Goal: Information Seeking & Learning: Learn about a topic

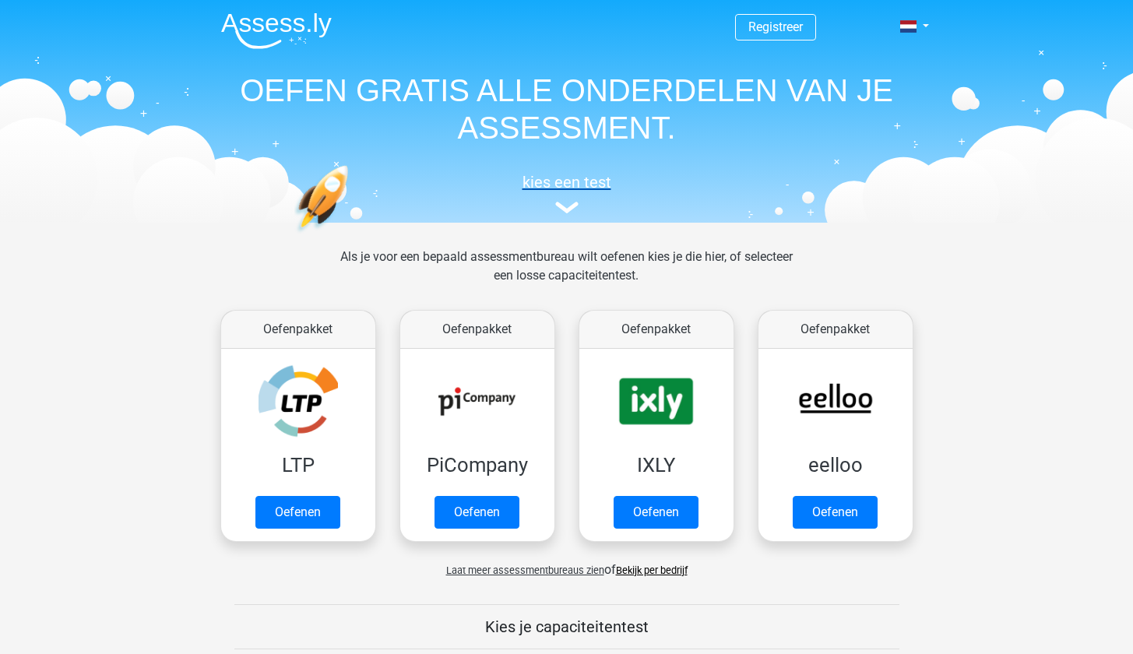
click at [537, 184] on h5 "kies een test" at bounding box center [567, 182] width 716 height 19
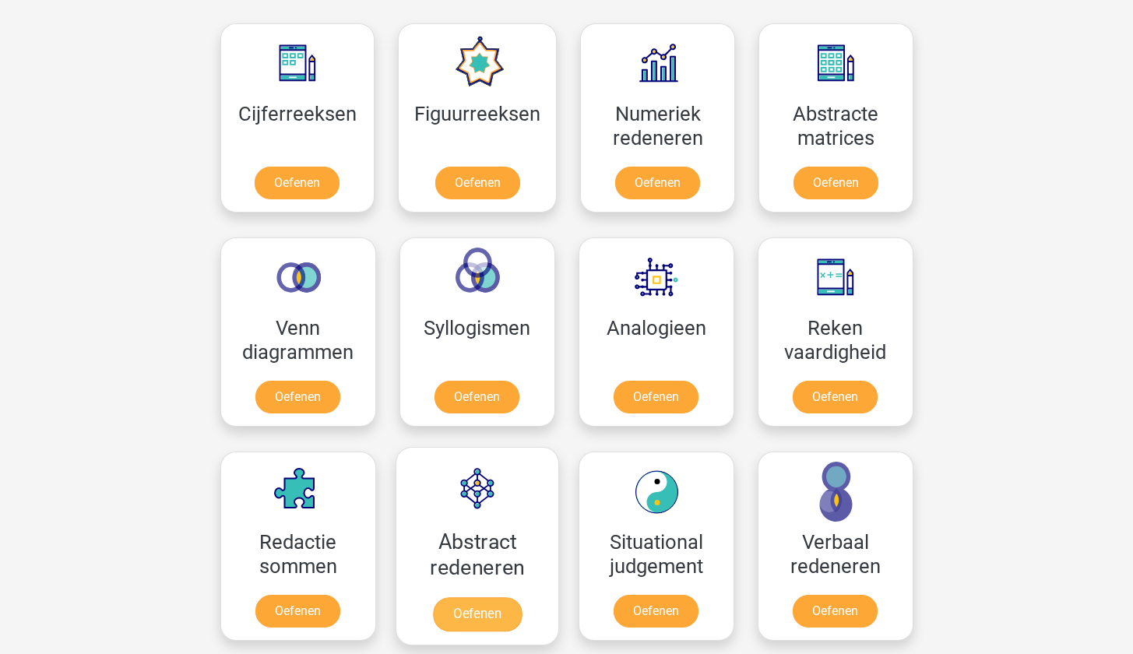
scroll to position [569, 0]
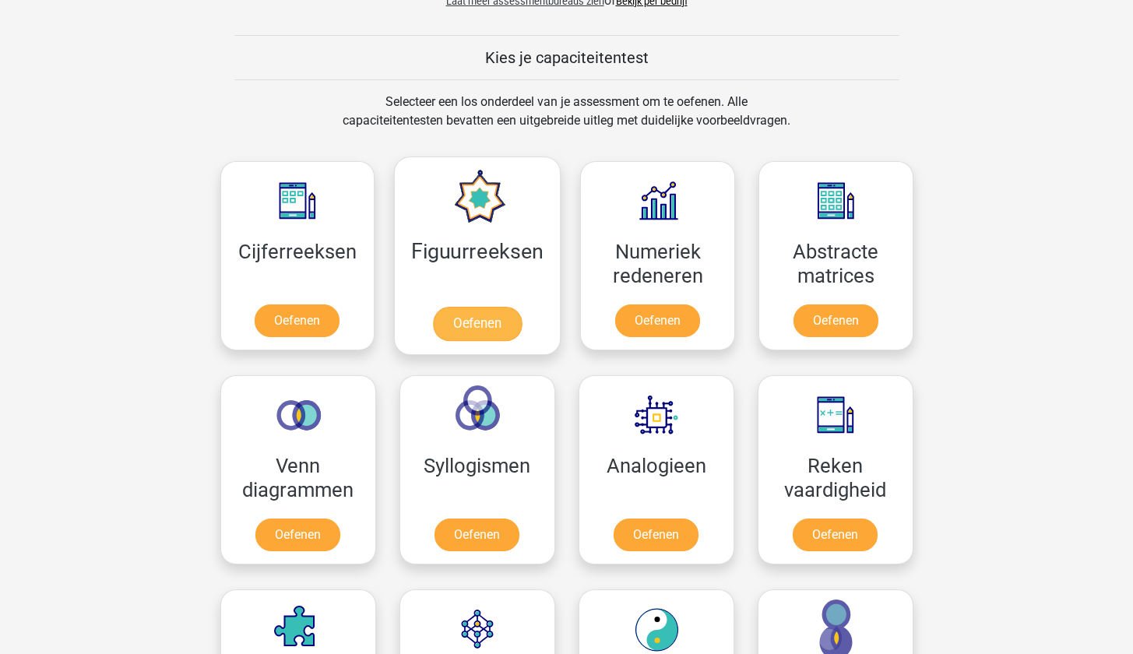
click at [459, 321] on link "Oefenen" at bounding box center [477, 324] width 89 height 34
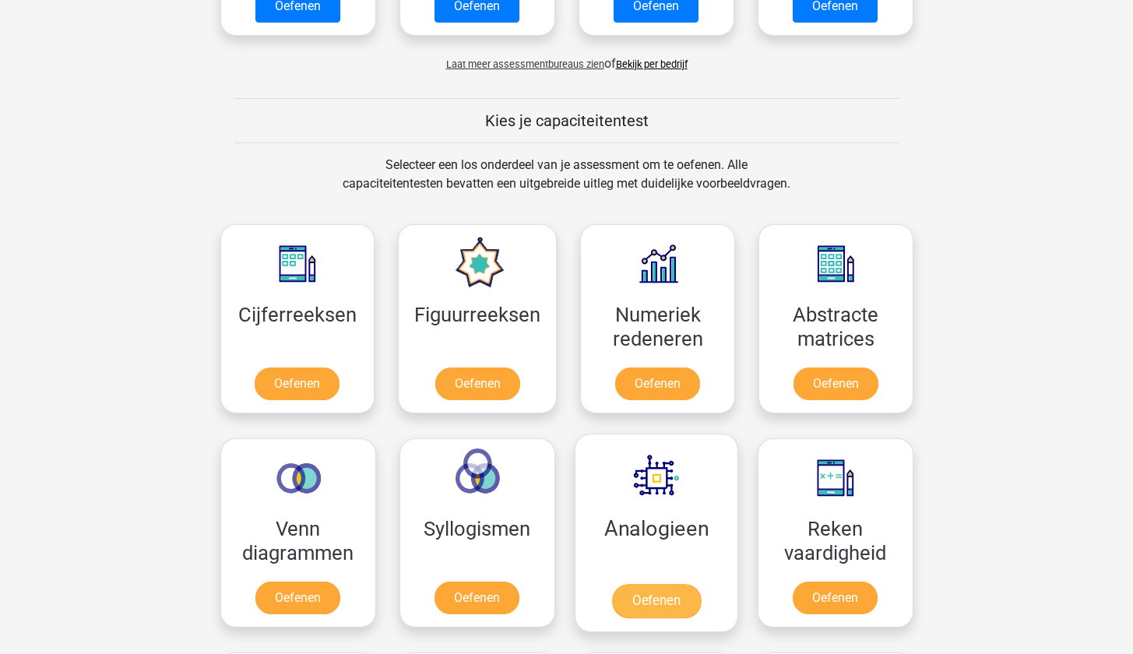
scroll to position [561, 0]
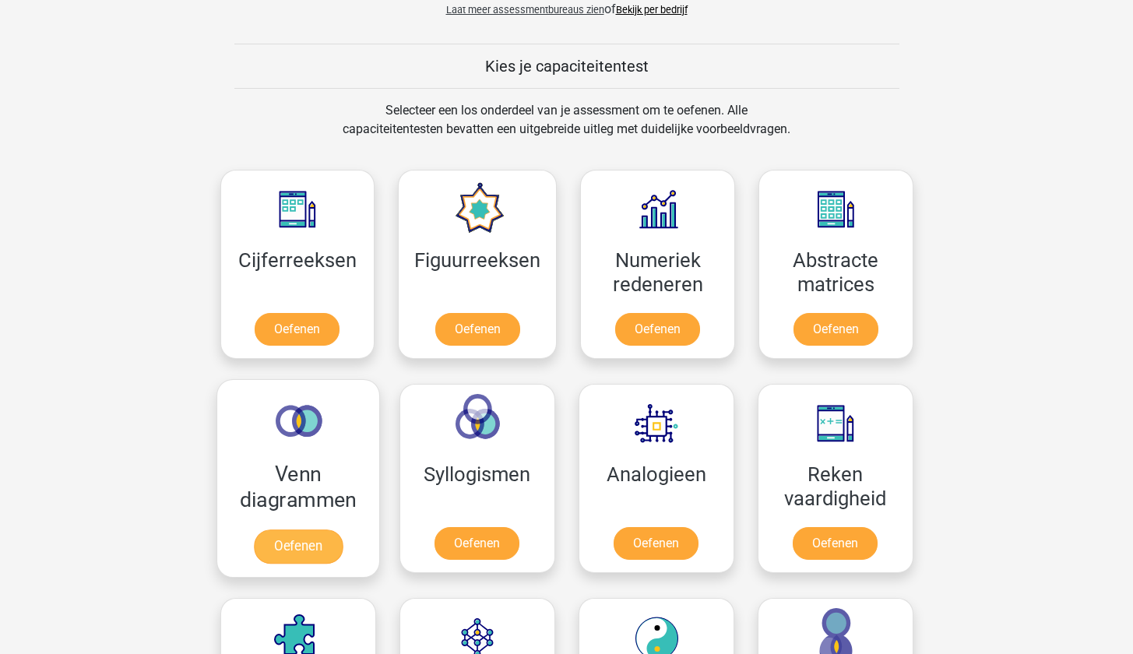
click at [315, 540] on link "Oefenen" at bounding box center [297, 547] width 89 height 34
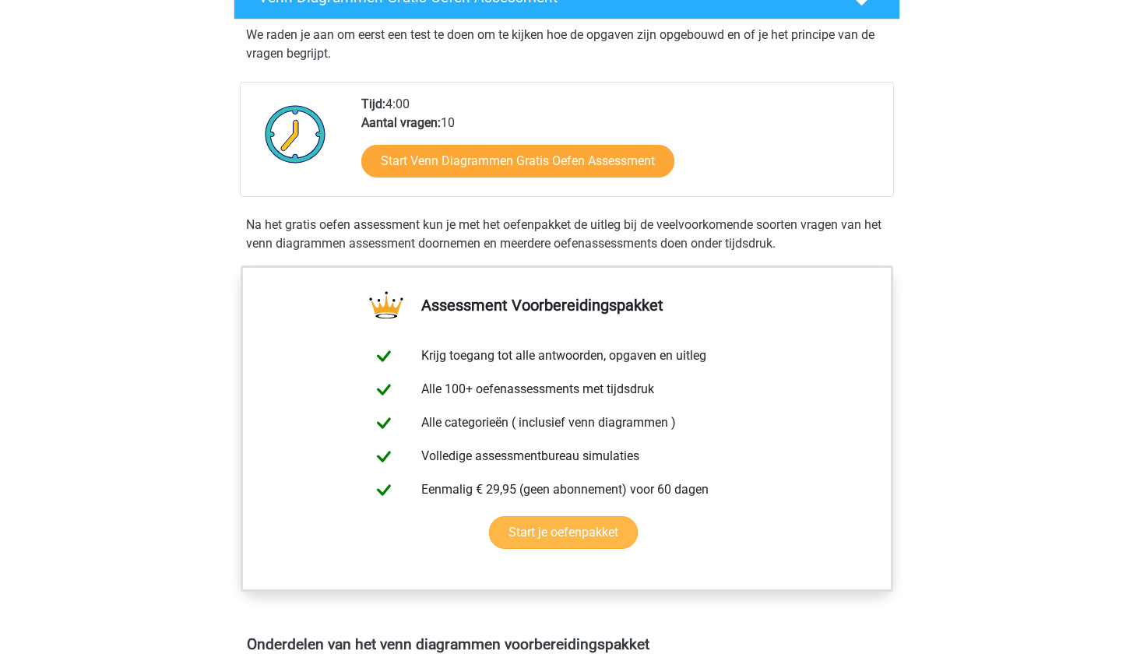
scroll to position [442, 0]
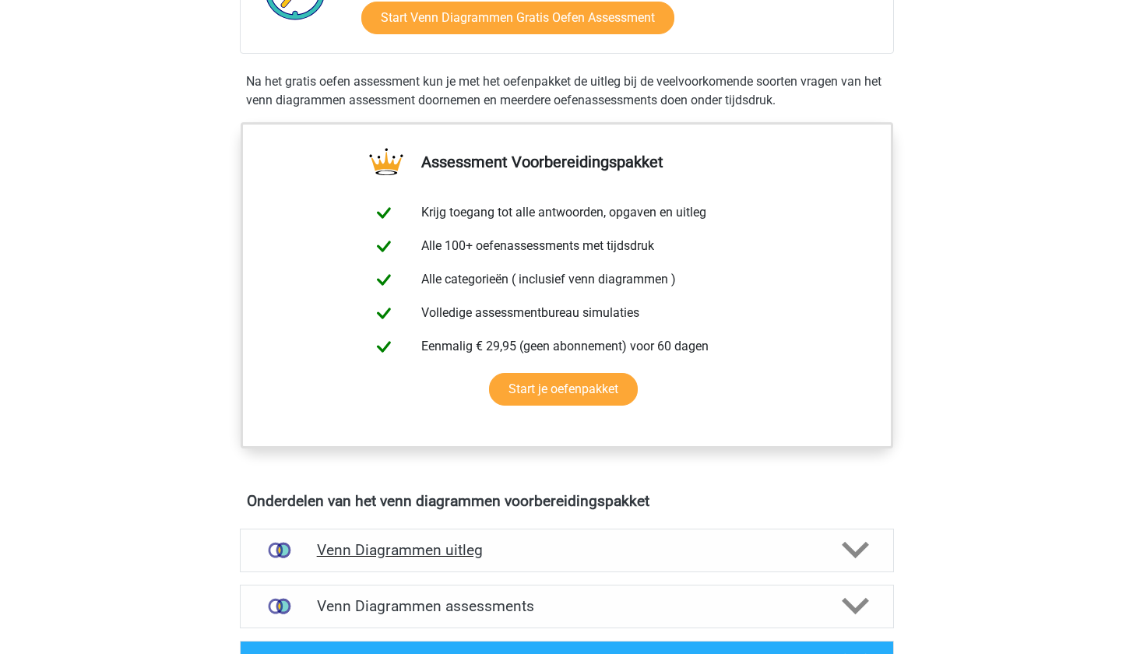
click at [423, 558] on h4 "Venn Diagrammen uitleg" at bounding box center [567, 550] width 500 height 18
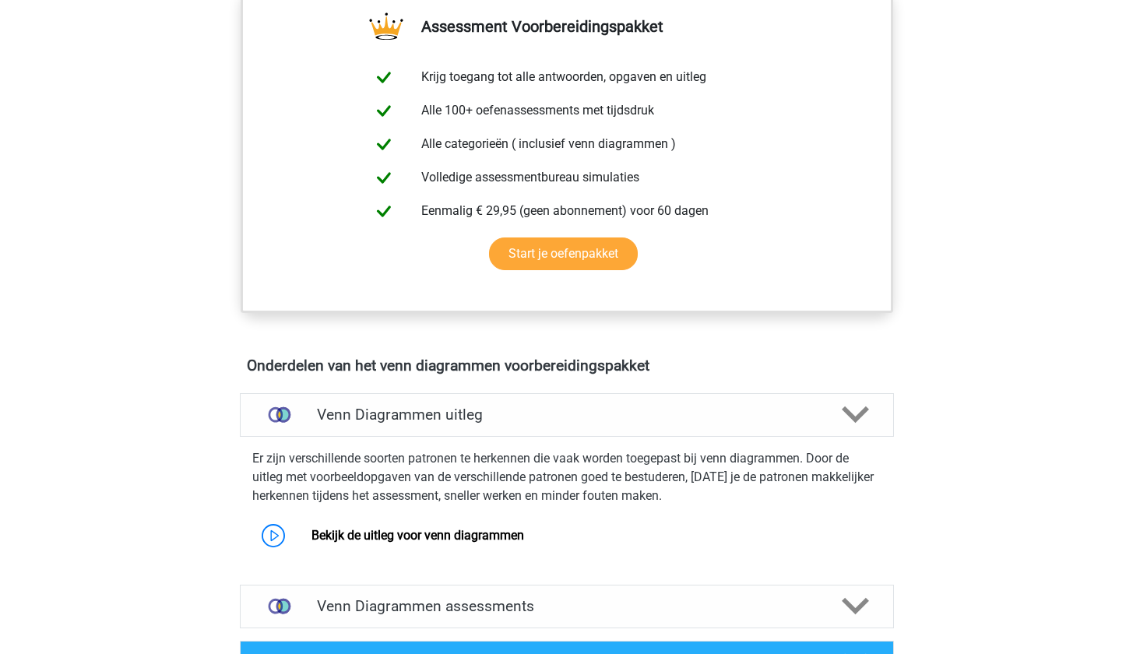
scroll to position [709, 0]
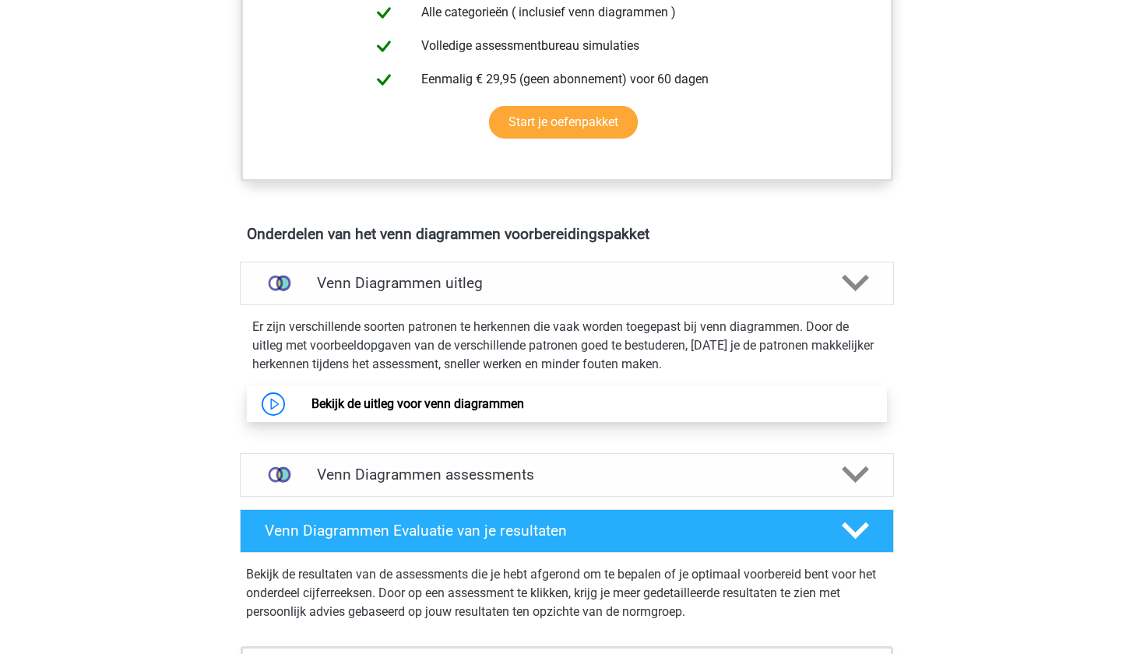
click at [413, 399] on link "Bekijk de uitleg voor venn diagrammen" at bounding box center [417, 403] width 213 height 15
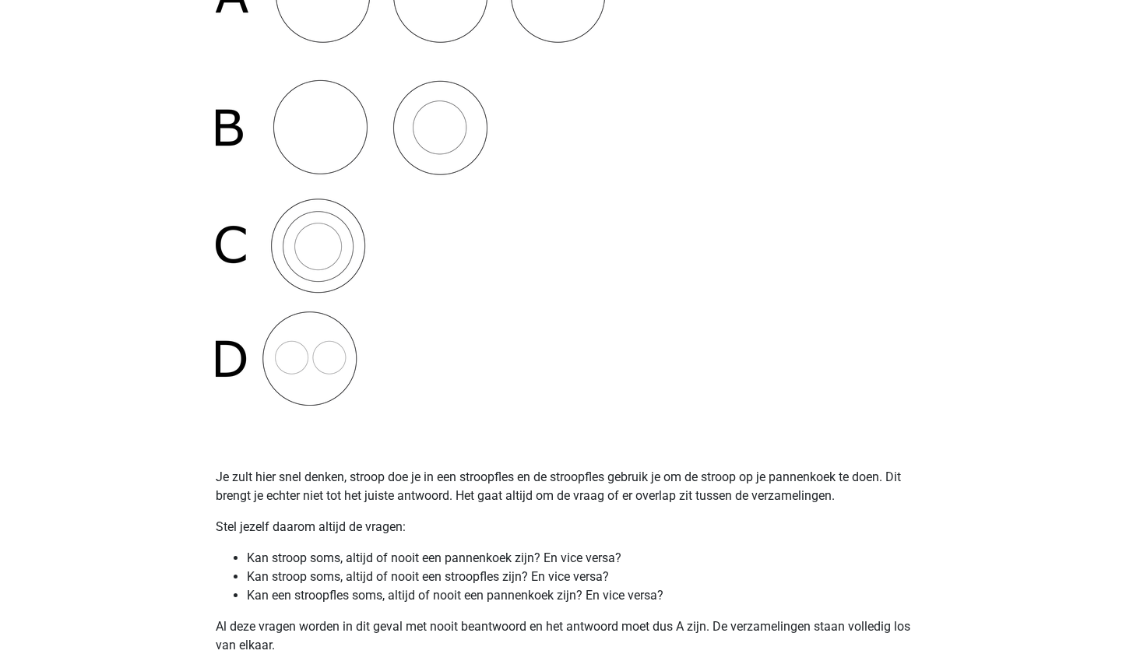
scroll to position [582, 0]
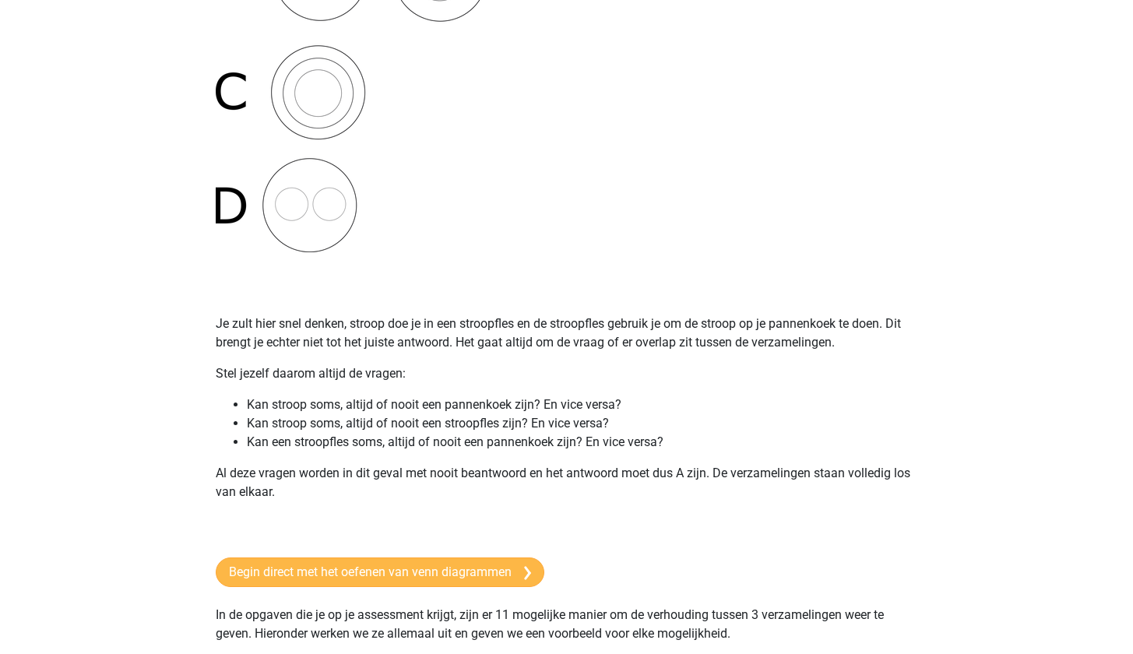
click at [523, 576] on link "Begin direct met het oefenen van venn diagrammen" at bounding box center [380, 573] width 329 height 30
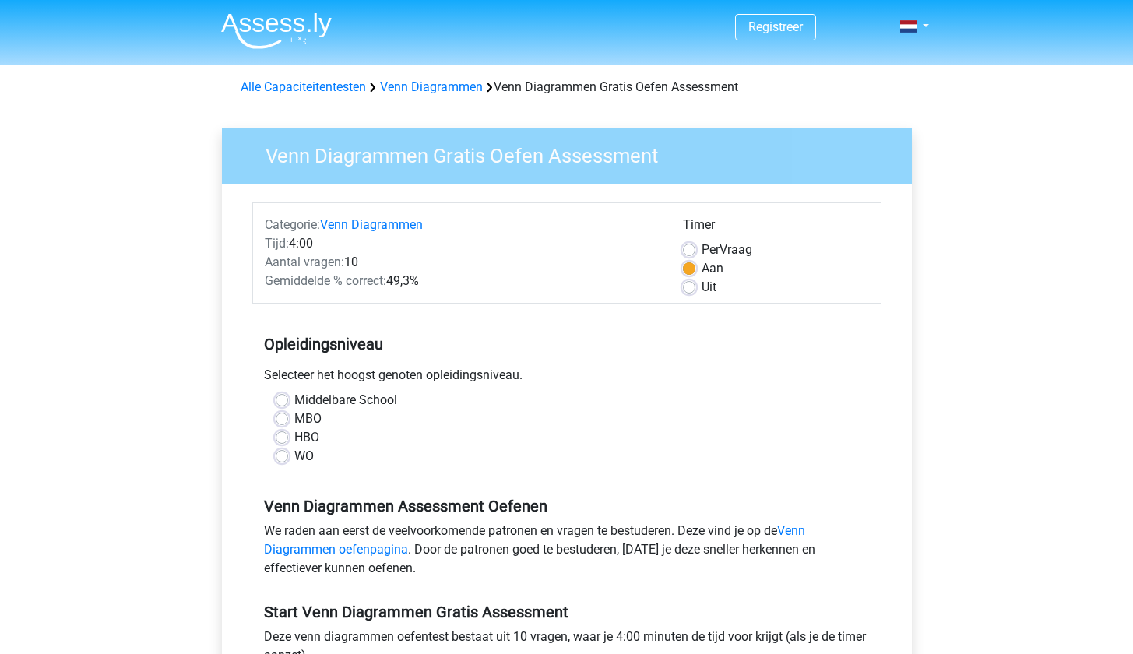
click at [292, 438] on div "HBO" at bounding box center [567, 437] width 582 height 19
click at [294, 437] on label "HBO" at bounding box center [306, 437] width 25 height 19
click at [287, 437] on input "HBO" at bounding box center [282, 436] width 12 height 16
radio input "true"
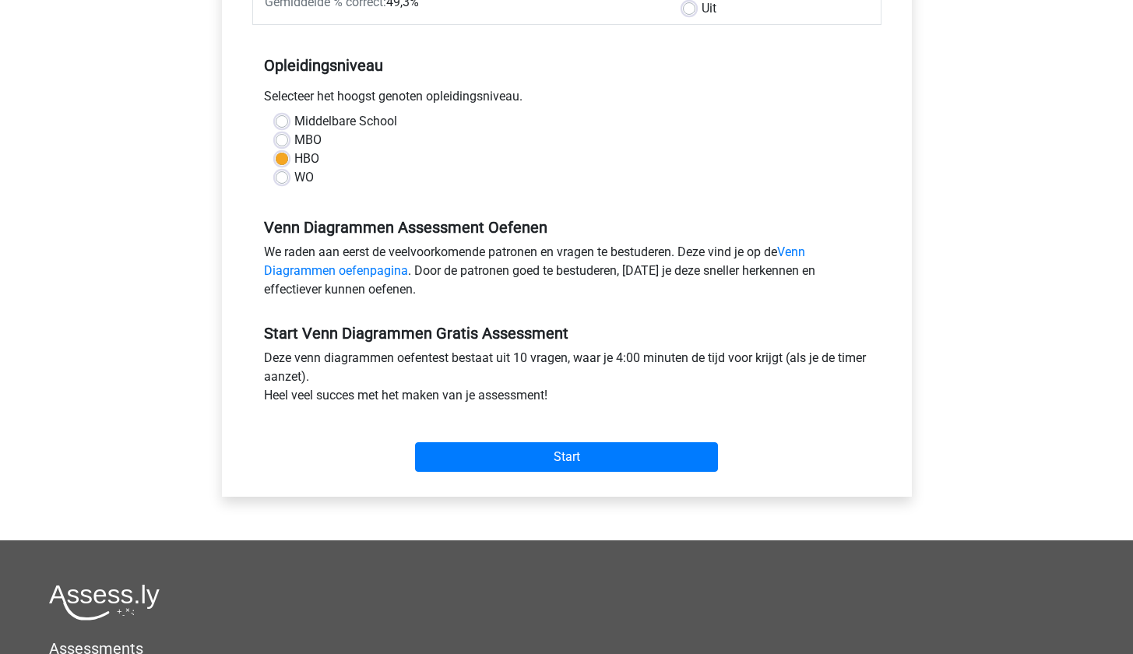
scroll to position [112, 0]
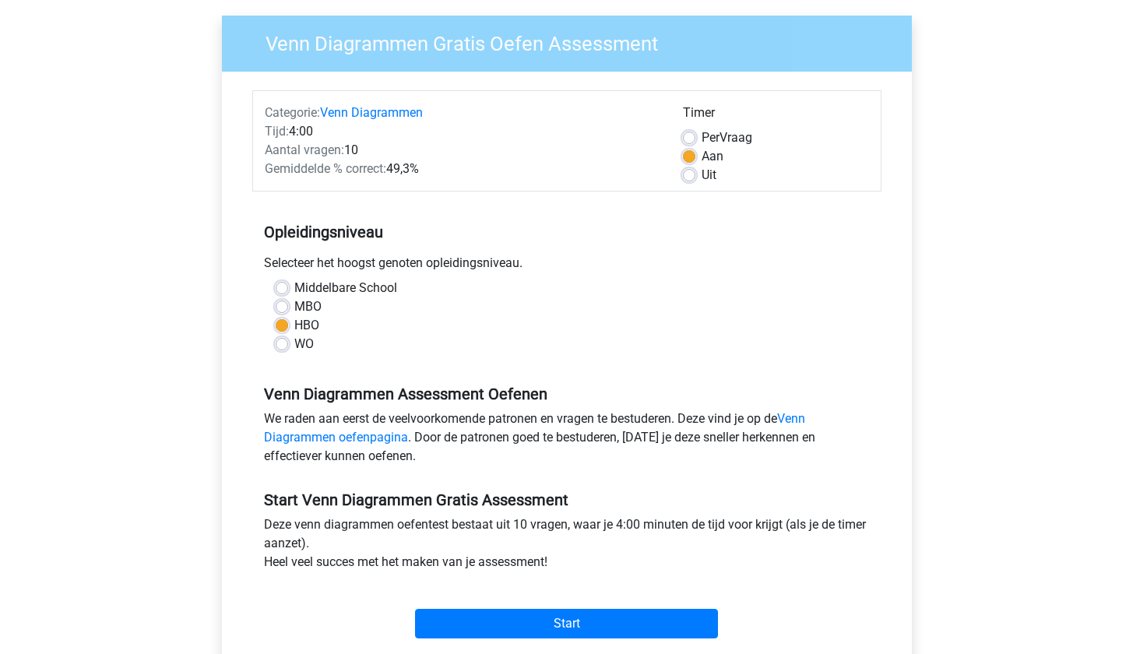
click at [702, 171] on label "Uit" at bounding box center [709, 175] width 15 height 19
click at [693, 171] on input "Uit" at bounding box center [689, 174] width 12 height 16
radio input "true"
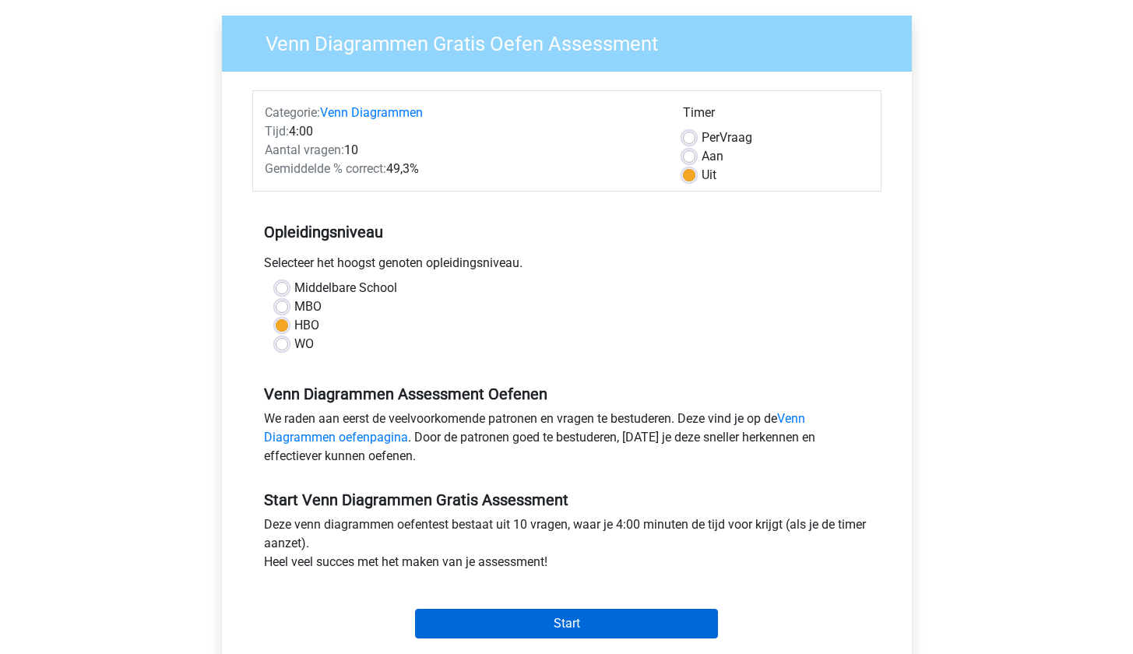
click at [540, 612] on input "Start" at bounding box center [566, 624] width 303 height 30
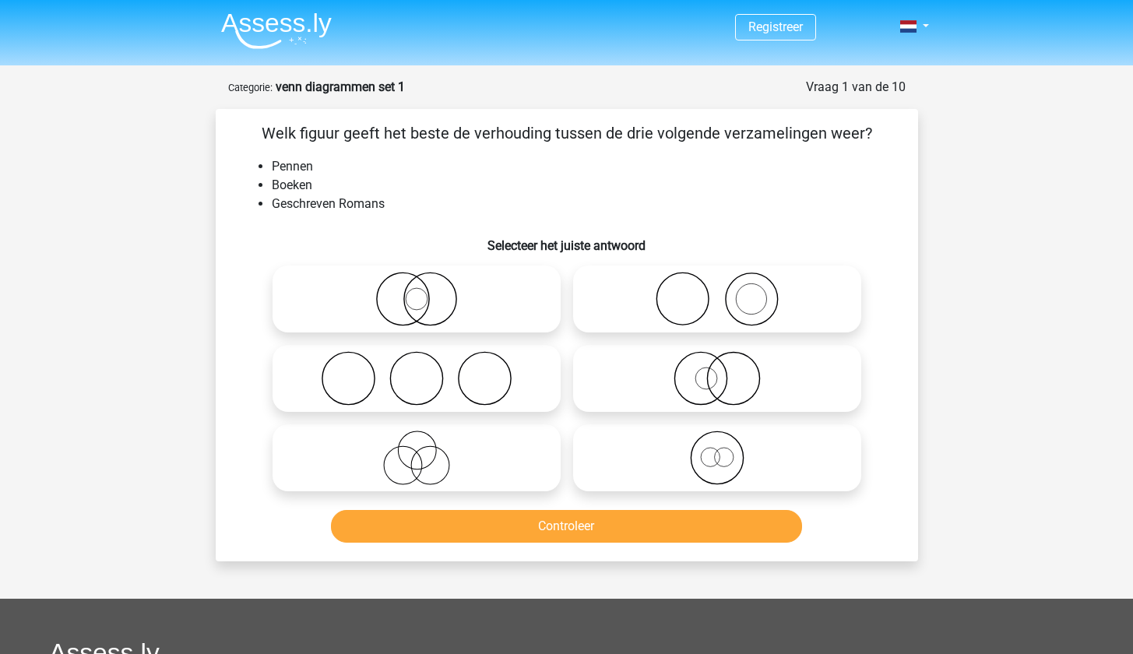
click at [724, 307] on icon at bounding box center [717, 299] width 276 height 55
click at [724, 291] on input "radio" at bounding box center [722, 286] width 10 height 10
radio input "true"
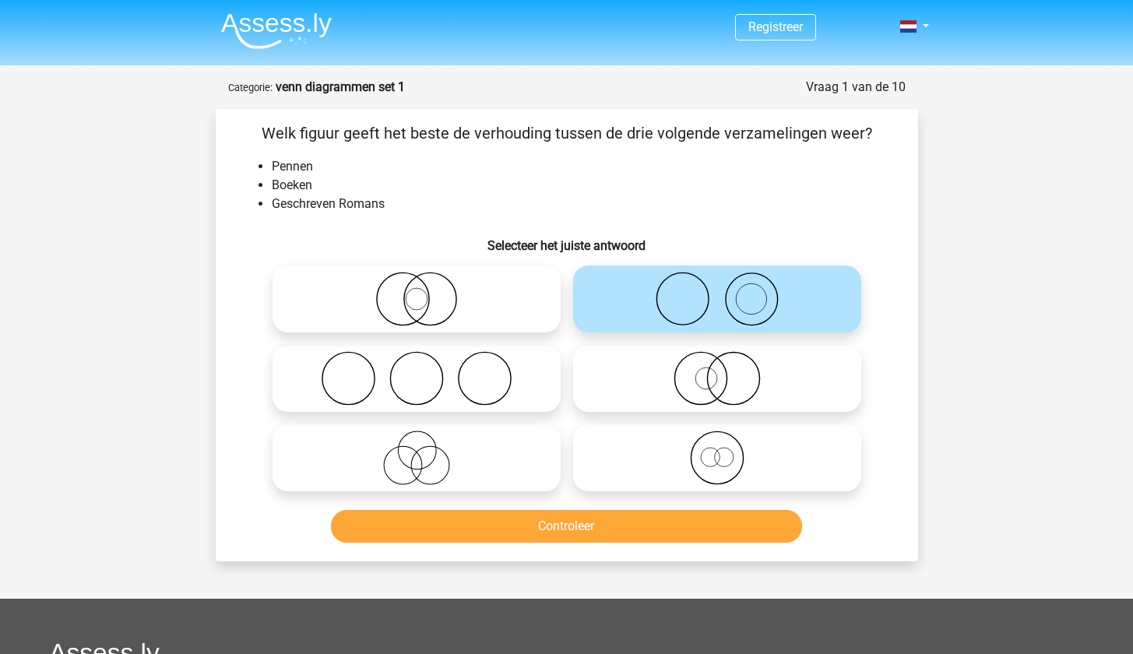
click at [601, 535] on button "Controleer" at bounding box center [566, 526] width 471 height 33
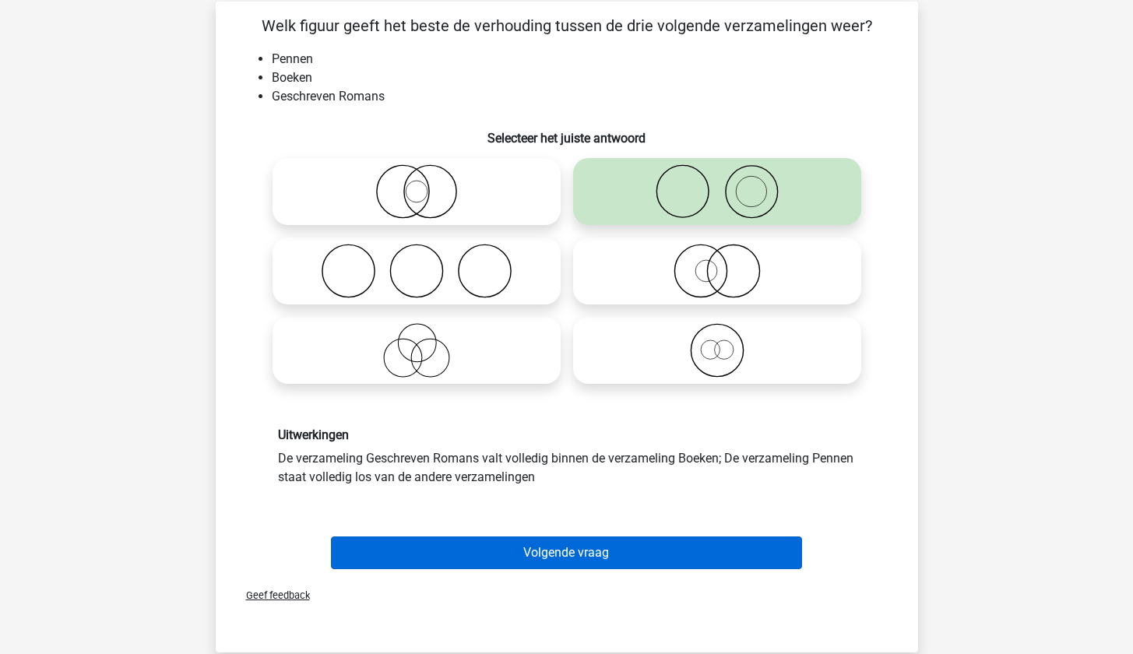
click at [601, 562] on button "Volgende vraag" at bounding box center [566, 553] width 471 height 33
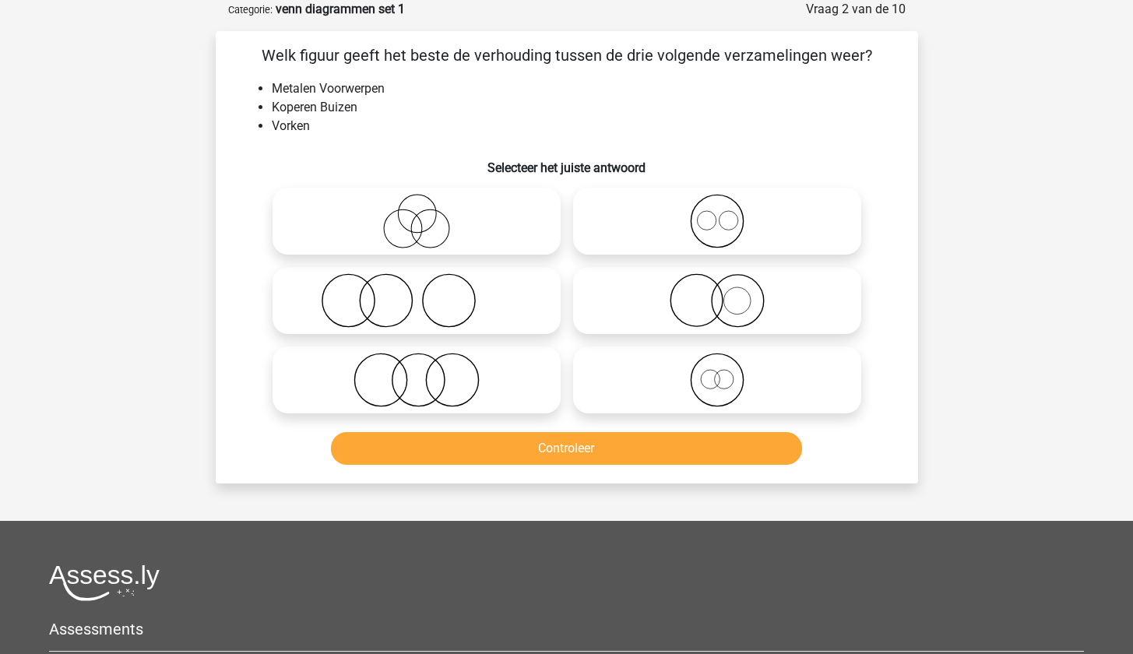
click at [702, 386] on icon at bounding box center [717, 380] width 276 height 55
click at [717, 372] on input "radio" at bounding box center [722, 367] width 10 height 10
radio input "true"
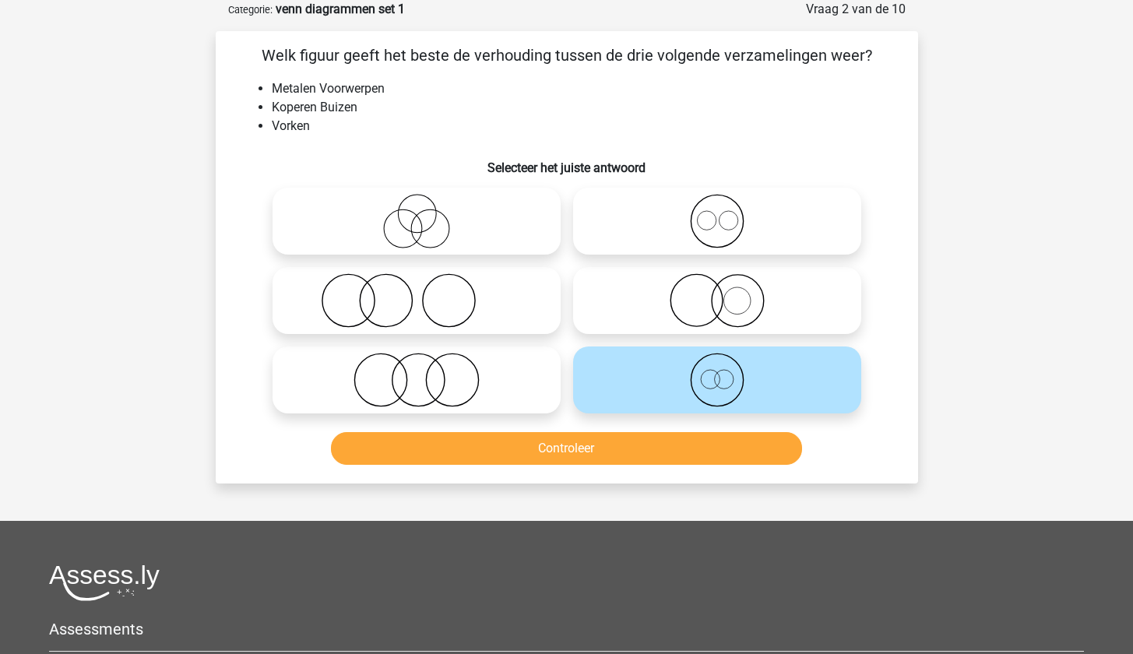
click at [660, 448] on button "Controleer" at bounding box center [566, 448] width 471 height 33
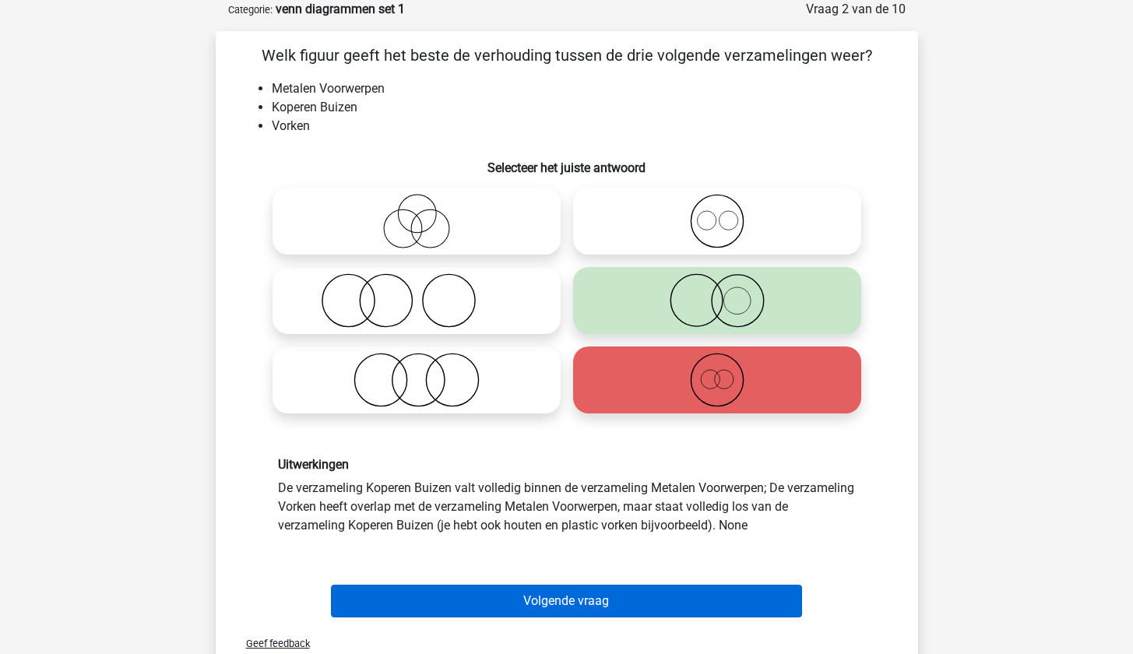
click at [632, 596] on button "Volgende vraag" at bounding box center [566, 601] width 471 height 33
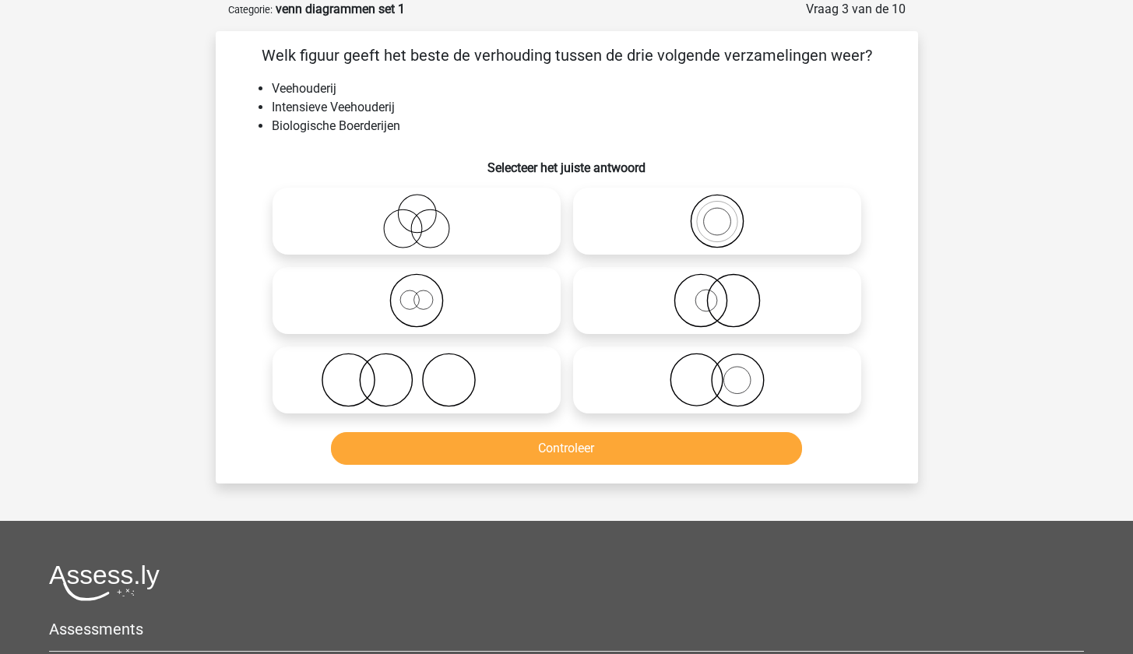
click at [670, 375] on icon at bounding box center [717, 380] width 276 height 55
click at [717, 372] on input "radio" at bounding box center [722, 367] width 10 height 10
radio input "true"
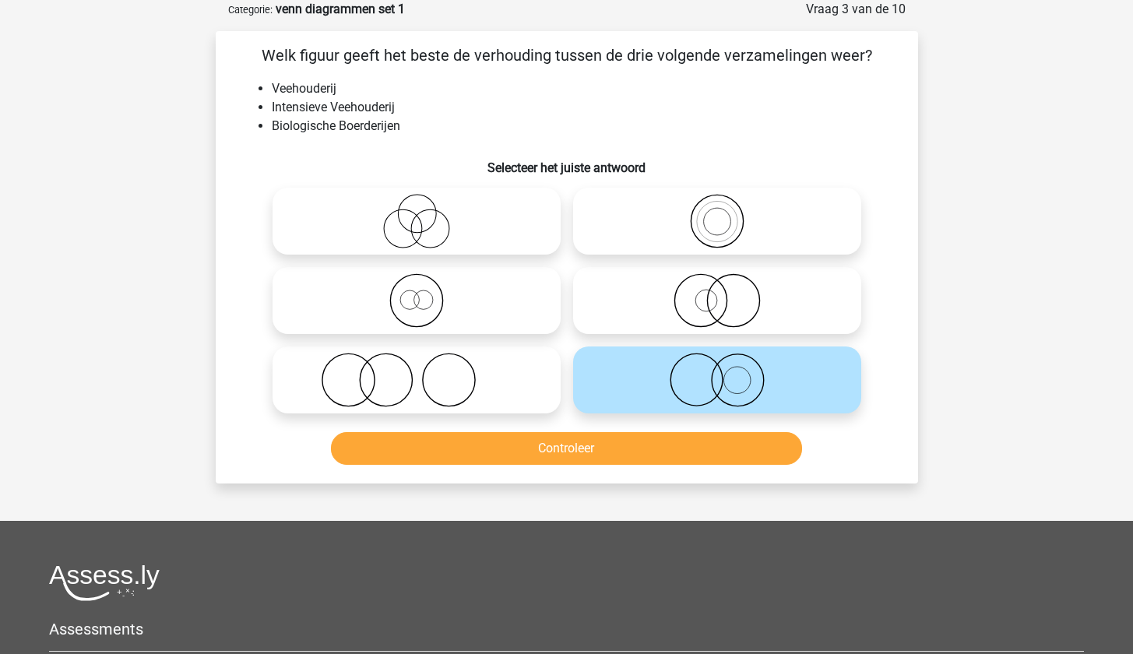
click at [651, 448] on button "Controleer" at bounding box center [566, 448] width 471 height 33
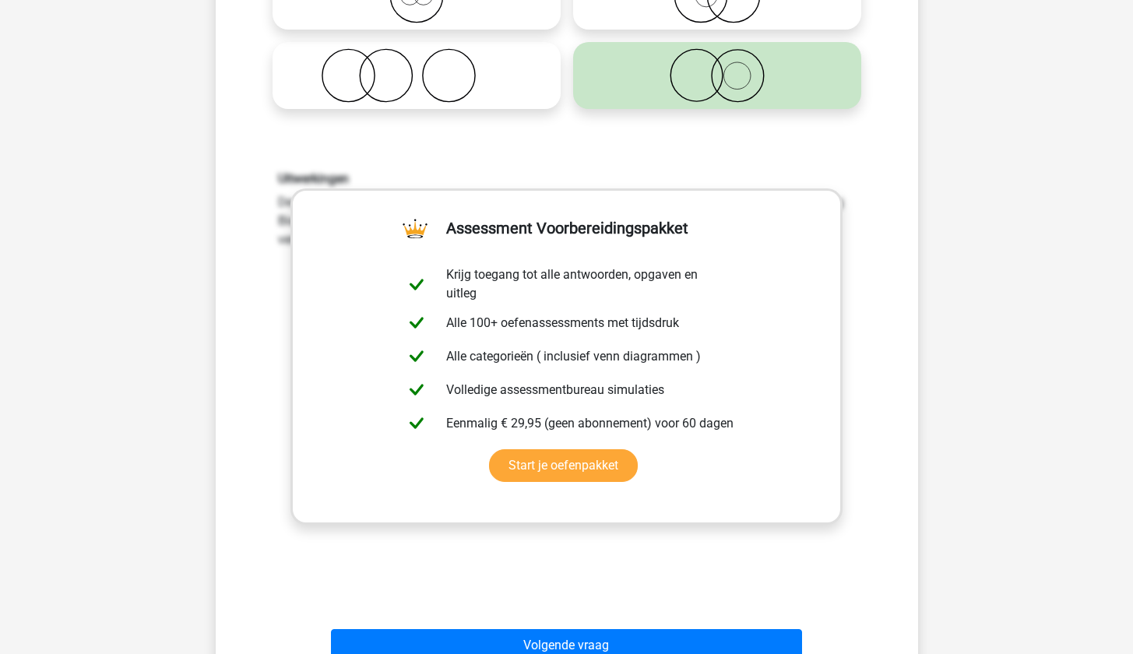
scroll to position [498, 0]
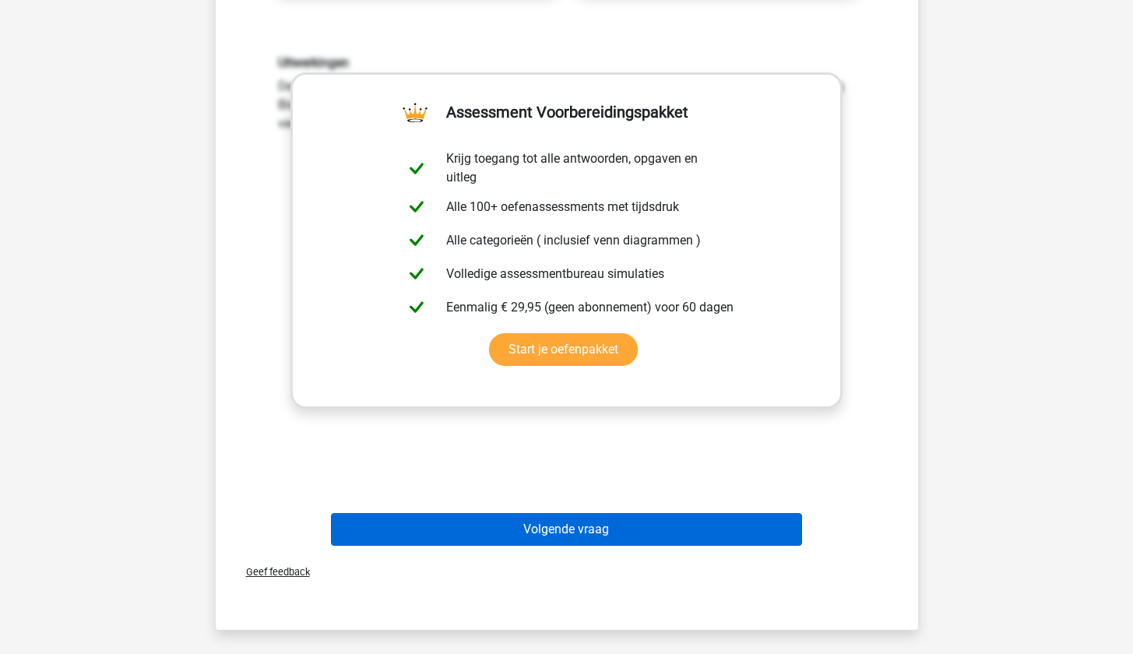
click at [607, 523] on button "Volgende vraag" at bounding box center [566, 529] width 471 height 33
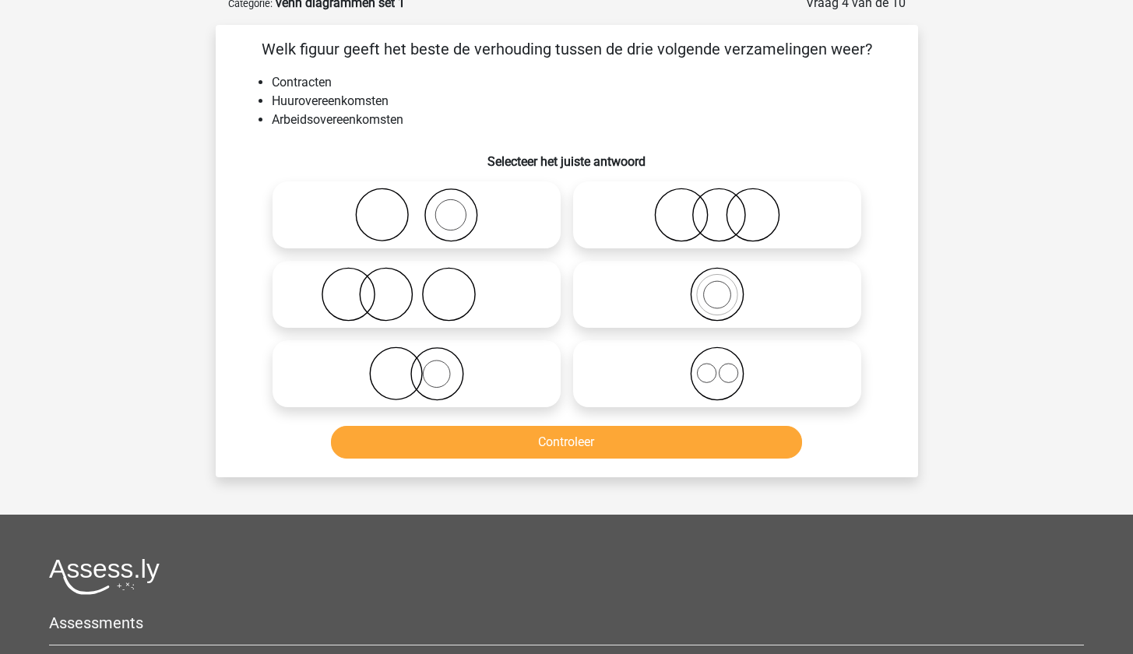
scroll to position [78, 0]
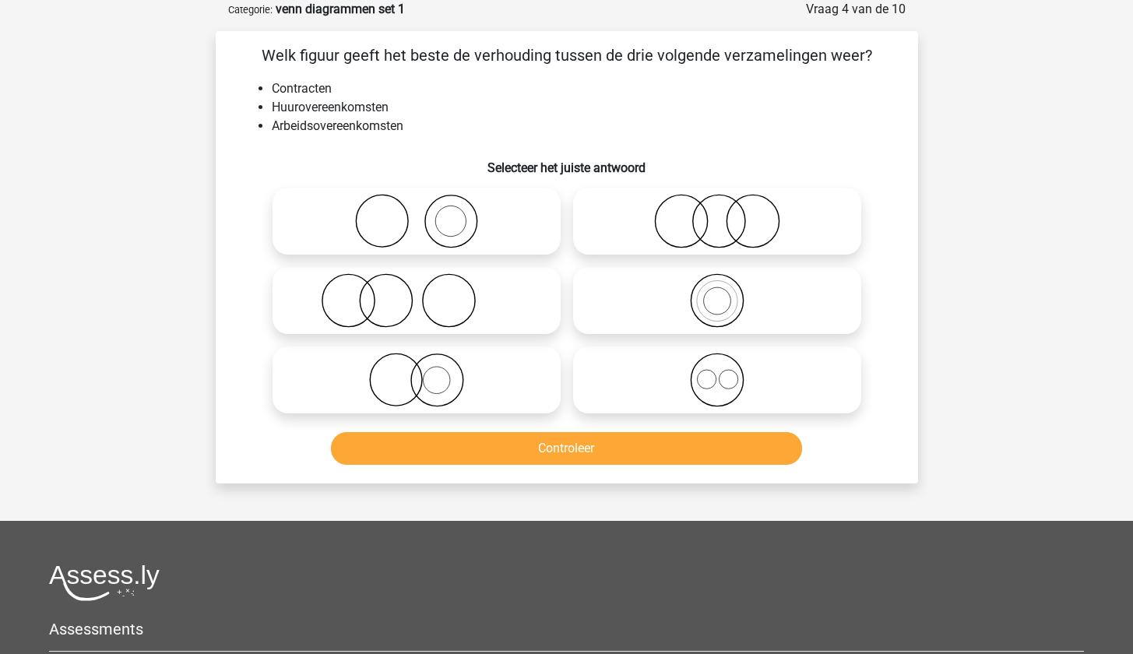
drag, startPoint x: 720, startPoint y: 376, endPoint x: 716, endPoint y: 385, distance: 9.8
click at [721, 376] on icon at bounding box center [717, 380] width 276 height 55
click at [721, 372] on input "radio" at bounding box center [722, 367] width 10 height 10
radio input "true"
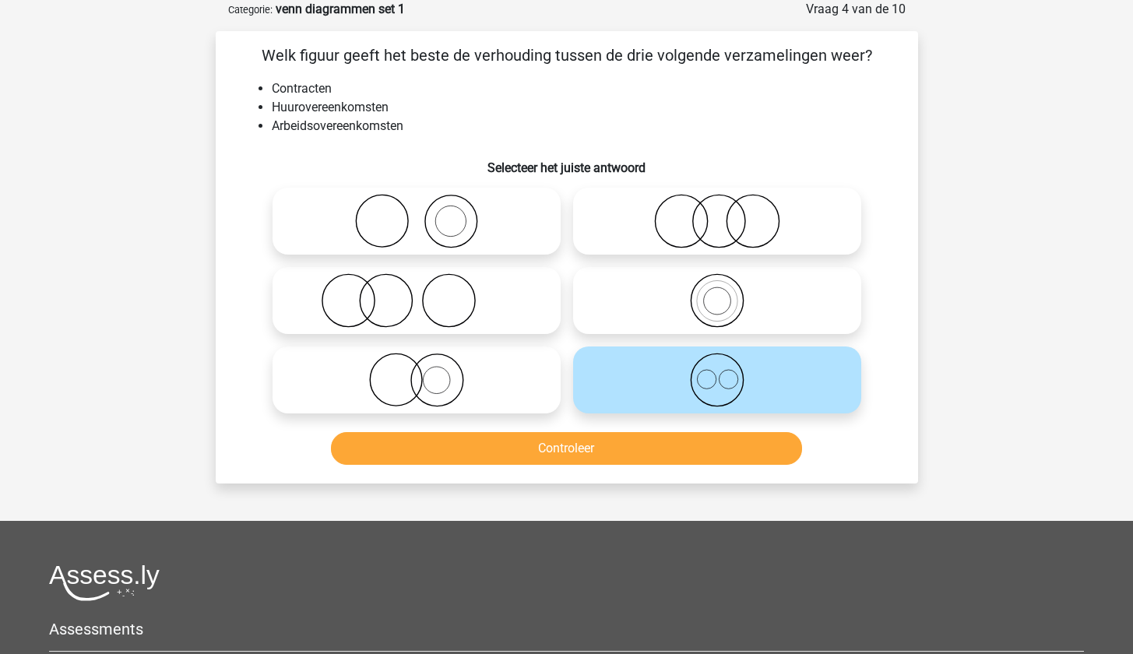
click at [667, 464] on button "Controleer" at bounding box center [566, 448] width 471 height 33
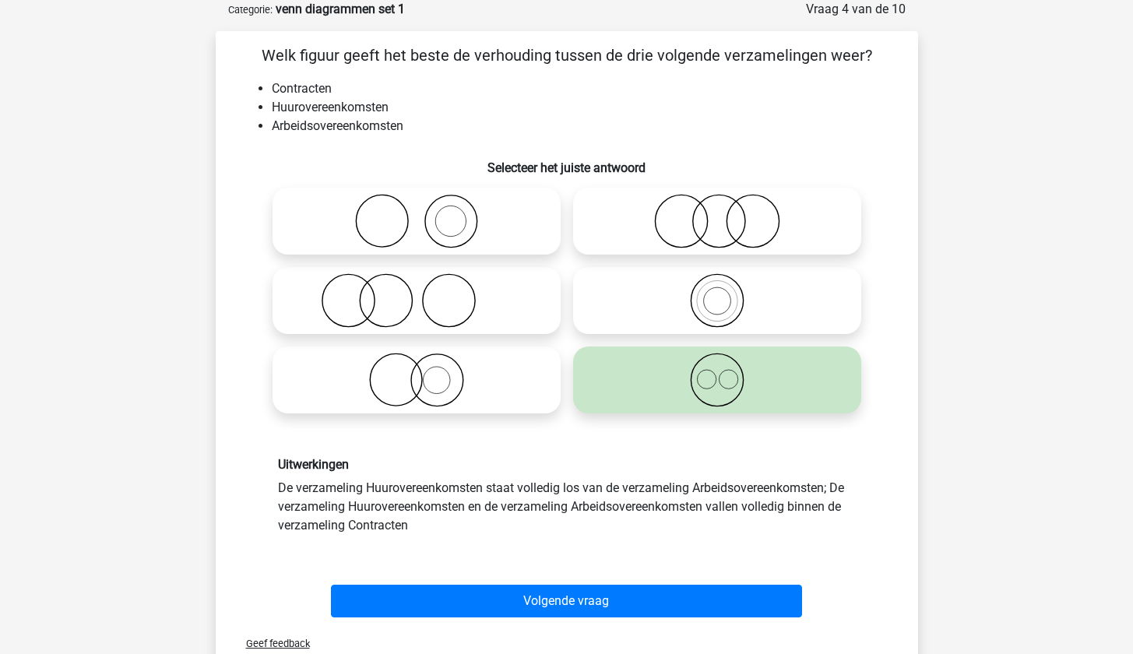
click at [593, 602] on button "Volgende vraag" at bounding box center [566, 601] width 471 height 33
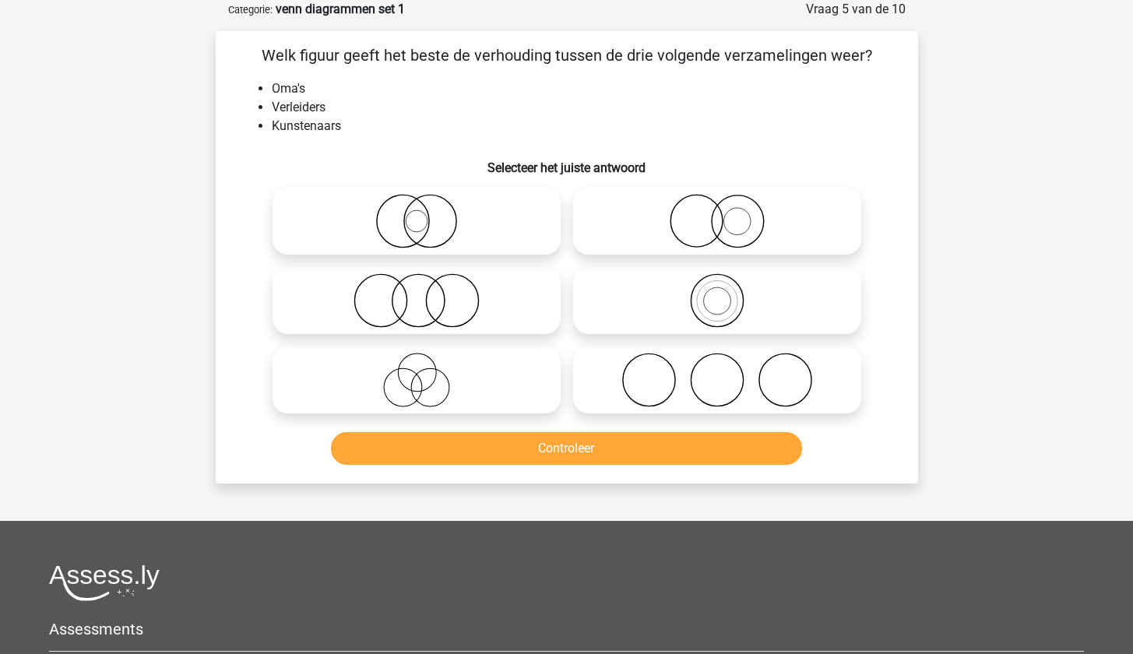
click at [698, 379] on icon at bounding box center [717, 380] width 276 height 55
click at [717, 372] on input "radio" at bounding box center [722, 367] width 10 height 10
radio input "true"
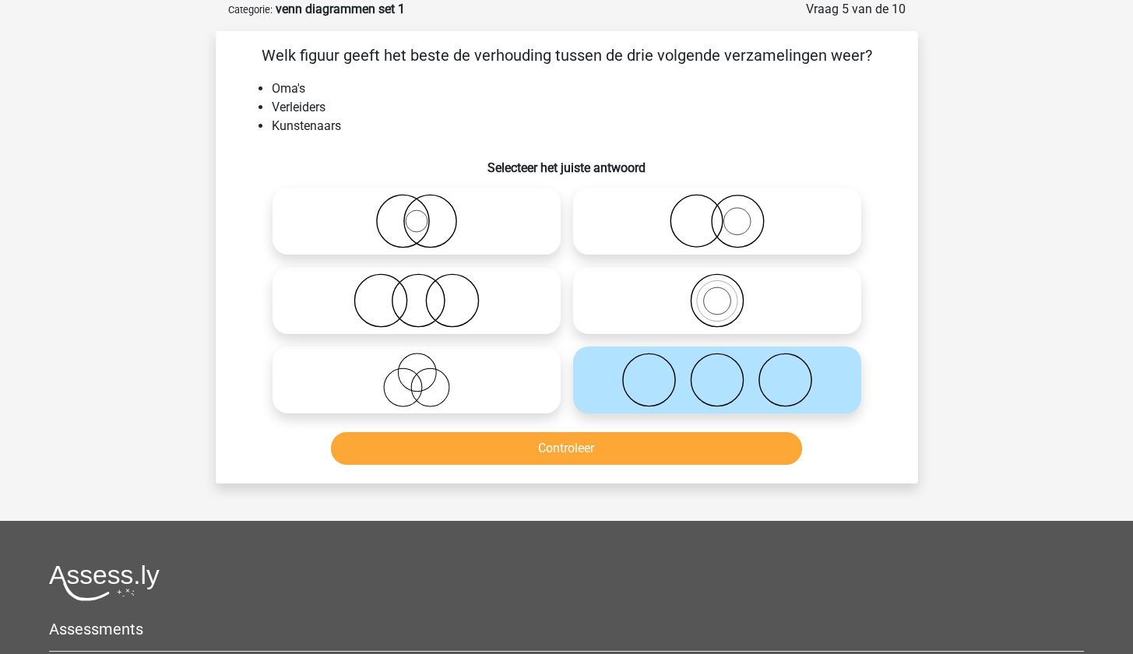
click at [661, 440] on button "Controleer" at bounding box center [566, 448] width 471 height 33
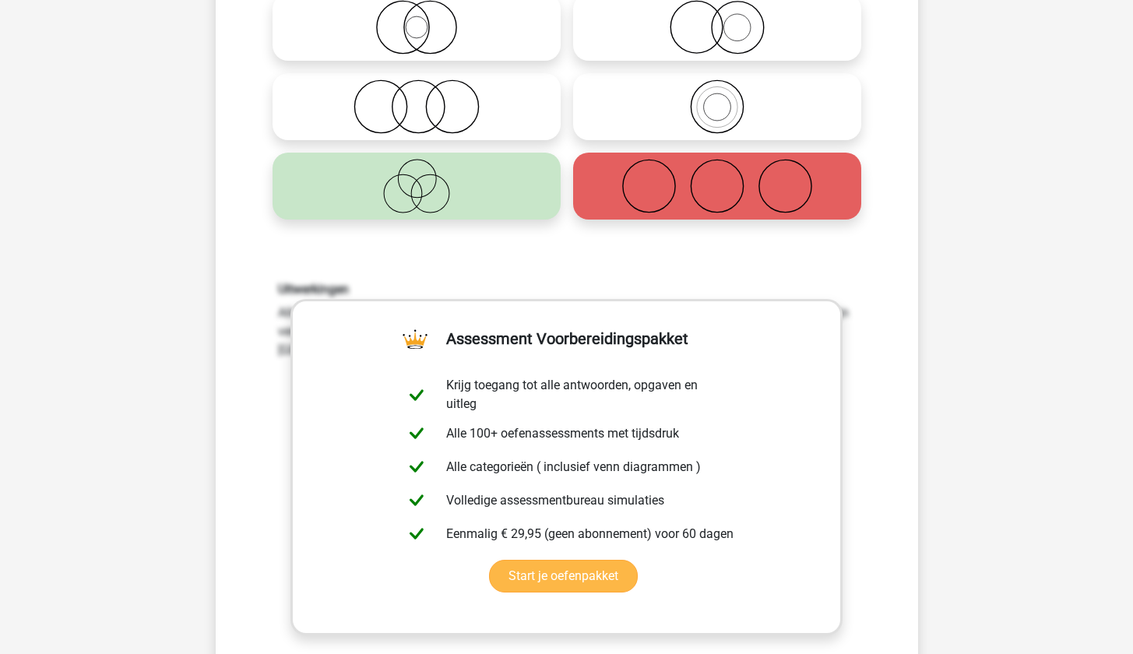
scroll to position [411, 0]
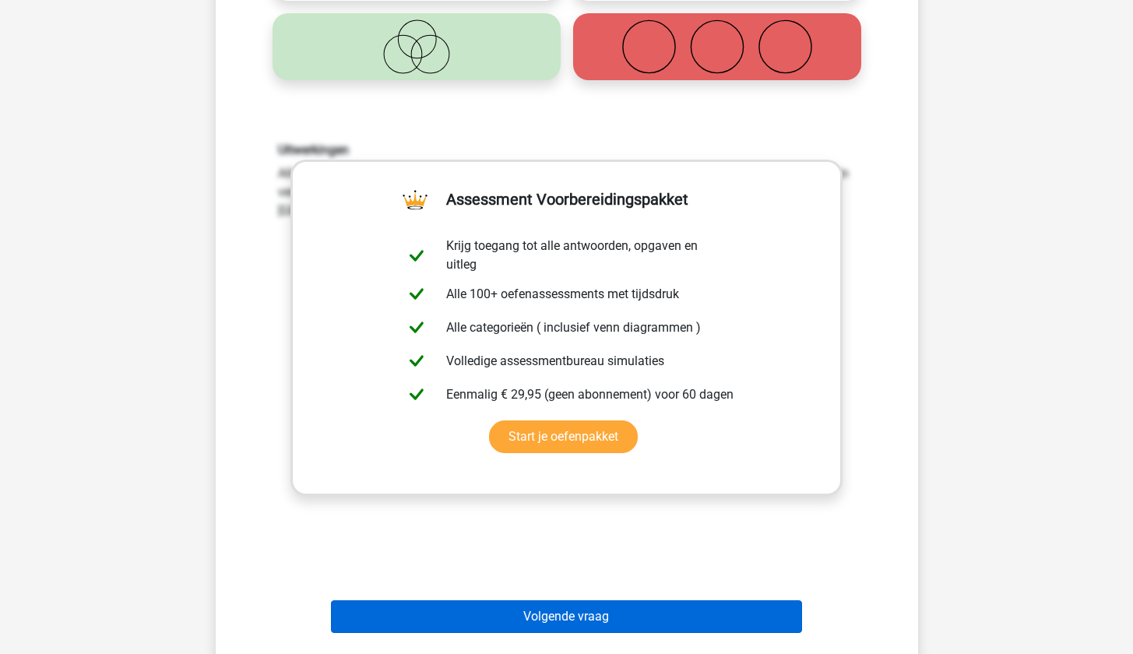
click at [634, 620] on button "Volgende vraag" at bounding box center [566, 616] width 471 height 33
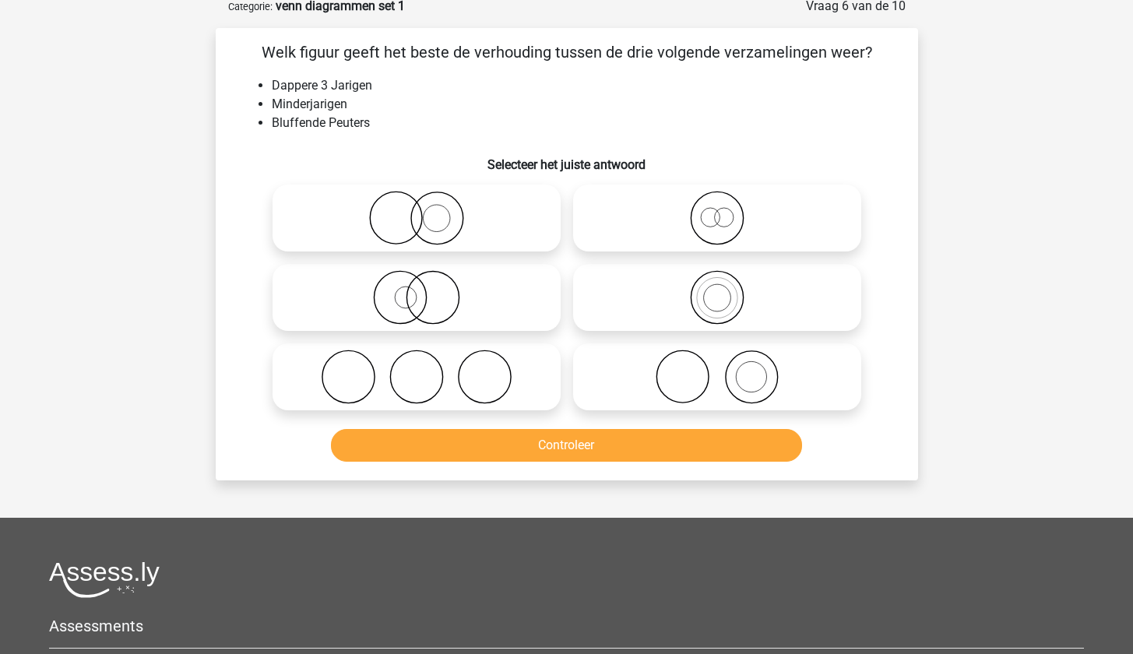
scroll to position [78, 0]
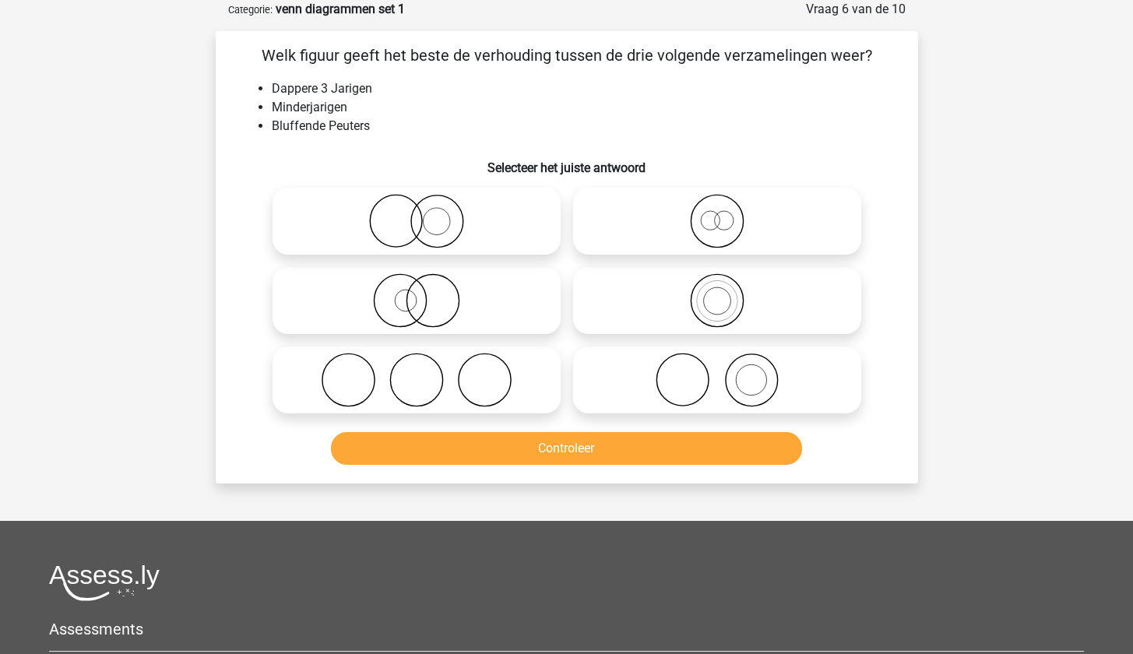
click at [705, 214] on icon at bounding box center [717, 221] width 276 height 55
click at [717, 213] on input "radio" at bounding box center [722, 208] width 10 height 10
radio input "true"
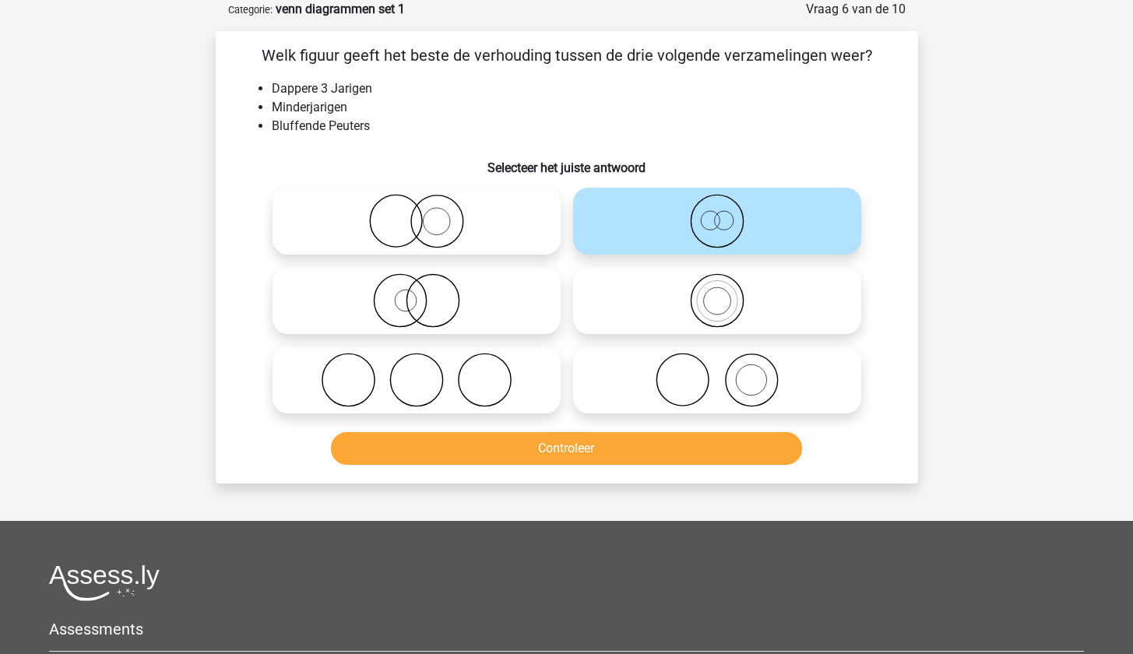
click at [602, 452] on button "Controleer" at bounding box center [566, 448] width 471 height 33
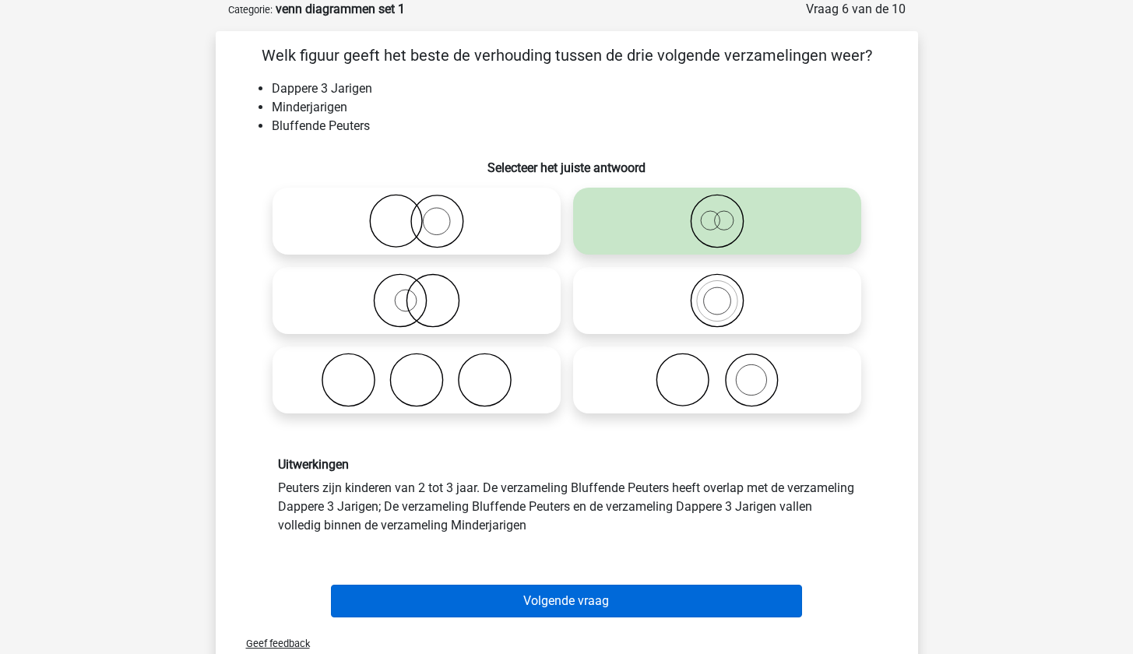
click at [575, 613] on button "Volgende vraag" at bounding box center [566, 601] width 471 height 33
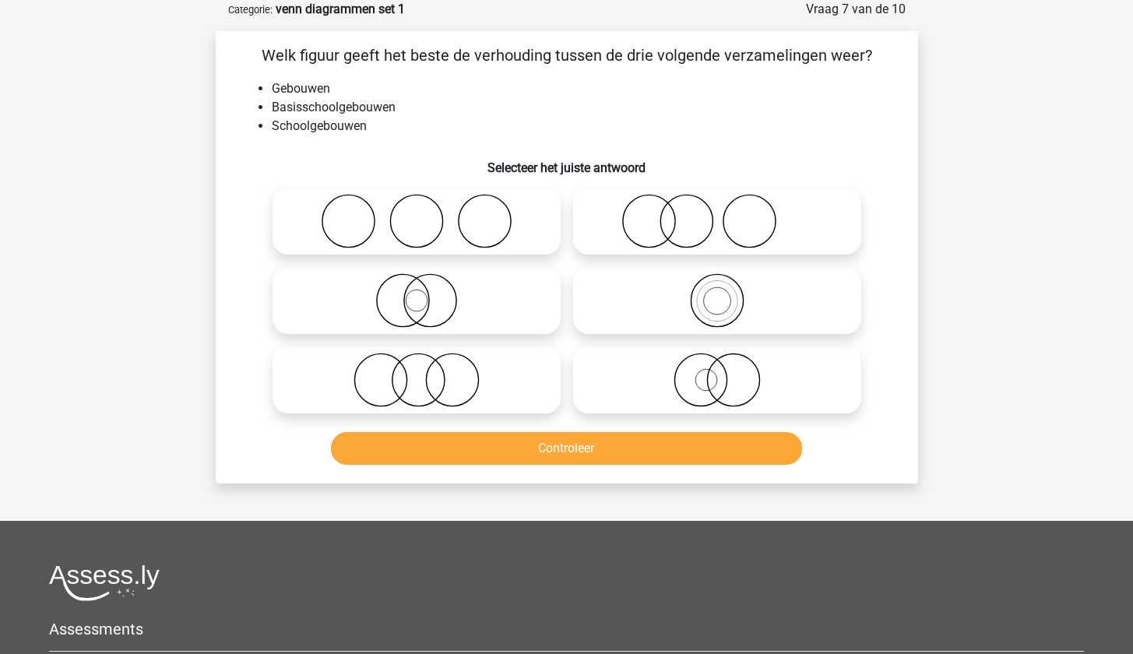
click at [731, 317] on icon at bounding box center [717, 300] width 276 height 55
click at [727, 293] on input "radio" at bounding box center [722, 288] width 10 height 10
radio input "true"
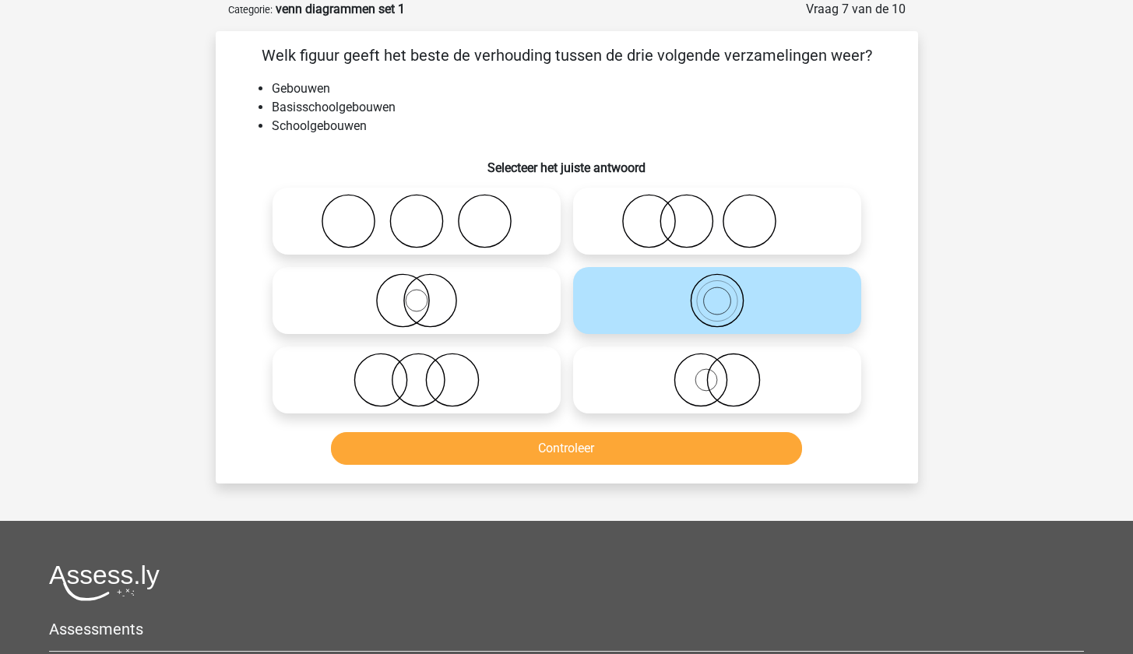
click at [656, 449] on button "Controleer" at bounding box center [566, 448] width 471 height 33
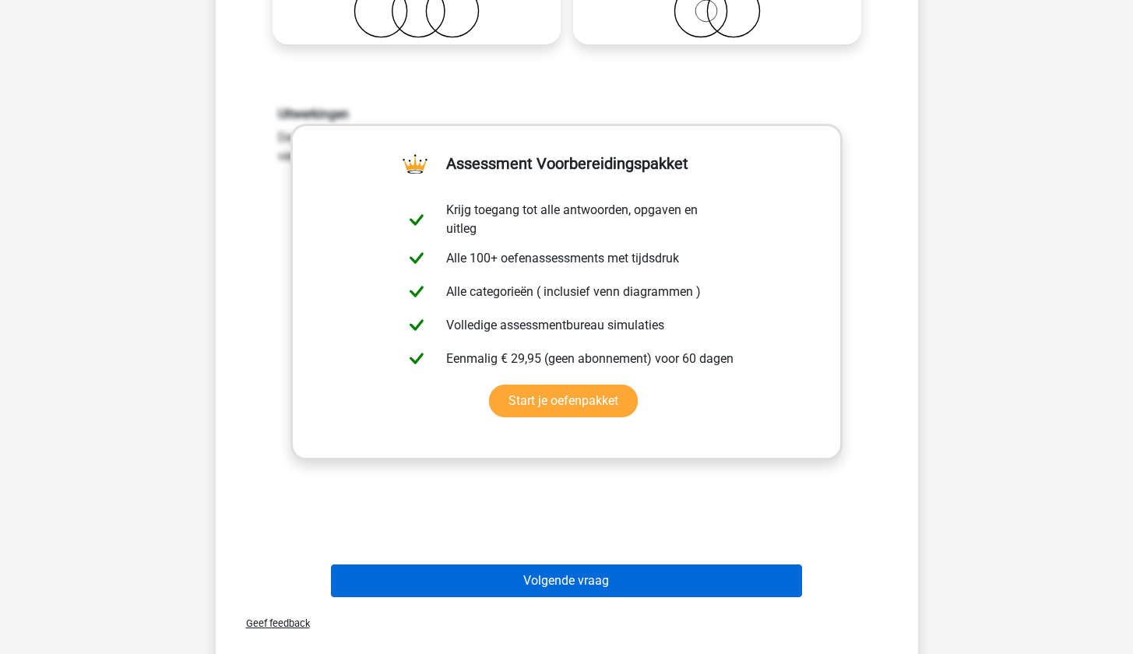
click at [595, 576] on button "Volgende vraag" at bounding box center [566, 581] width 471 height 33
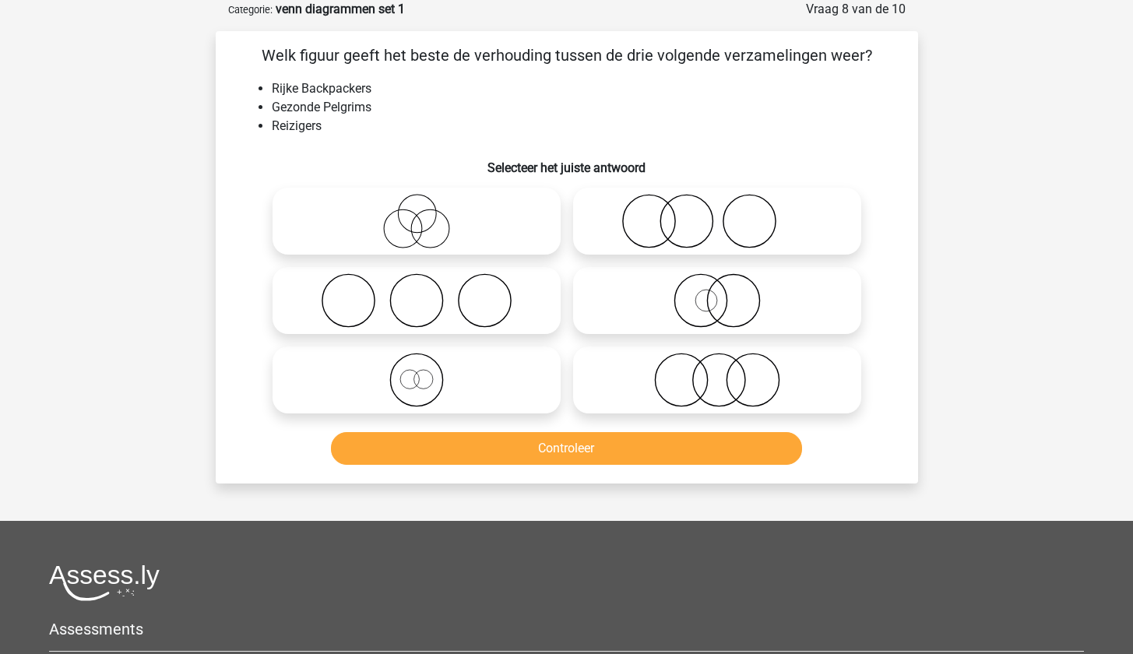
click at [696, 243] on icon at bounding box center [717, 221] width 276 height 55
click at [717, 213] on input "radio" at bounding box center [722, 208] width 10 height 10
radio input "true"
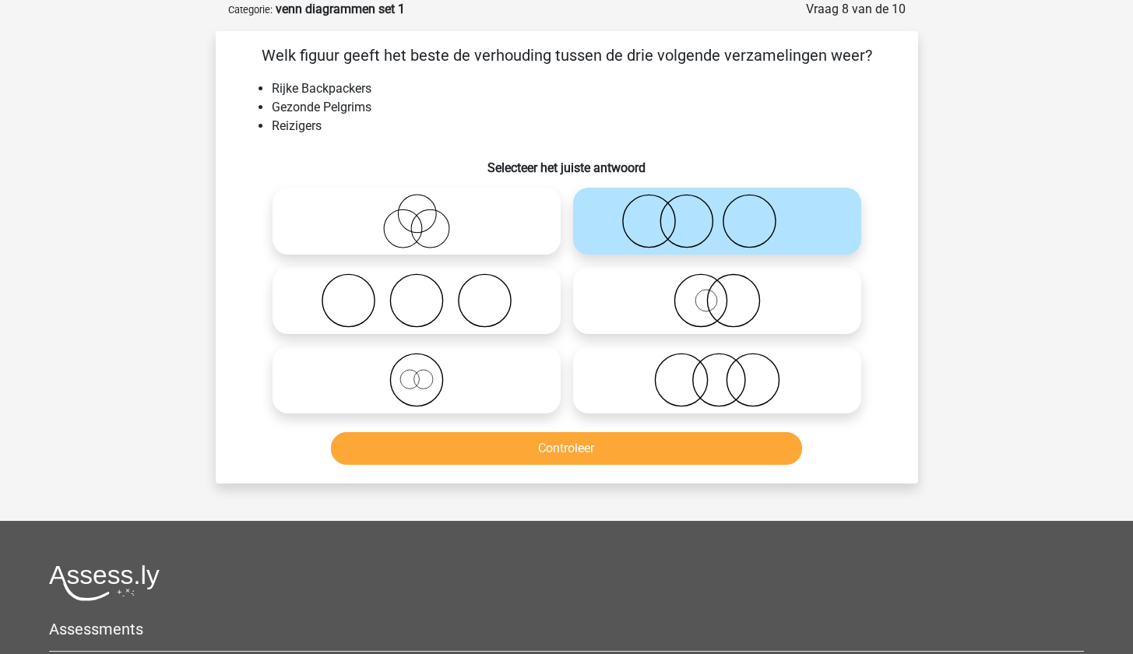
click at [632, 442] on button "Controleer" at bounding box center [566, 448] width 471 height 33
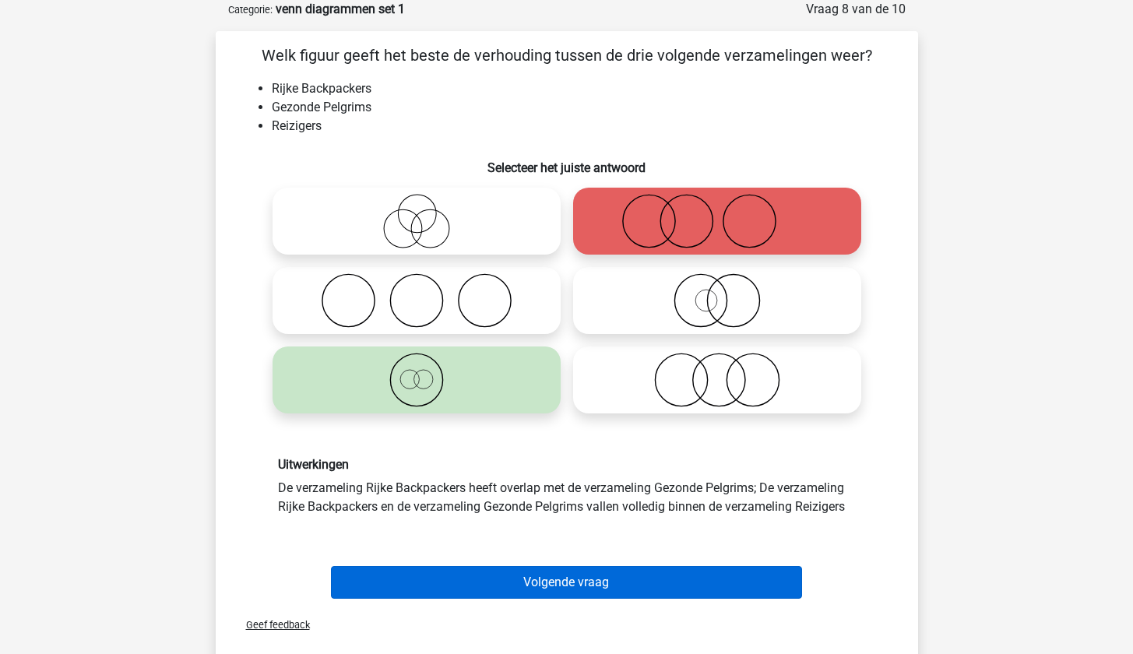
click at [581, 593] on button "Volgende vraag" at bounding box center [566, 582] width 471 height 33
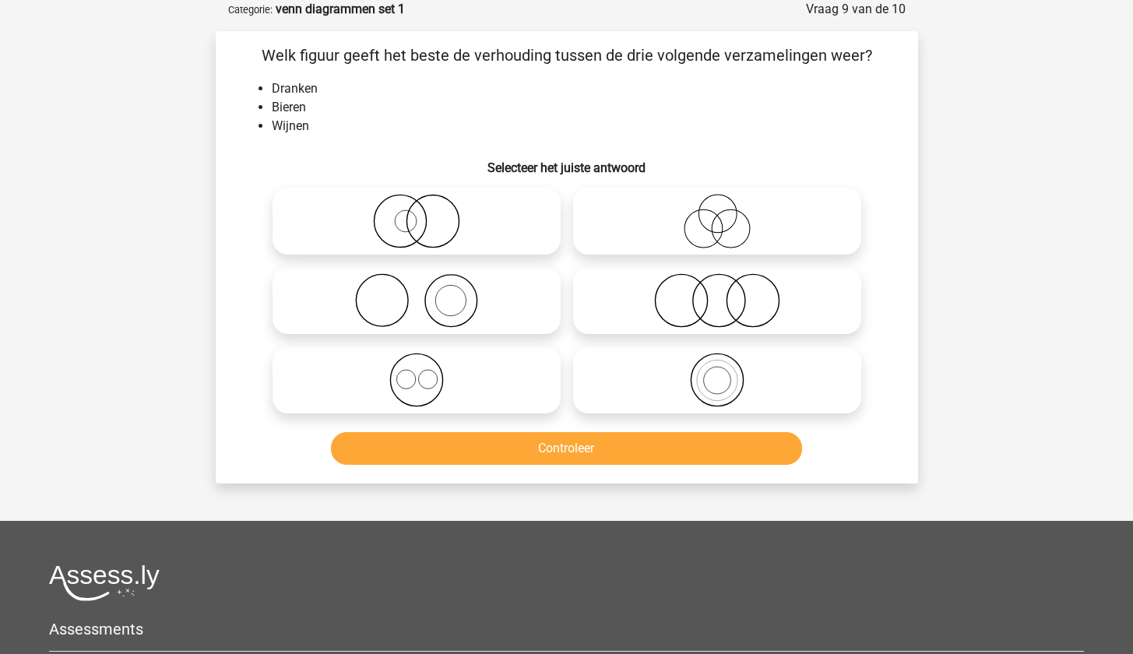
click at [482, 387] on icon at bounding box center [417, 380] width 276 height 55
click at [427, 372] on input "radio" at bounding box center [422, 367] width 10 height 10
radio input "true"
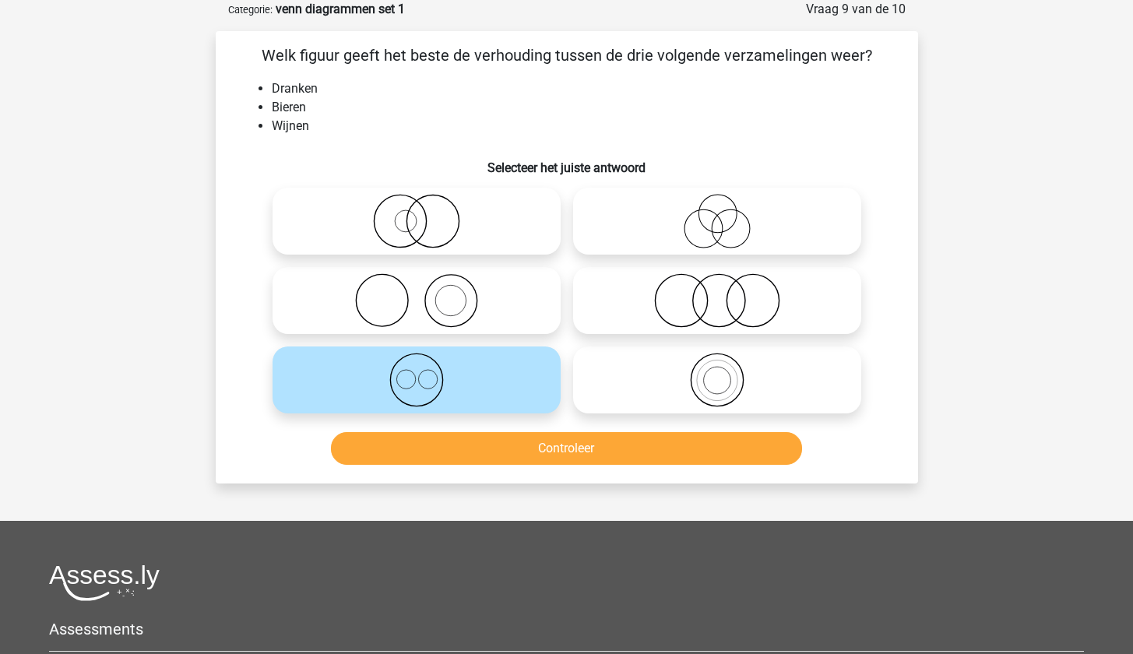
click at [503, 442] on button "Controleer" at bounding box center [566, 448] width 471 height 33
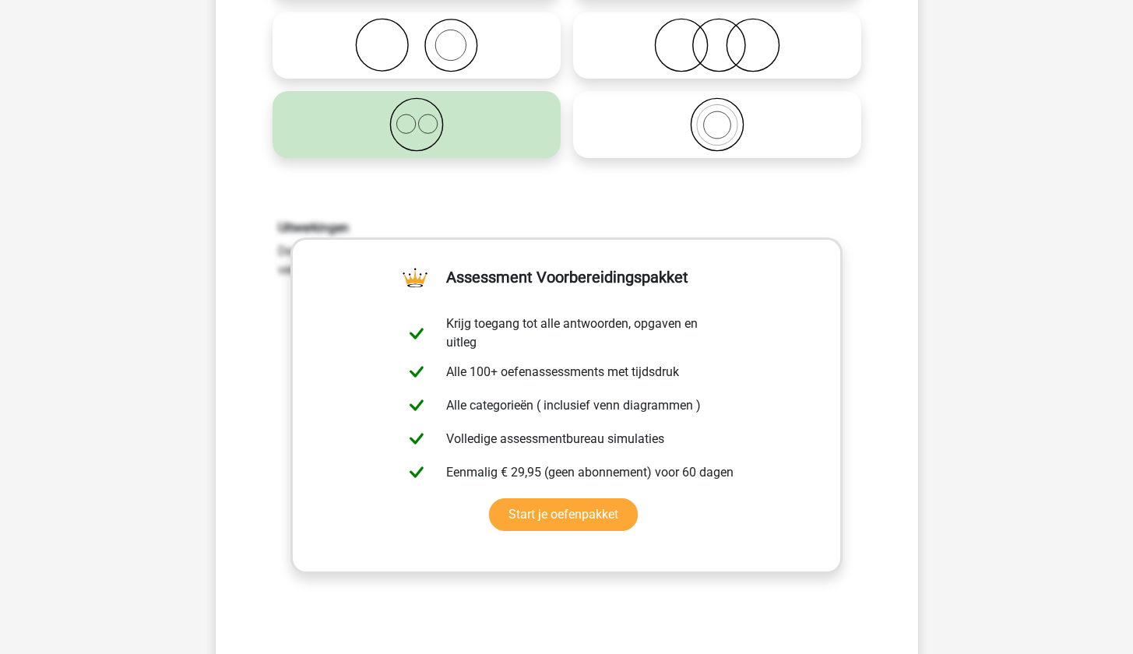
scroll to position [448, 0]
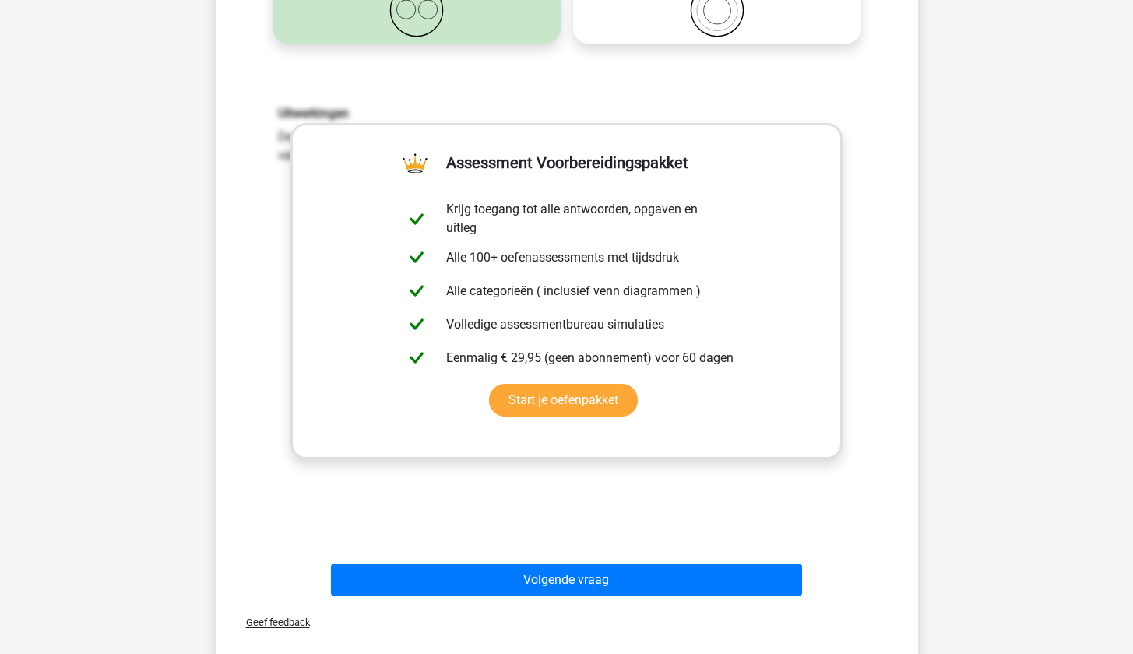
click at [551, 582] on button "Volgende vraag" at bounding box center [566, 580] width 471 height 33
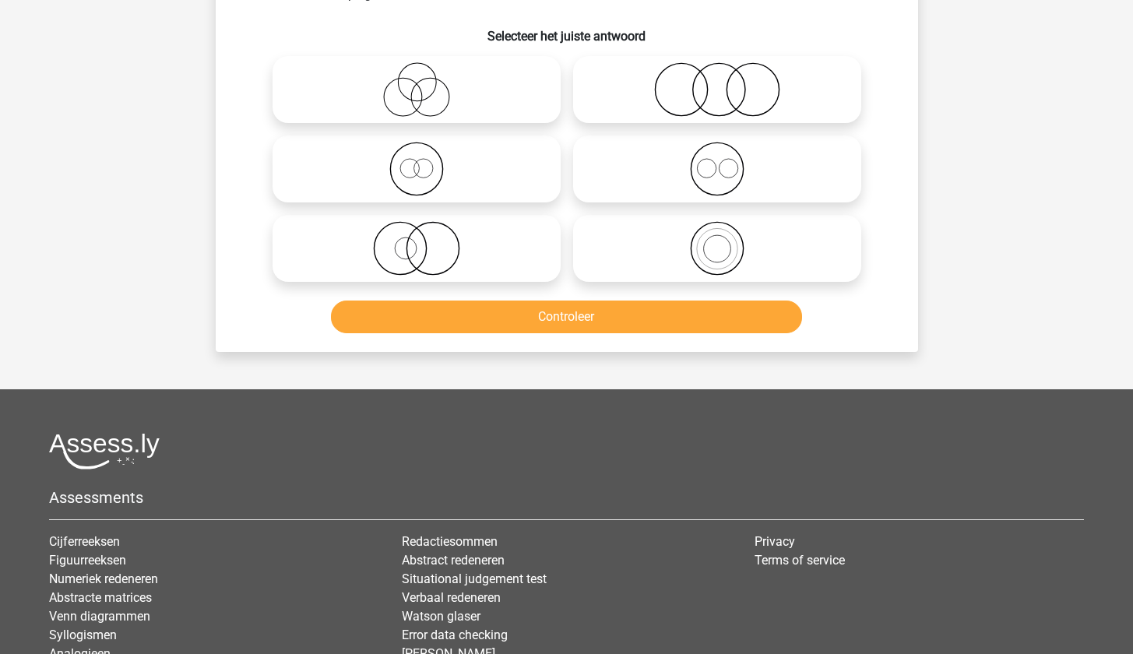
scroll to position [78, 0]
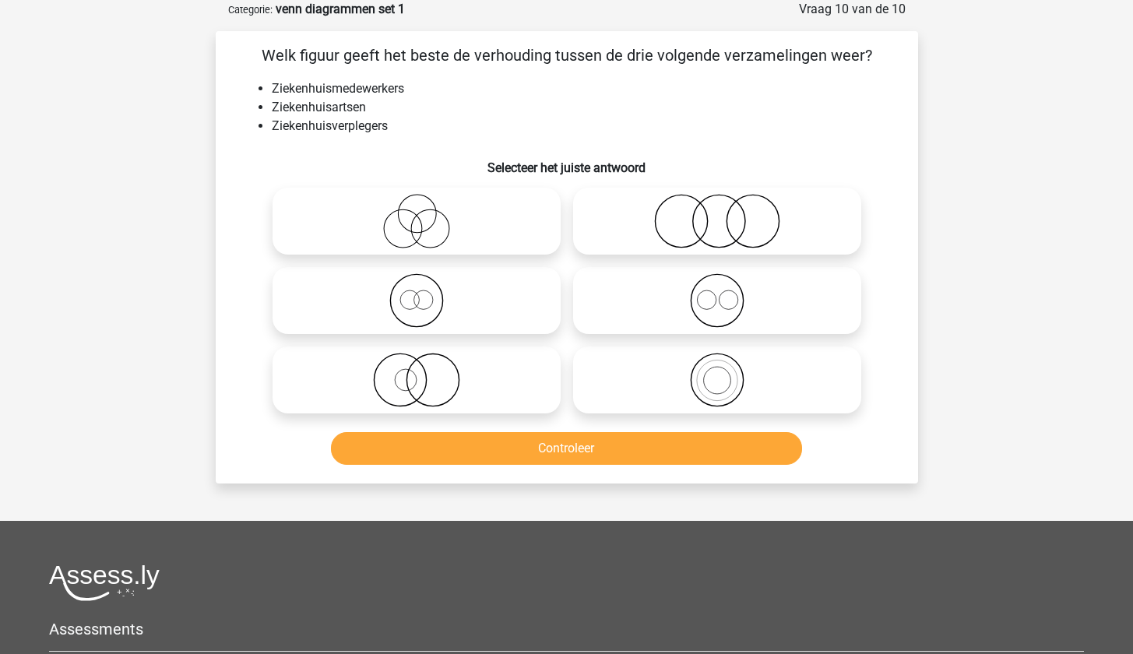
click at [732, 325] on icon at bounding box center [717, 300] width 276 height 55
click at [727, 293] on input "radio" at bounding box center [722, 288] width 10 height 10
radio input "true"
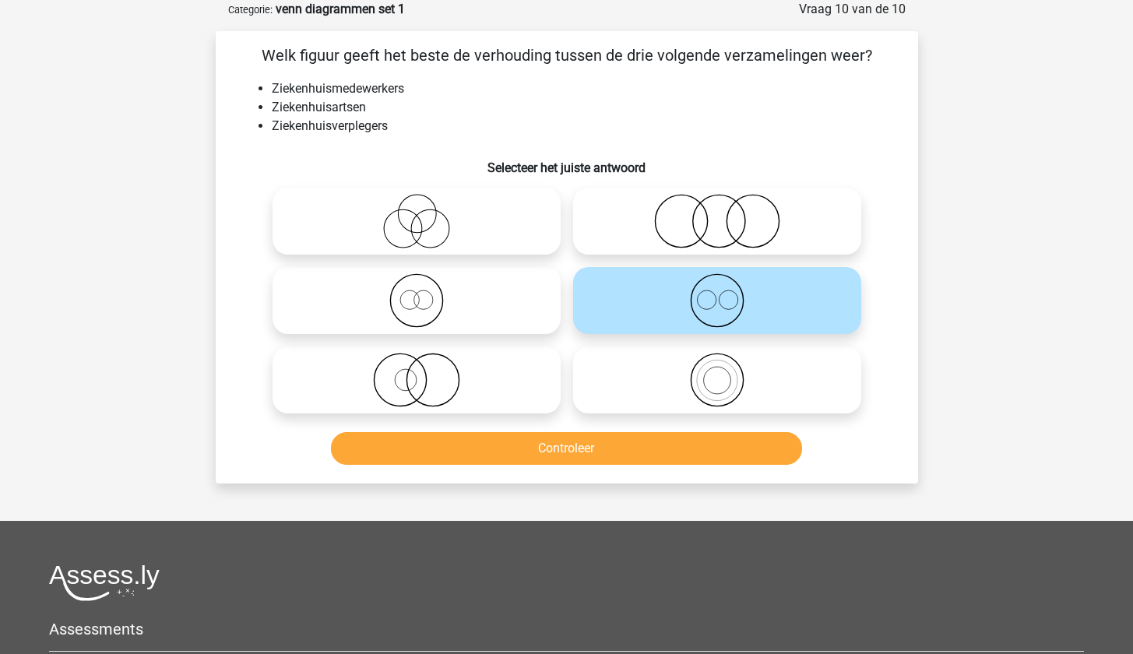
click at [637, 454] on button "Controleer" at bounding box center [566, 448] width 471 height 33
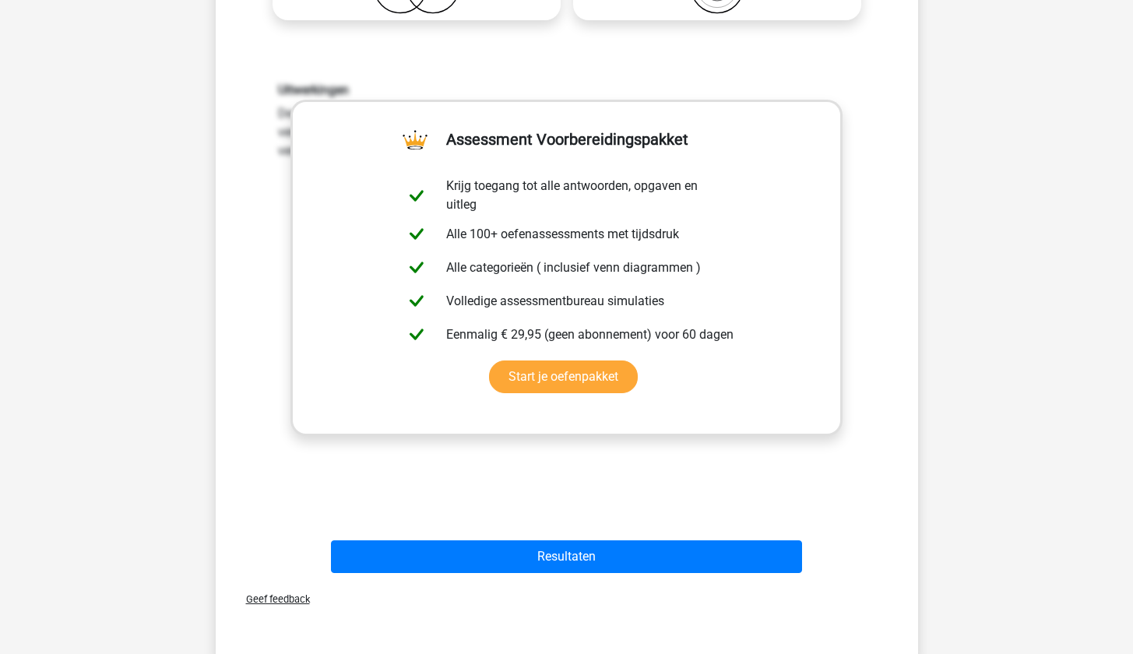
scroll to position [611, 0]
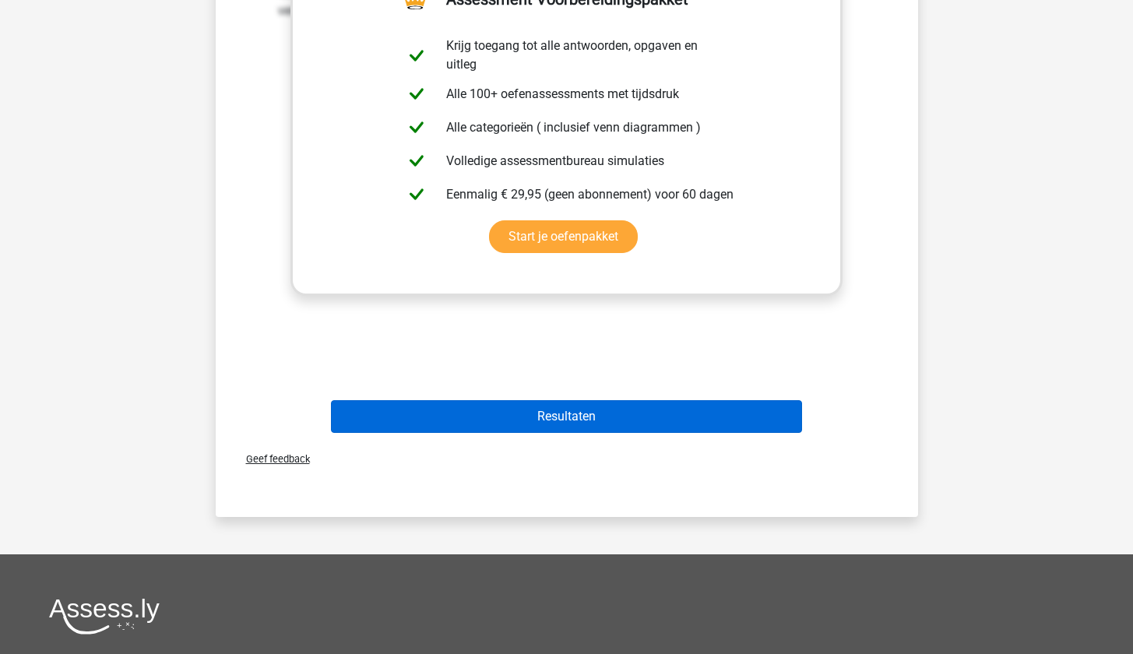
click at [581, 422] on button "Resultaten" at bounding box center [566, 416] width 471 height 33
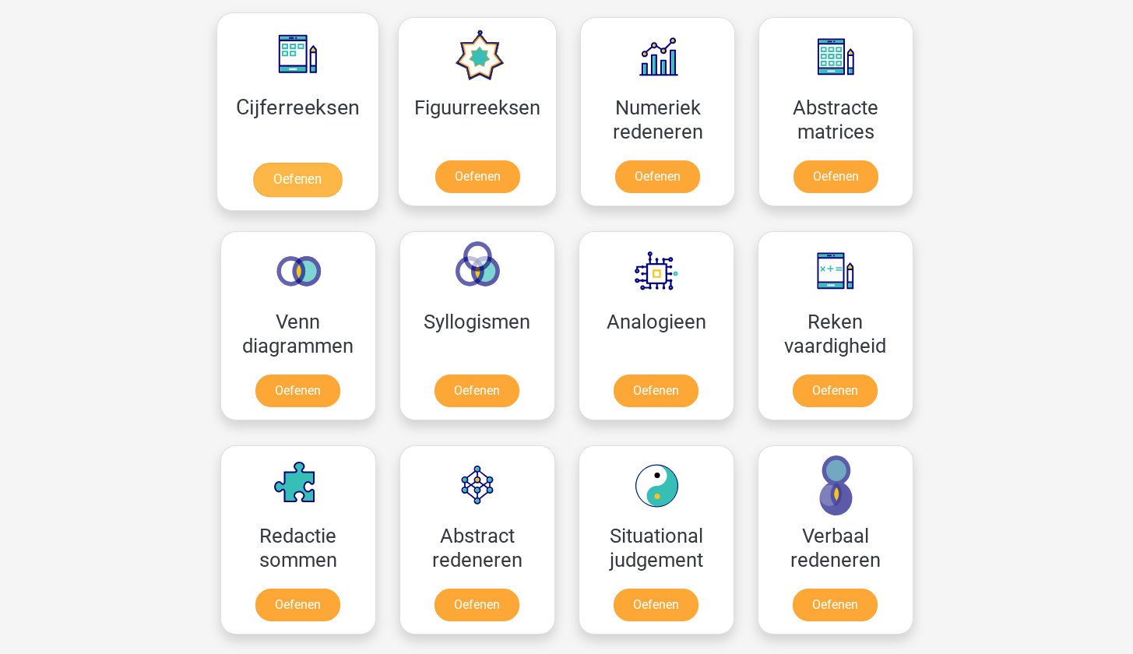
scroll to position [710, 0]
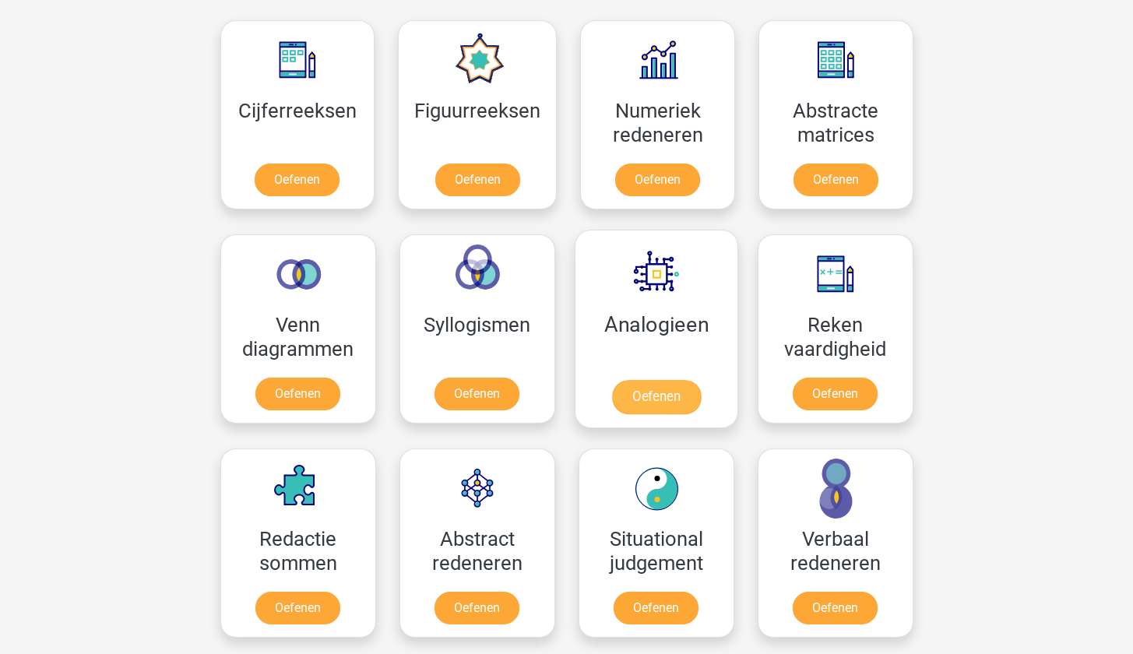
click at [627, 388] on link "Oefenen" at bounding box center [655, 397] width 89 height 34
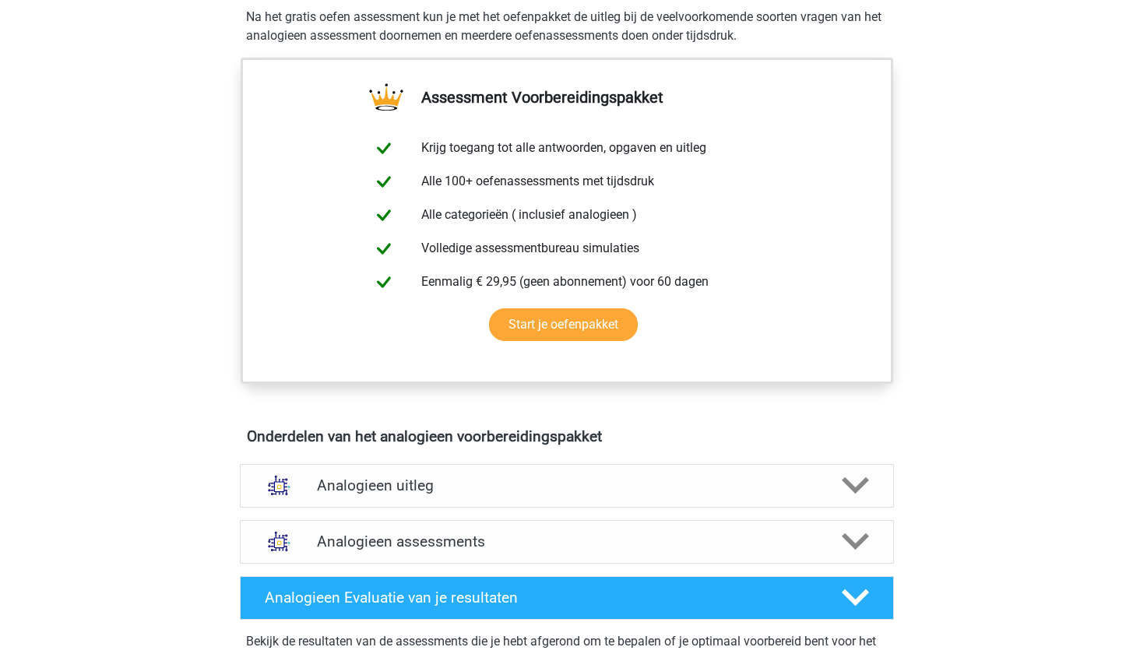
scroll to position [611, 0]
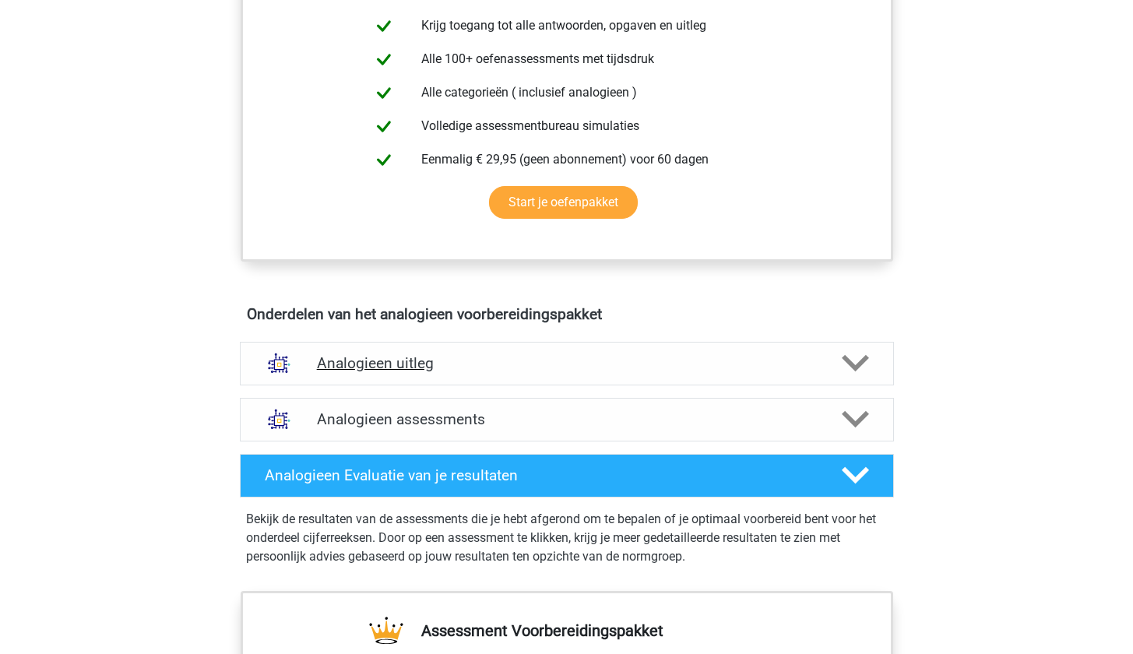
click at [600, 344] on div "Analogieen uitleg" at bounding box center [567, 364] width 654 height 44
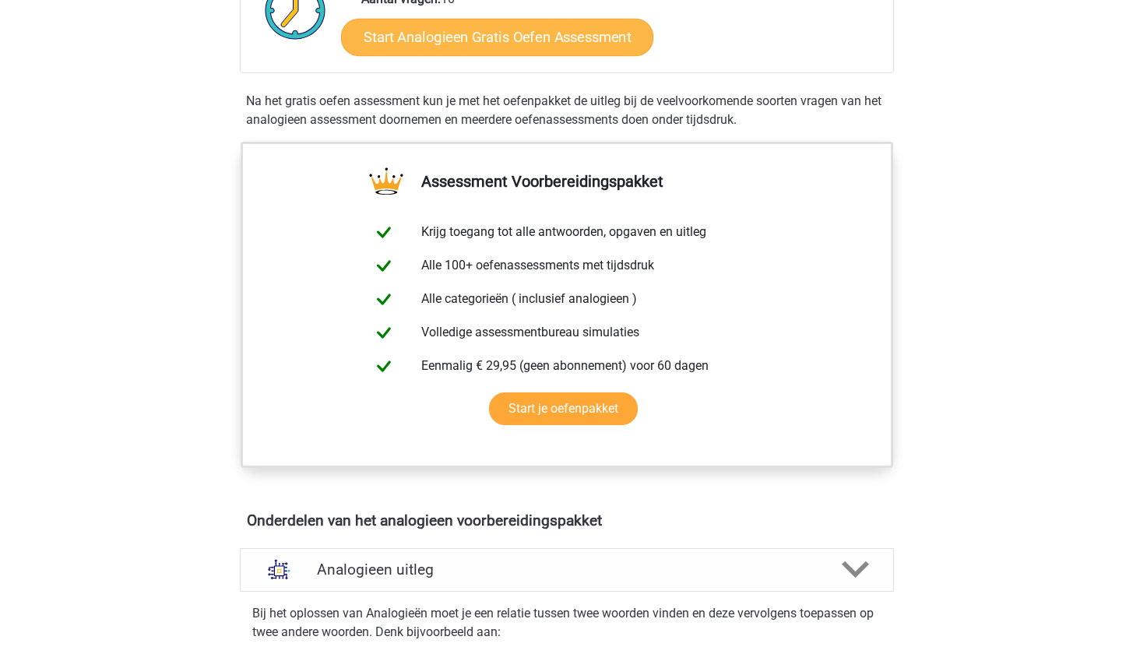
scroll to position [90, 0]
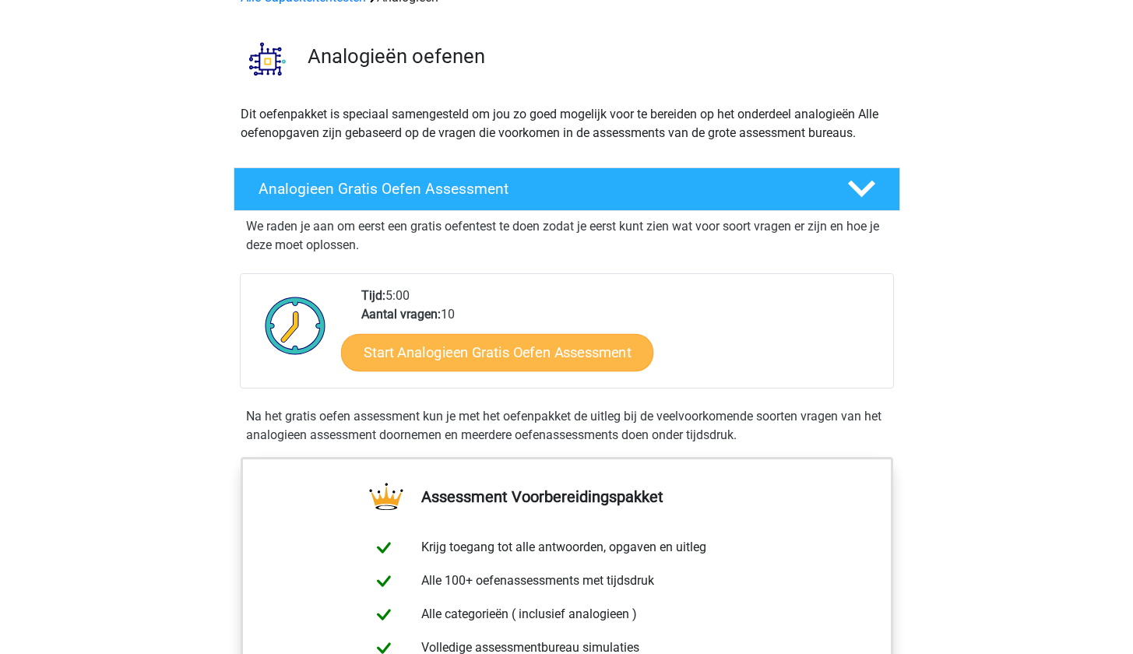
click at [565, 345] on link "Start Analogieen Gratis Oefen Assessment" at bounding box center [497, 351] width 312 height 37
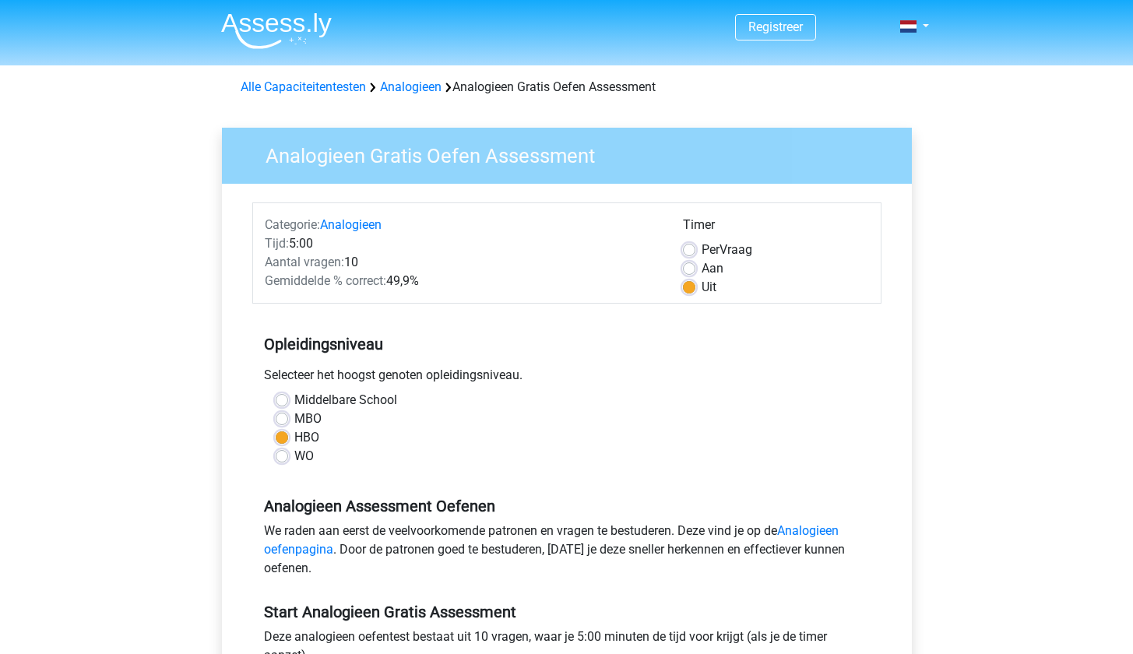
scroll to position [389, 0]
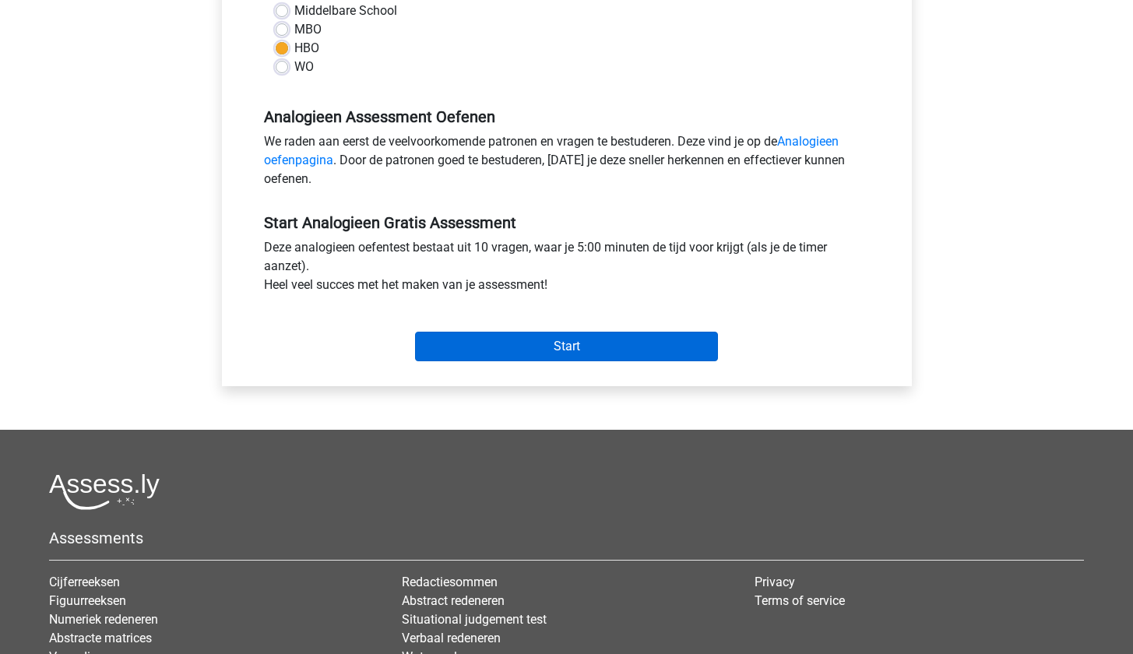
click at [584, 350] on input "Start" at bounding box center [566, 347] width 303 height 30
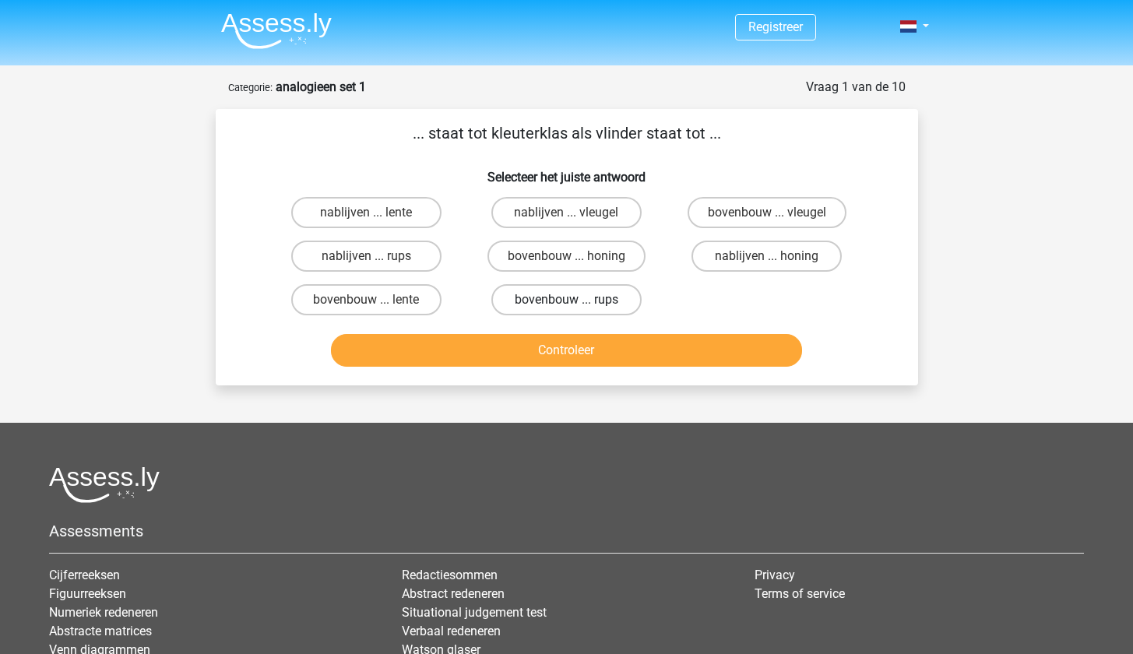
click at [577, 298] on label "bovenbouw ... rups" at bounding box center [566, 299] width 150 height 31
click at [576, 300] on input "bovenbouw ... rups" at bounding box center [571, 305] width 10 height 10
radio input "true"
click at [609, 353] on button "Controleer" at bounding box center [566, 350] width 471 height 33
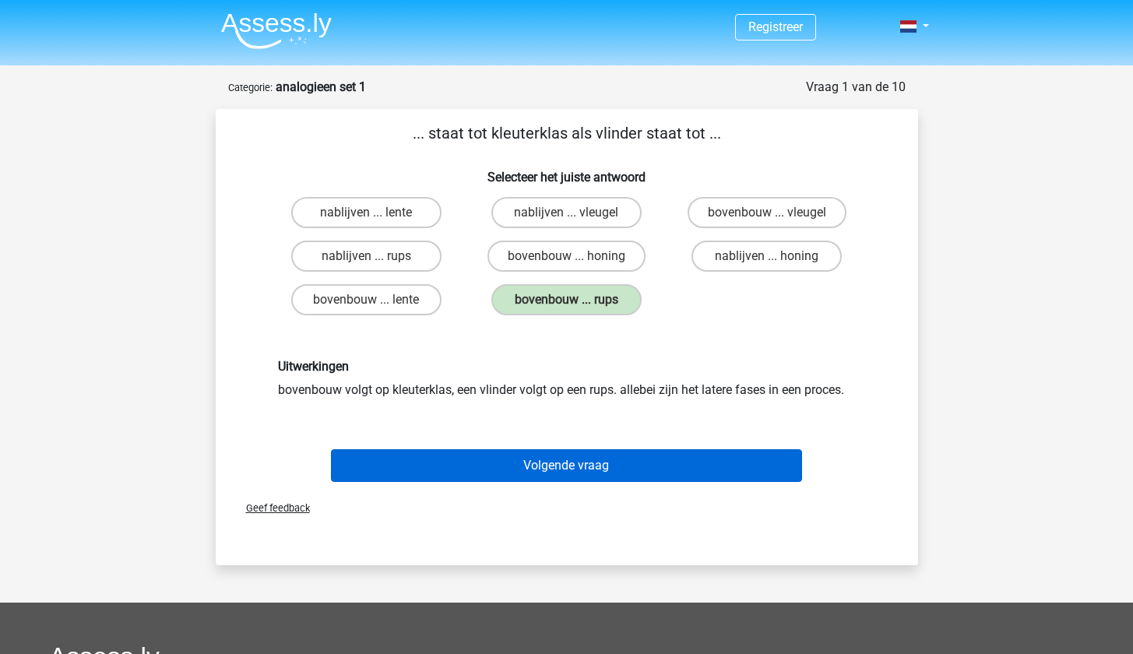
click at [607, 472] on button "Volgende vraag" at bounding box center [566, 465] width 471 height 33
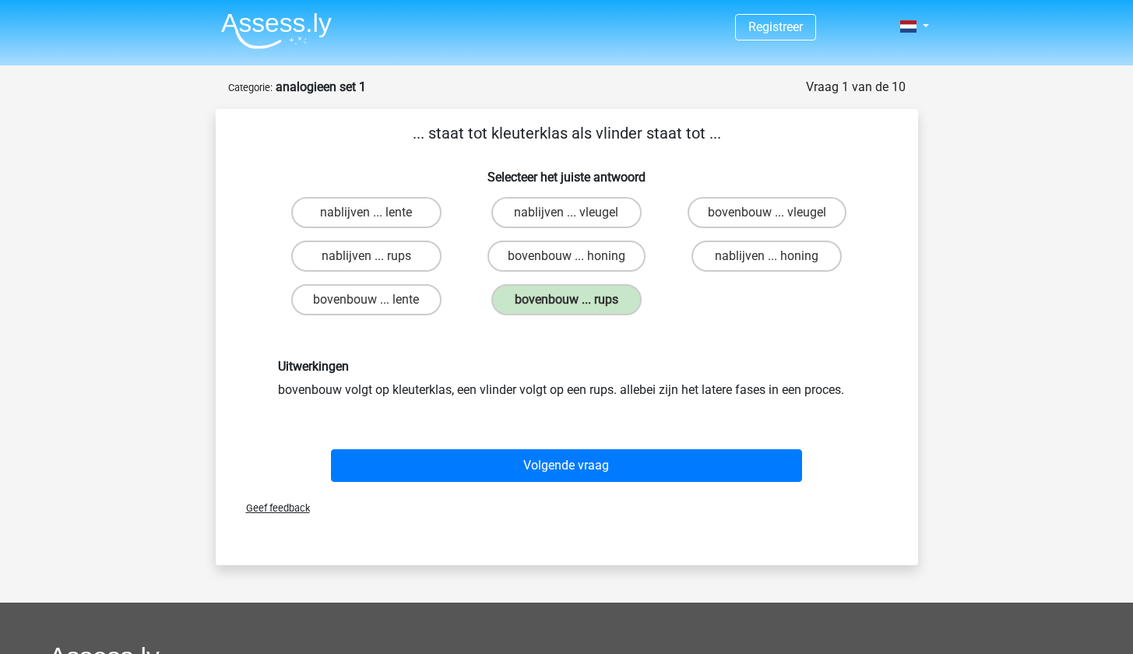
scroll to position [78, 0]
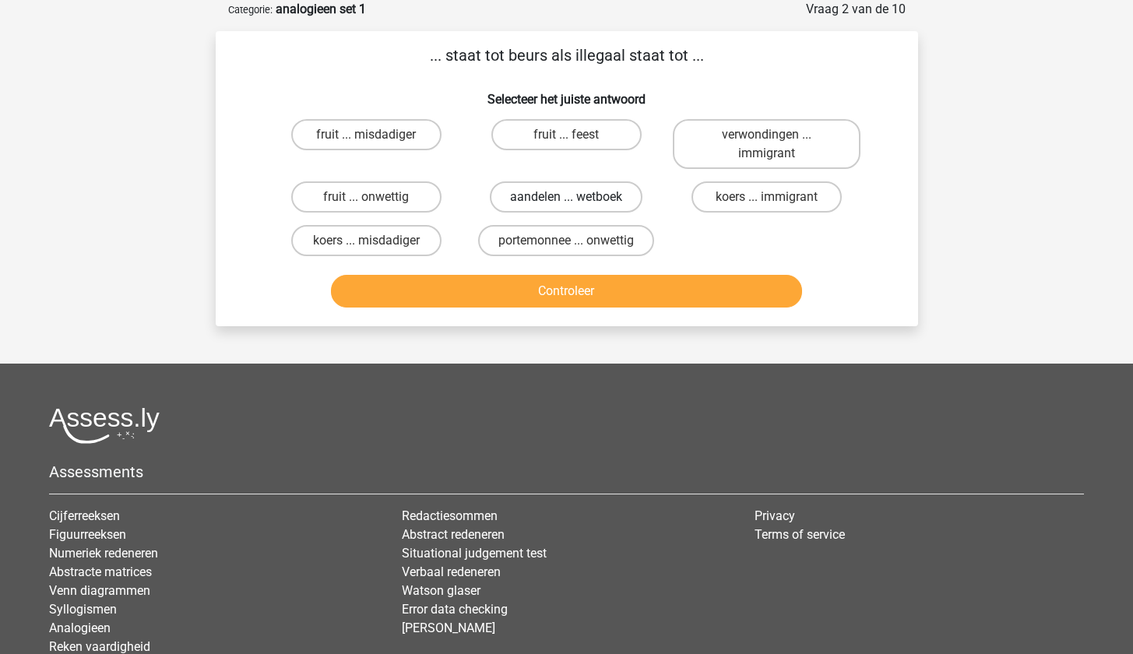
click at [617, 206] on label "aandelen ... wetboek" at bounding box center [566, 196] width 153 height 31
click at [576, 206] on input "aandelen ... wetboek" at bounding box center [571, 202] width 10 height 10
radio input "true"
click at [603, 286] on button "Controleer" at bounding box center [566, 291] width 471 height 33
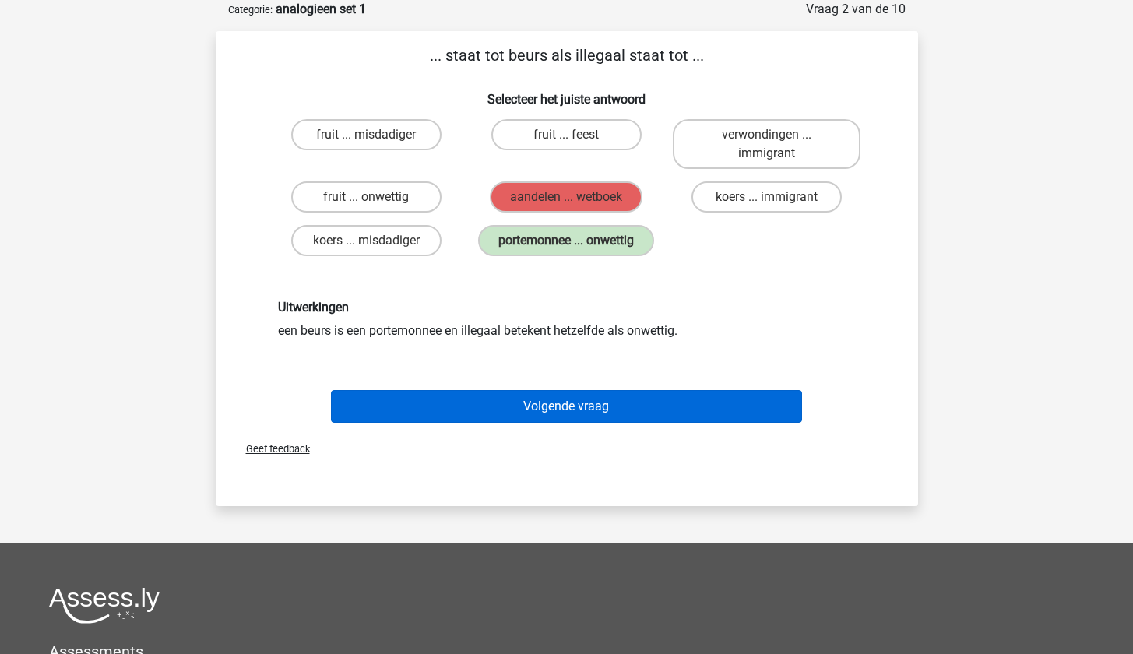
click at [570, 409] on button "Volgende vraag" at bounding box center [566, 406] width 471 height 33
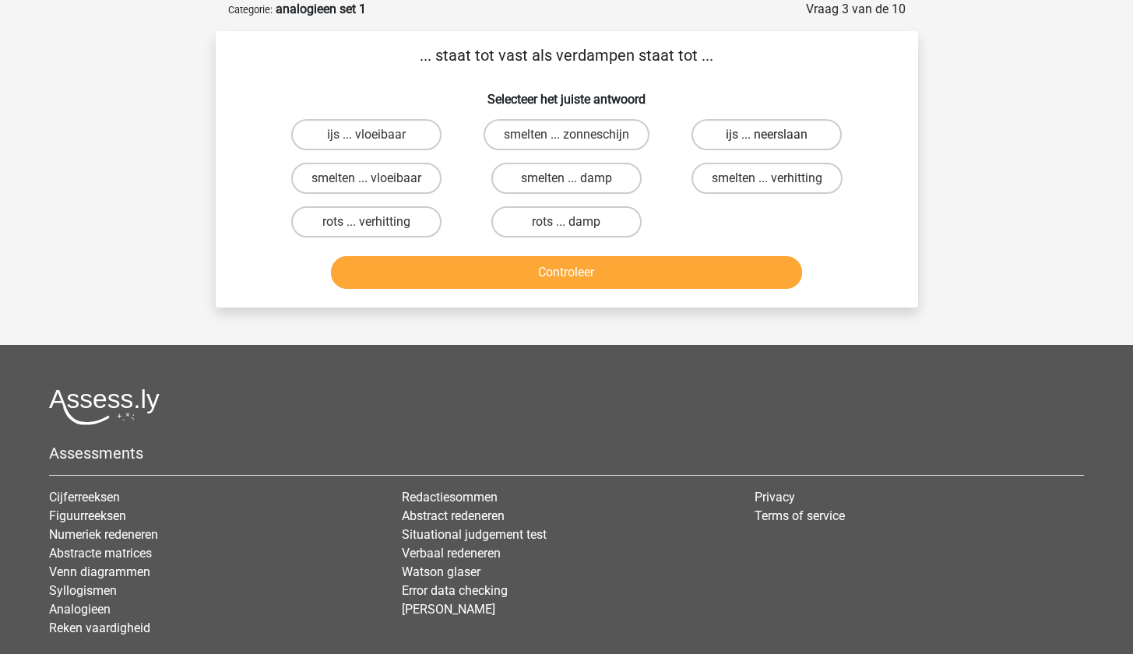
click at [746, 132] on label "ijs ... neerslaan" at bounding box center [766, 134] width 150 height 31
click at [767, 135] on input "ijs ... neerslaan" at bounding box center [772, 140] width 10 height 10
radio input "true"
click at [658, 284] on button "Controleer" at bounding box center [566, 272] width 471 height 33
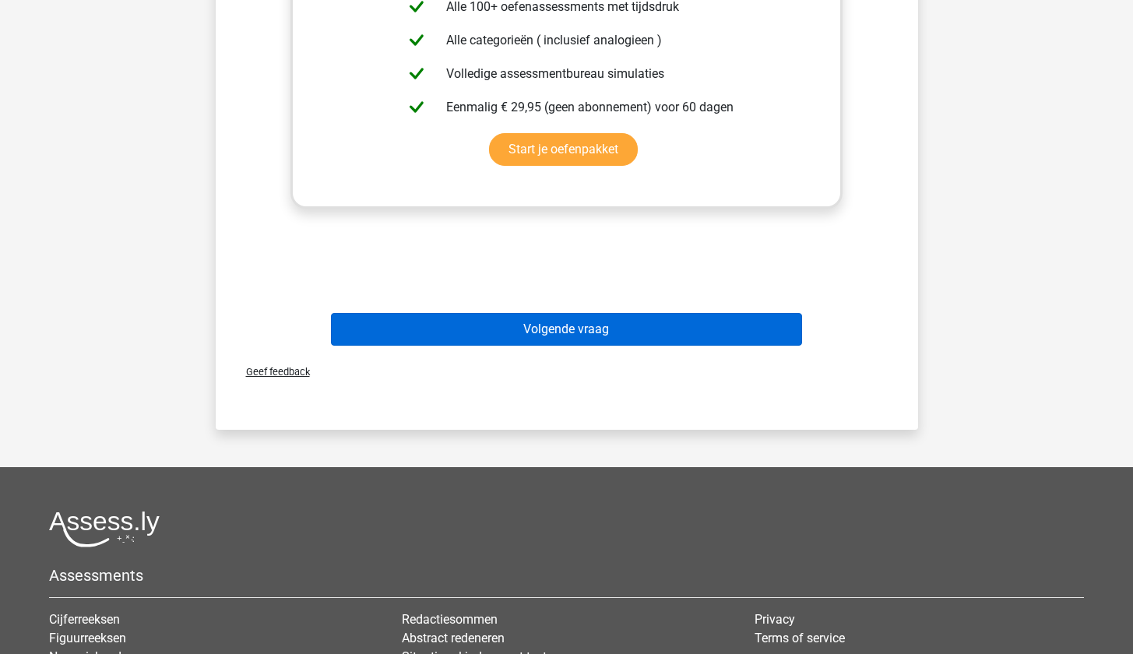
click at [586, 342] on button "Volgende vraag" at bounding box center [566, 329] width 471 height 33
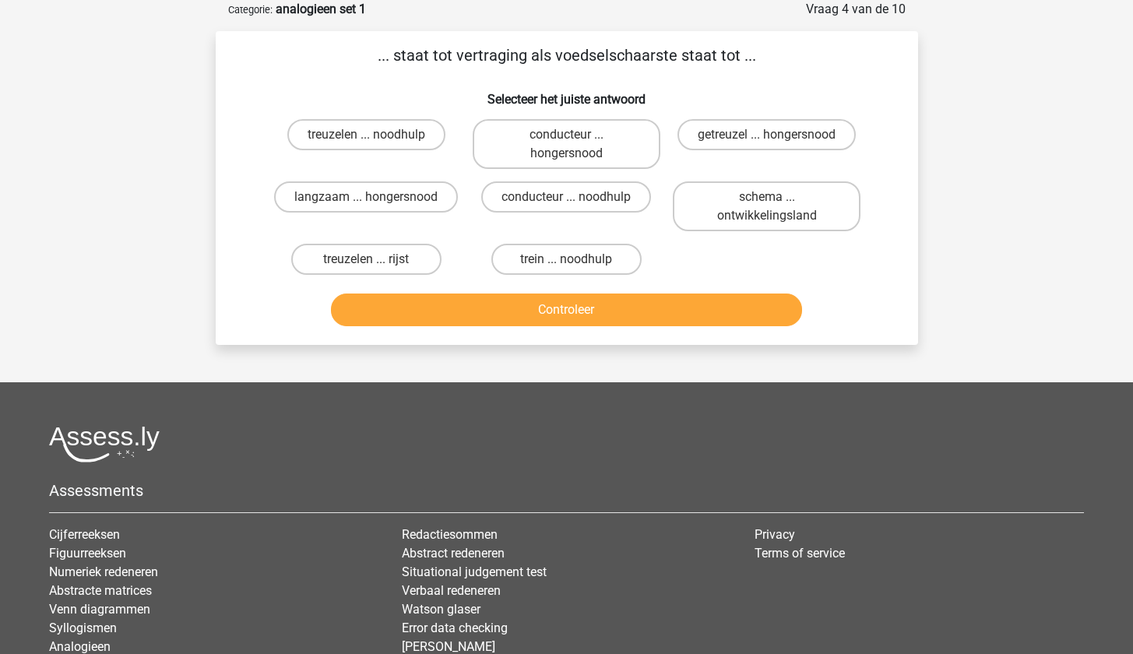
click at [775, 143] on input "getreuzel ... hongersnood" at bounding box center [772, 140] width 10 height 10
radio input "true"
click at [656, 308] on button "Controleer" at bounding box center [566, 310] width 471 height 33
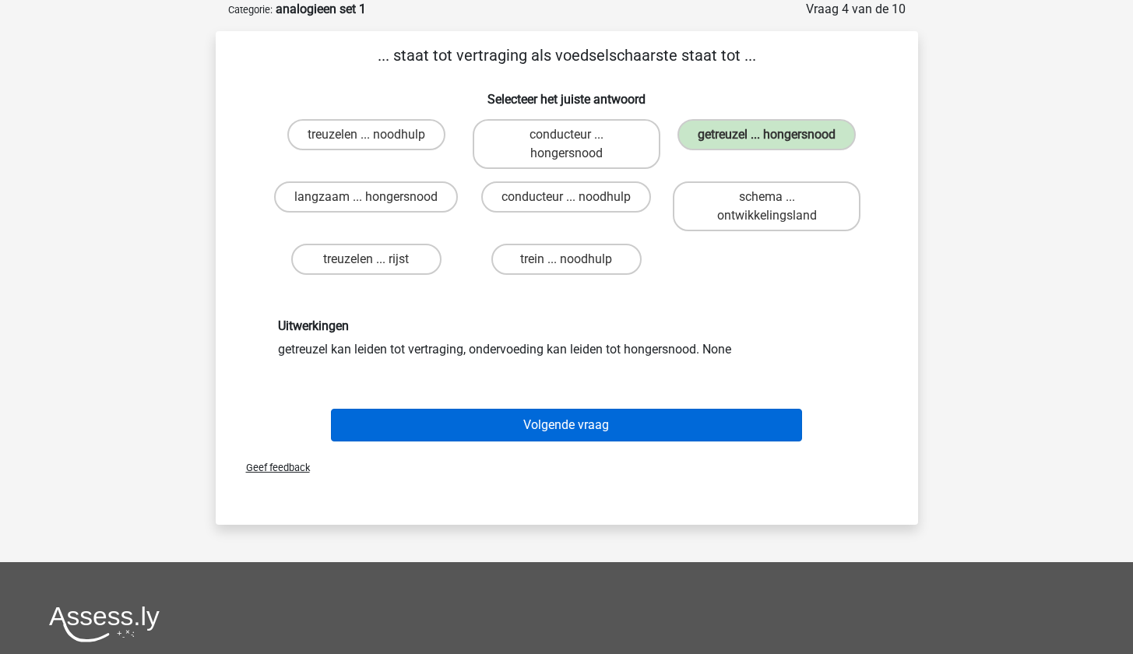
click at [588, 428] on button "Volgende vraag" at bounding box center [566, 425] width 471 height 33
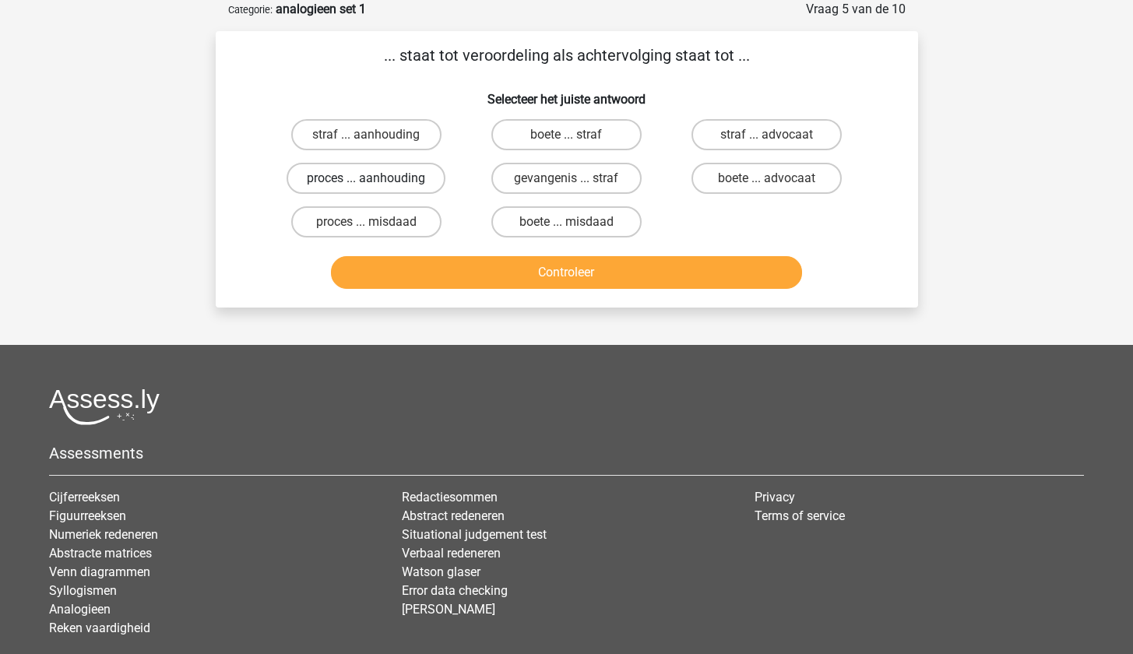
click at [348, 178] on label "proces ... aanhouding" at bounding box center [366, 178] width 159 height 31
click at [366, 178] on input "proces ... aanhouding" at bounding box center [371, 183] width 10 height 10
radio input "true"
click at [474, 273] on button "Controleer" at bounding box center [566, 272] width 471 height 33
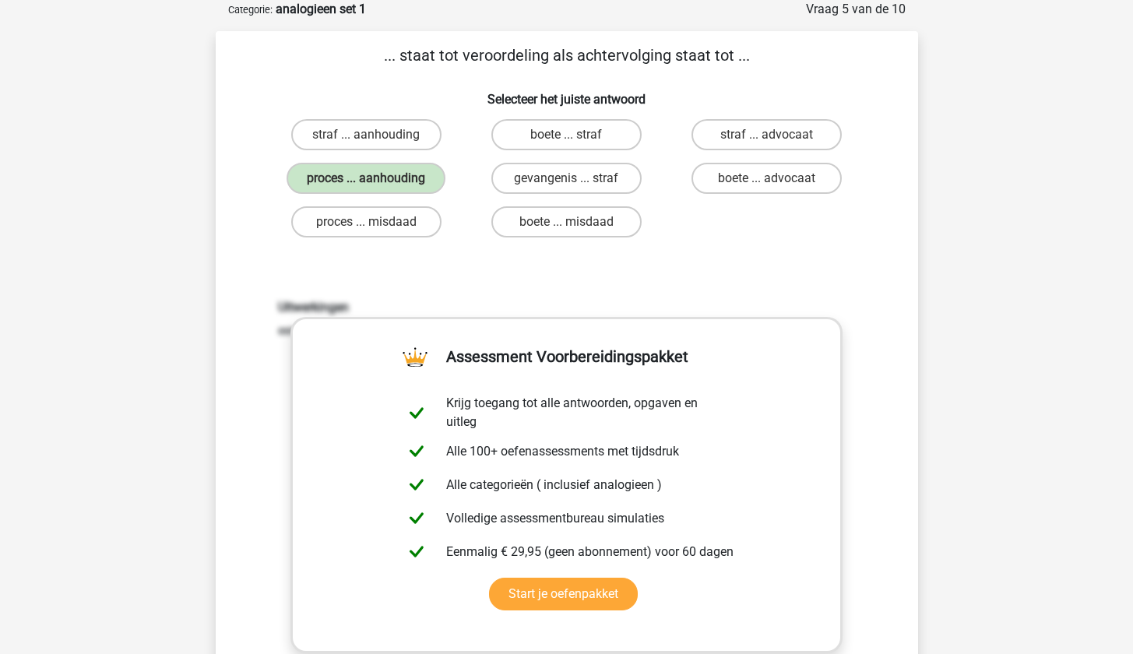
scroll to position [387, 0]
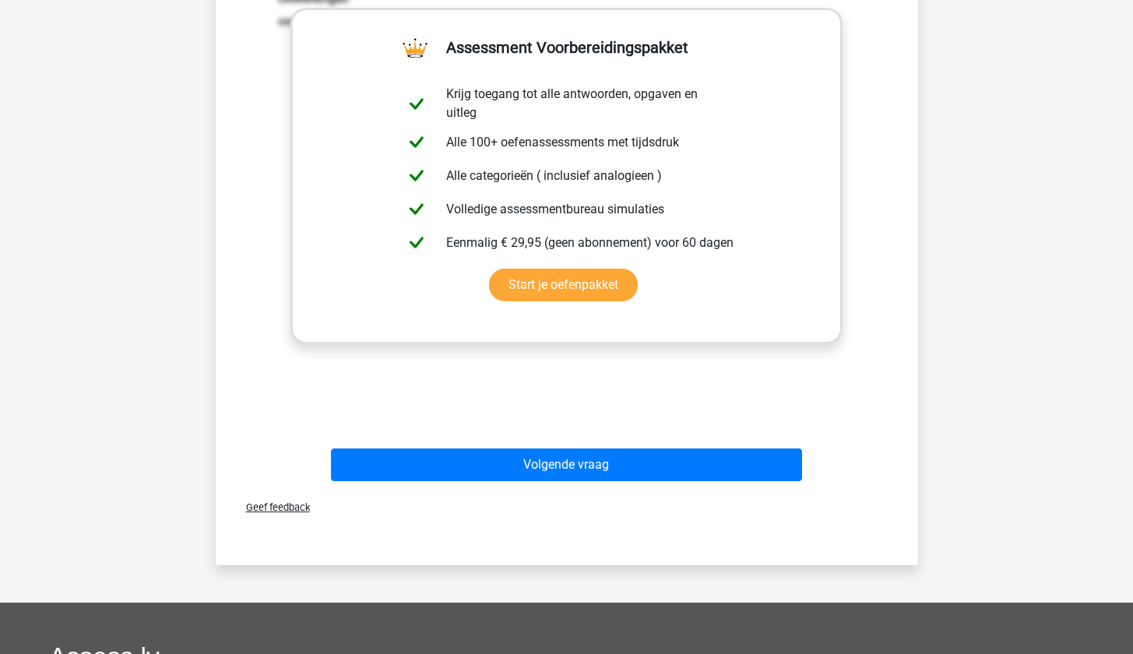
click at [544, 466] on button "Volgende vraag" at bounding box center [566, 465] width 471 height 33
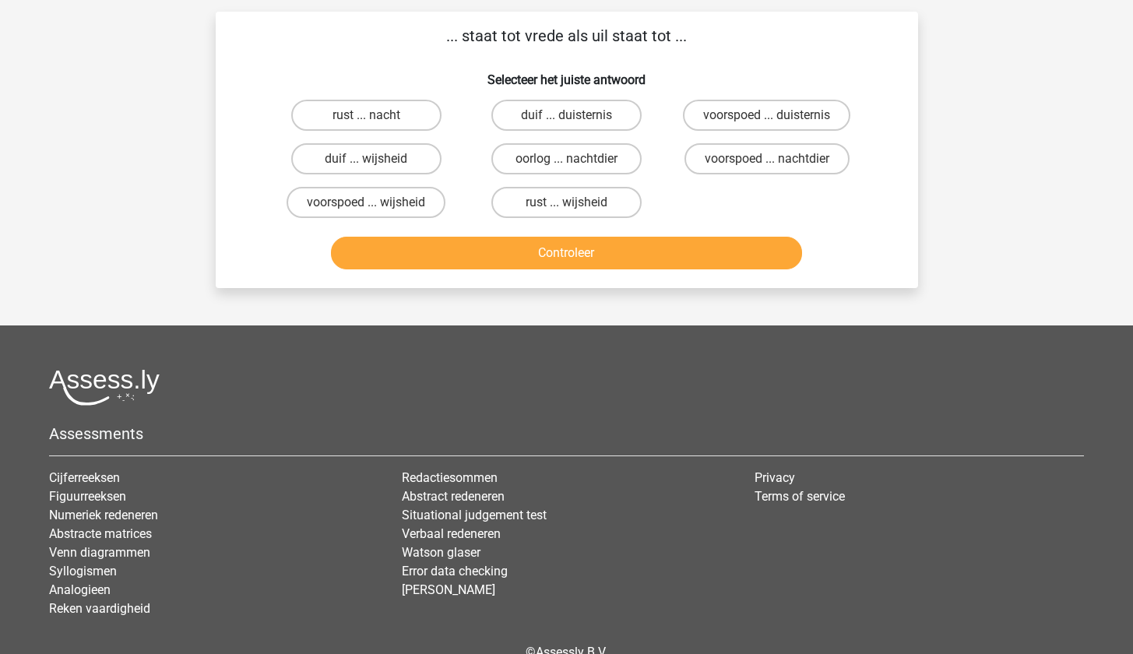
scroll to position [78, 0]
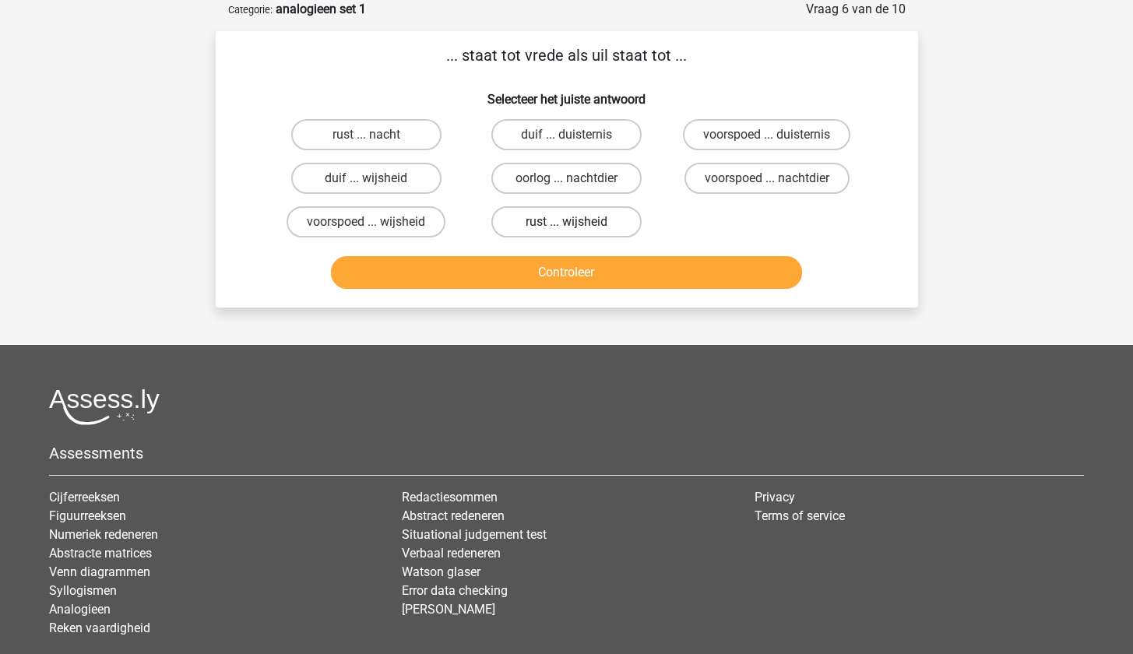
click at [589, 226] on label "rust ... wijsheid" at bounding box center [566, 221] width 150 height 31
click at [576, 226] on input "rust ... wijsheid" at bounding box center [571, 227] width 10 height 10
radio input "true"
click at [573, 276] on button "Controleer" at bounding box center [566, 272] width 471 height 33
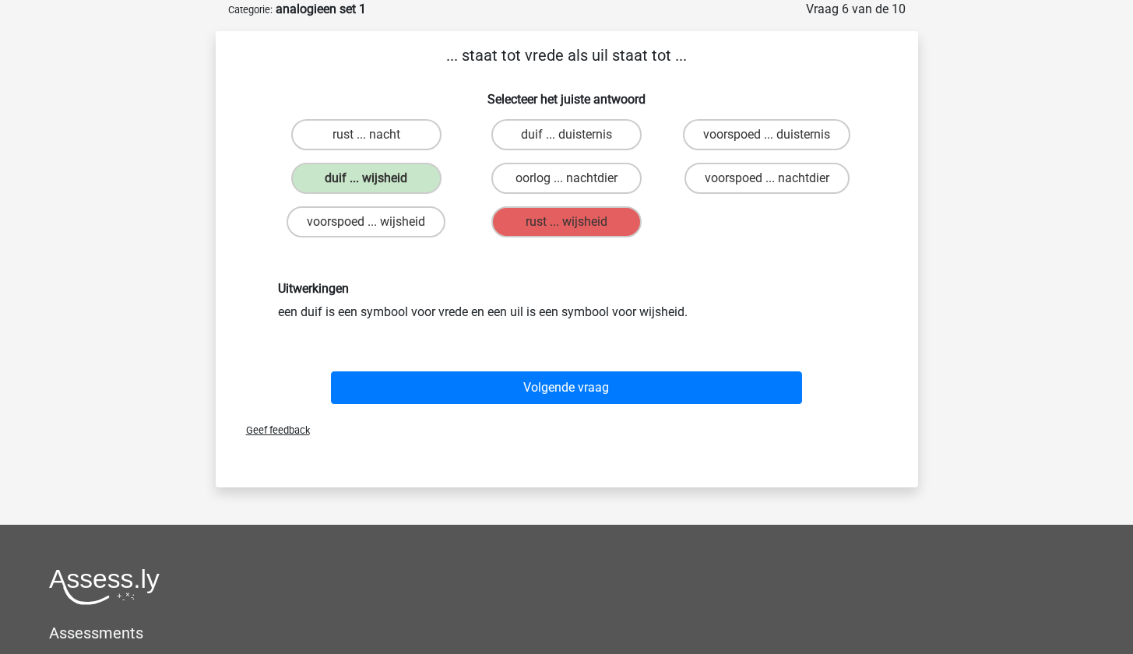
scroll to position [81, 0]
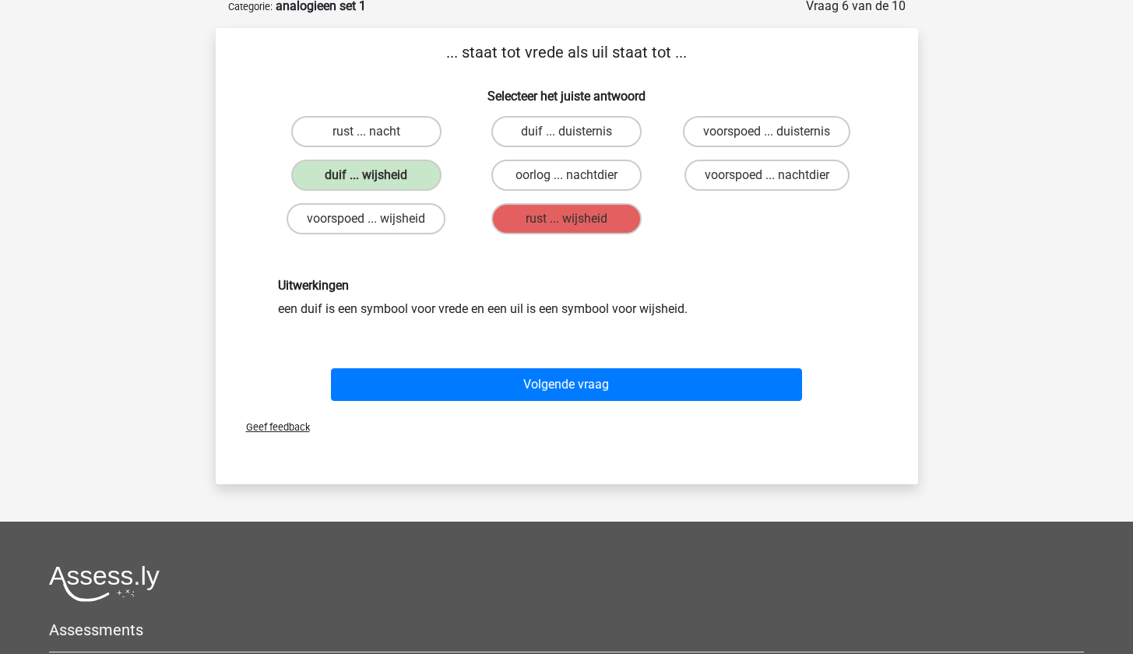
click at [524, 384] on button "Volgende vraag" at bounding box center [566, 384] width 471 height 33
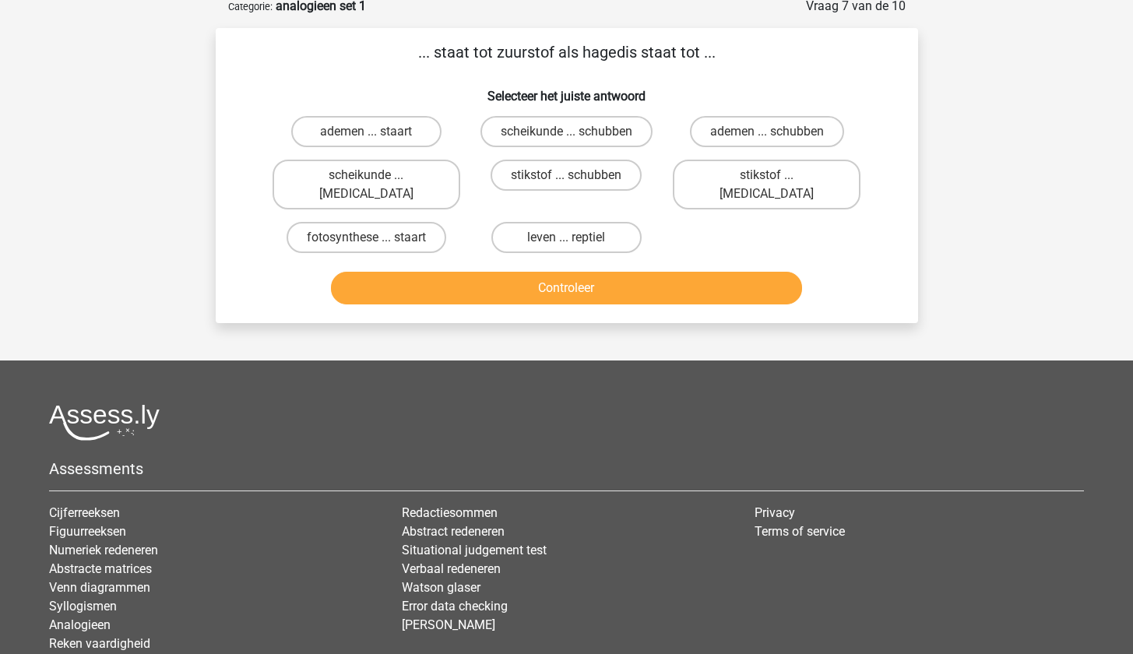
scroll to position [78, 0]
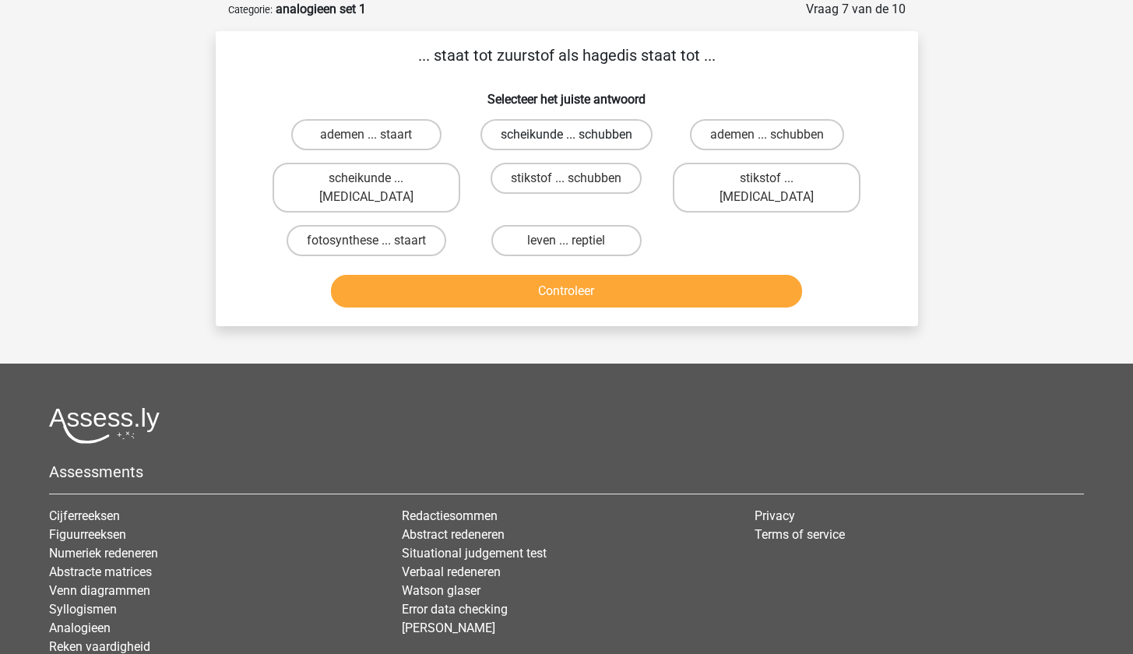
click at [506, 139] on label "scheikunde ... schubben" at bounding box center [566, 134] width 172 height 31
click at [566, 139] on input "scheikunde ... schubben" at bounding box center [571, 140] width 10 height 10
radio input "true"
click at [522, 172] on label "stikstof ... schubben" at bounding box center [566, 178] width 151 height 31
click at [566, 178] on input "stikstof ... schubben" at bounding box center [571, 183] width 10 height 10
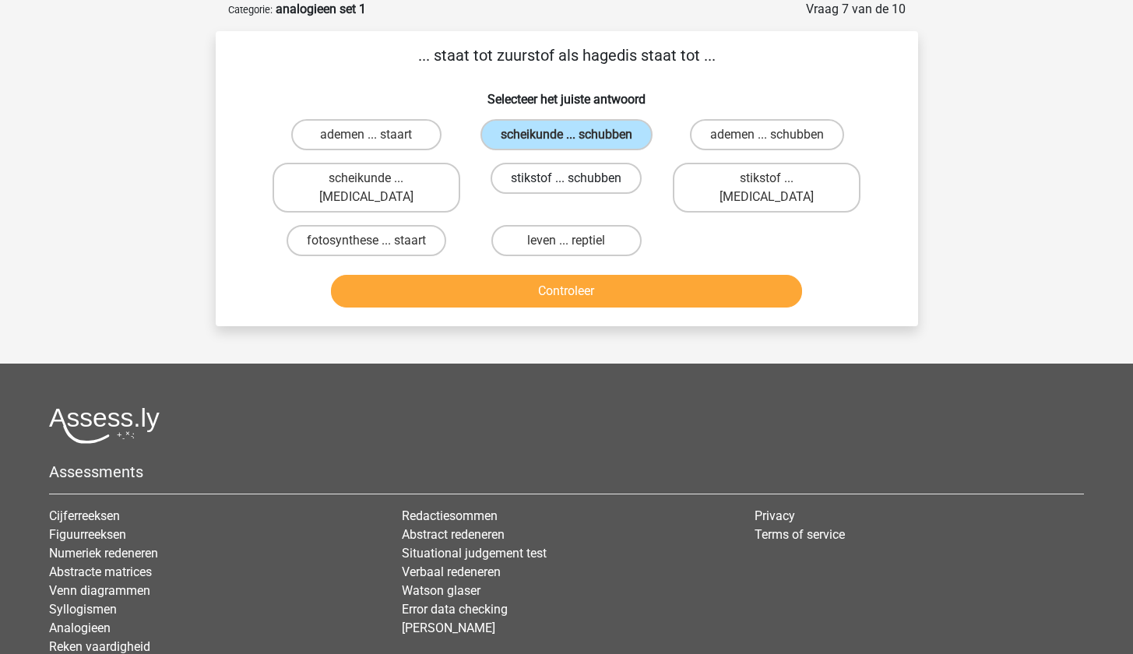
radio input "true"
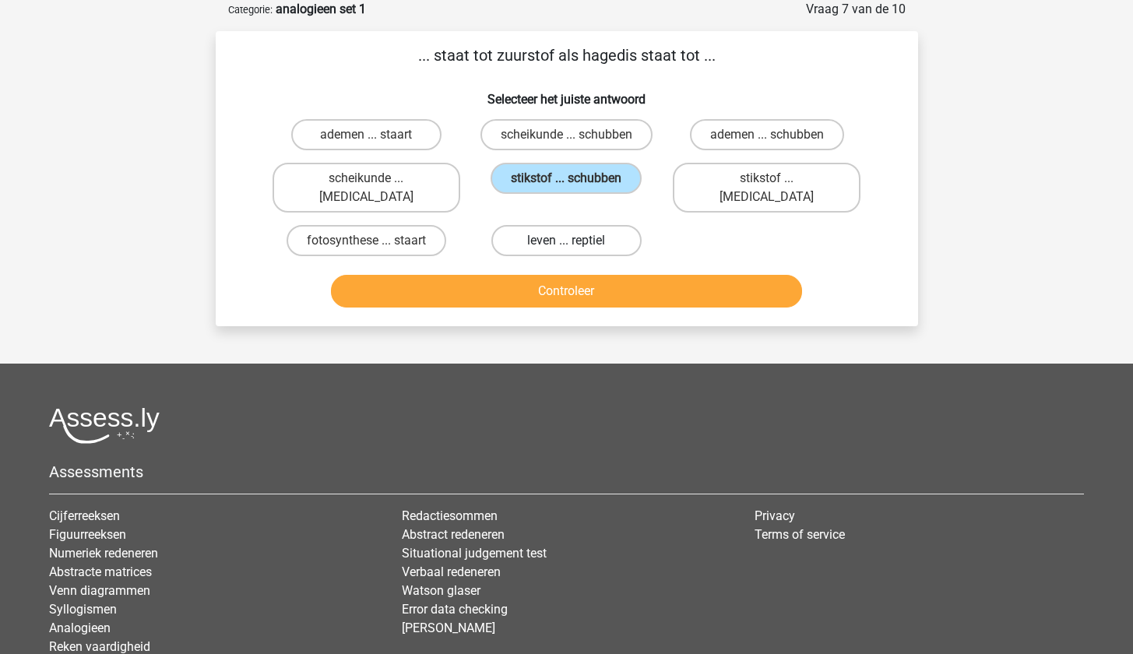
click at [527, 225] on label "leven ... reptiel" at bounding box center [566, 240] width 150 height 31
click at [566, 241] on input "leven ... reptiel" at bounding box center [571, 246] width 10 height 10
radio input "true"
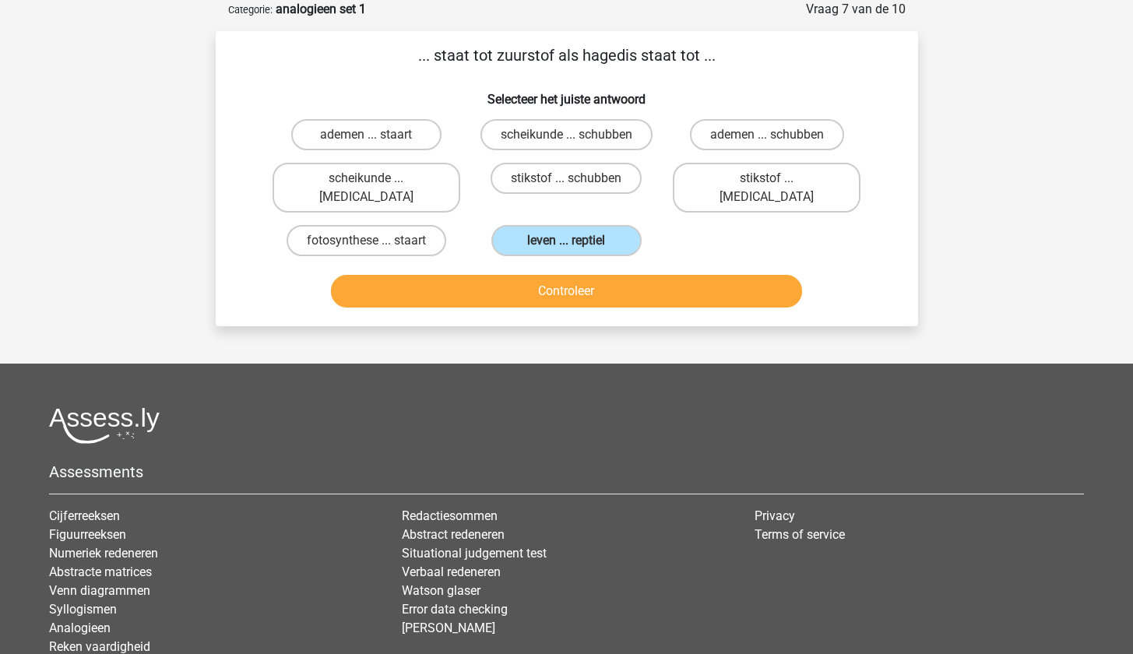
click at [511, 278] on button "Controleer" at bounding box center [566, 291] width 471 height 33
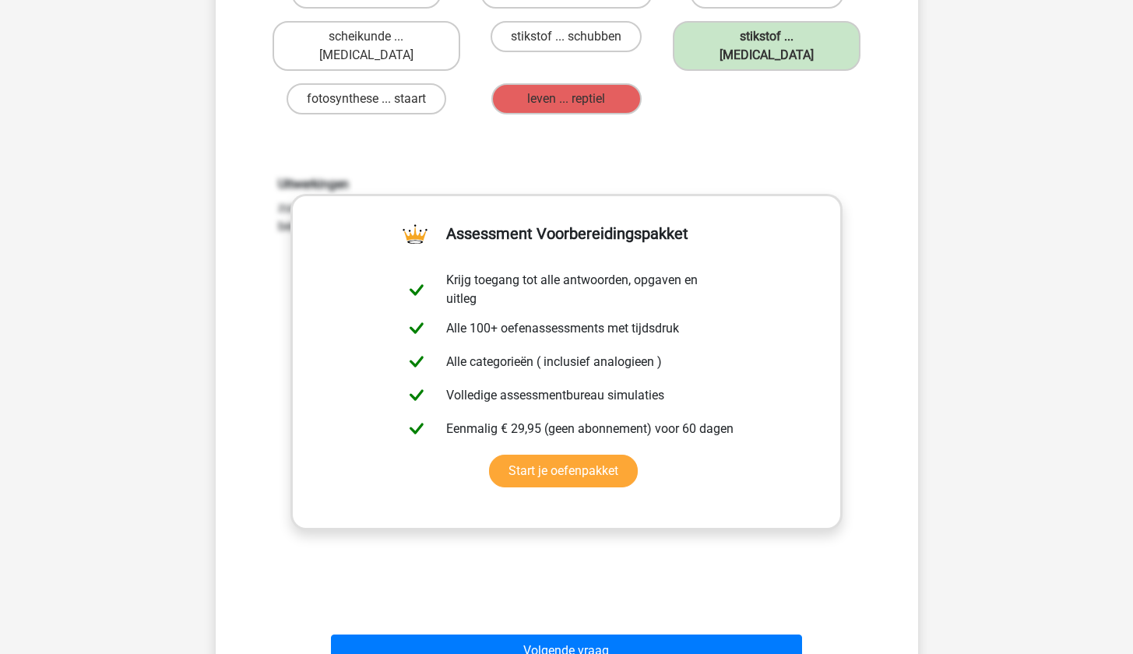
scroll to position [296, 0]
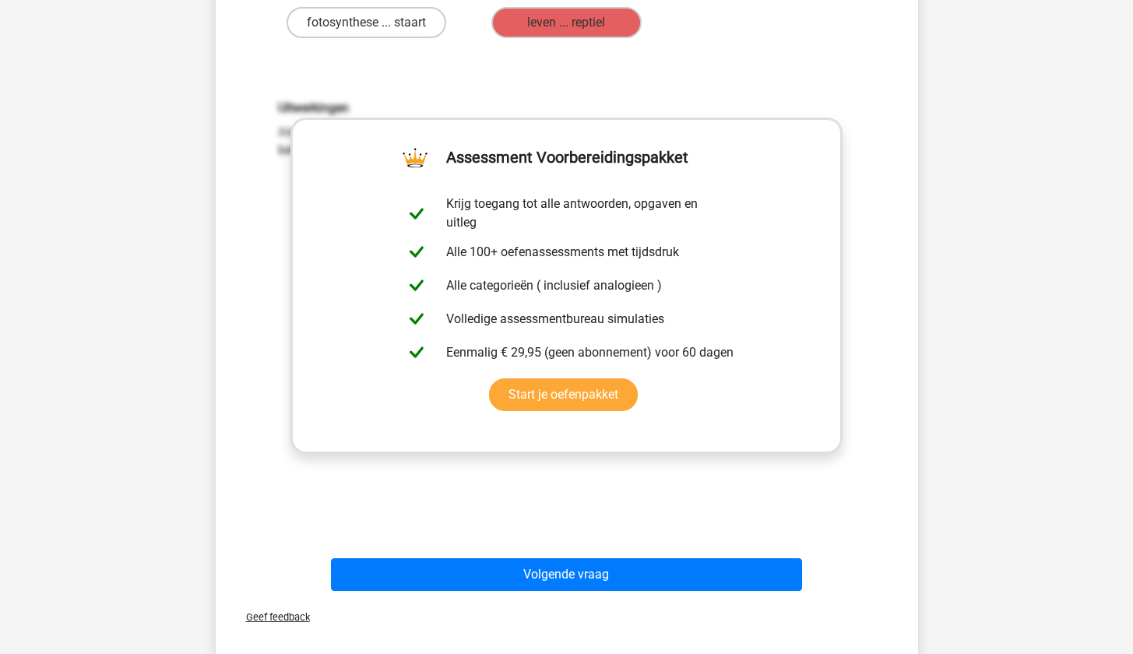
click at [519, 558] on button "Volgende vraag" at bounding box center [566, 574] width 471 height 33
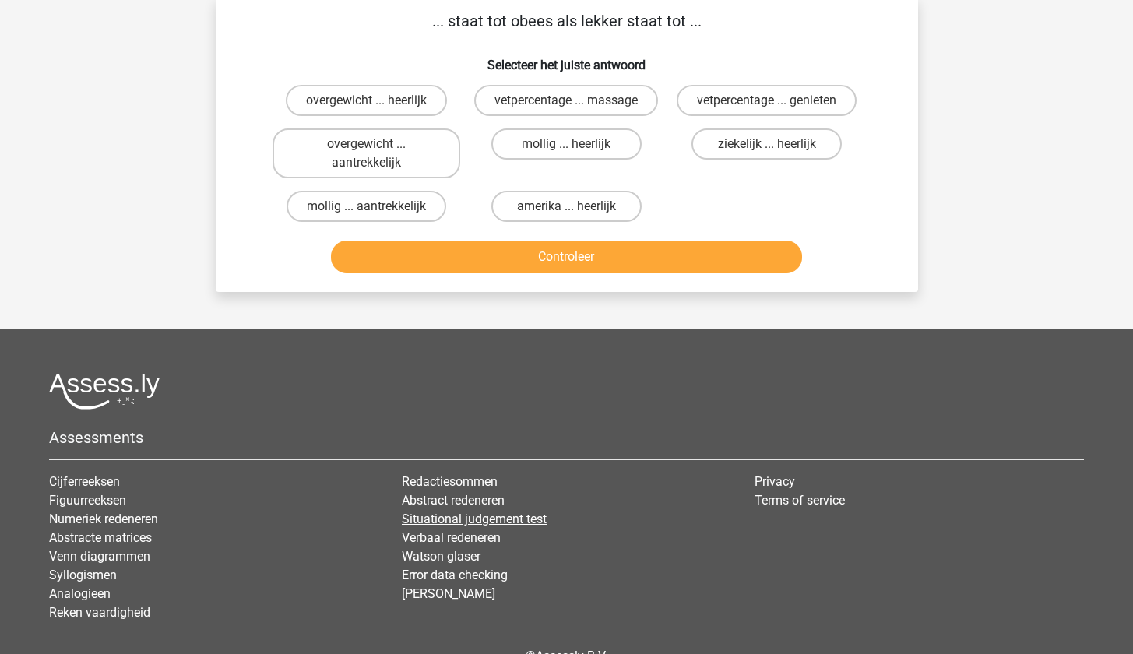
click at [519, 556] on div "Redactiesommen Abstract redeneren Situational judgement test Verbaal redeneren …" at bounding box center [566, 554] width 353 height 162
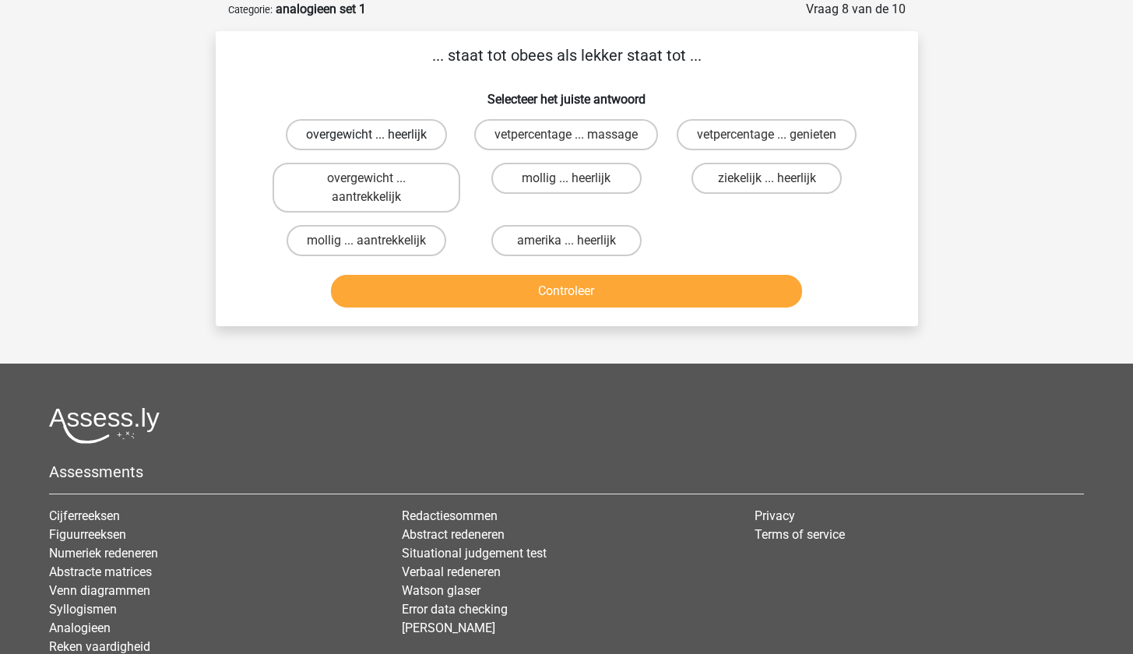
click at [403, 132] on label "overgewicht ... heerlijk" at bounding box center [366, 134] width 161 height 31
click at [376, 135] on input "overgewicht ... heerlijk" at bounding box center [371, 140] width 10 height 10
radio input "true"
click at [432, 294] on button "Controleer" at bounding box center [566, 291] width 471 height 33
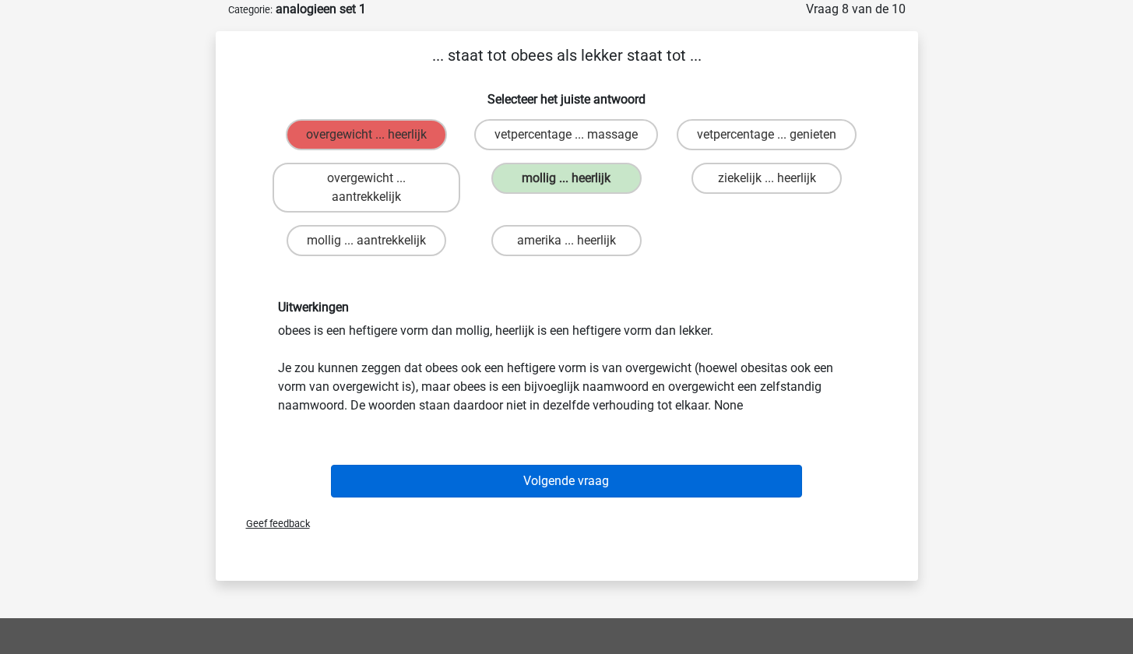
click at [531, 465] on button "Volgende vraag" at bounding box center [566, 481] width 471 height 33
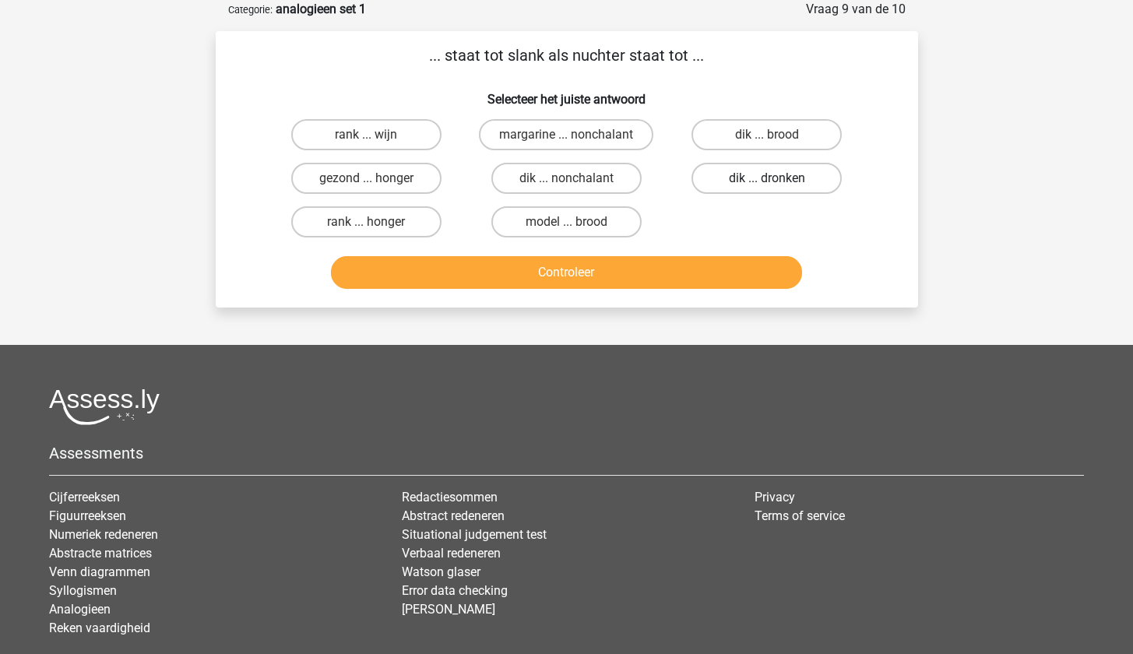
click at [762, 185] on label "dik ... dronken" at bounding box center [766, 178] width 150 height 31
click at [767, 185] on input "dik ... dronken" at bounding box center [772, 183] width 10 height 10
radio input "true"
click at [707, 272] on button "Controleer" at bounding box center [566, 272] width 471 height 33
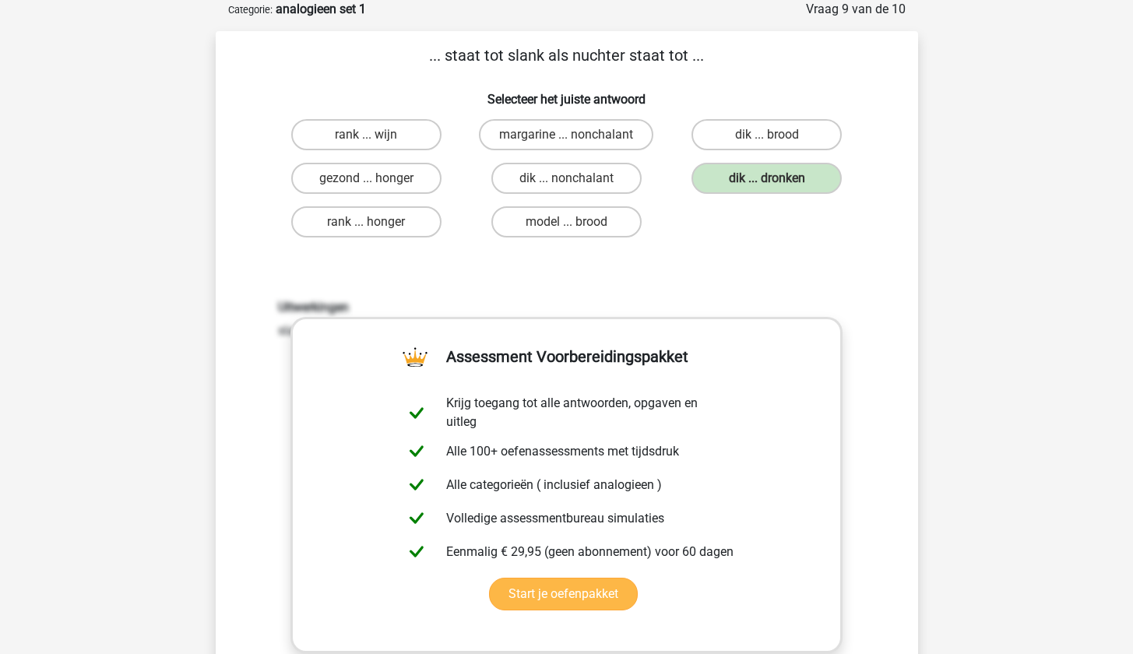
scroll to position [224, 0]
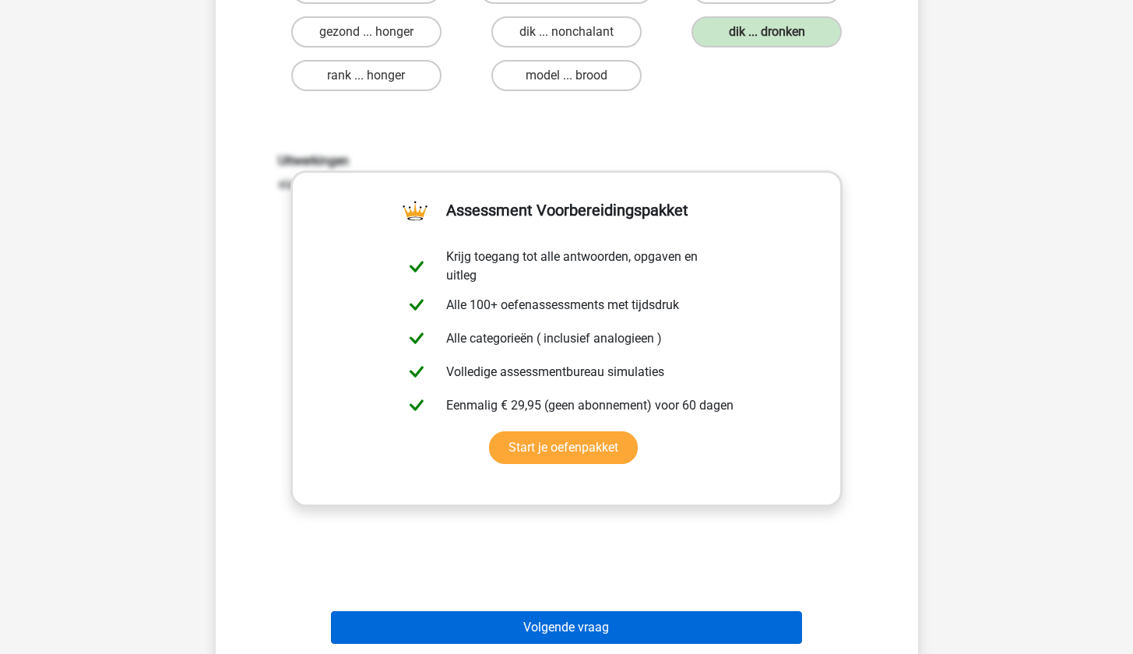
click at [579, 618] on button "Volgende vraag" at bounding box center [566, 627] width 471 height 33
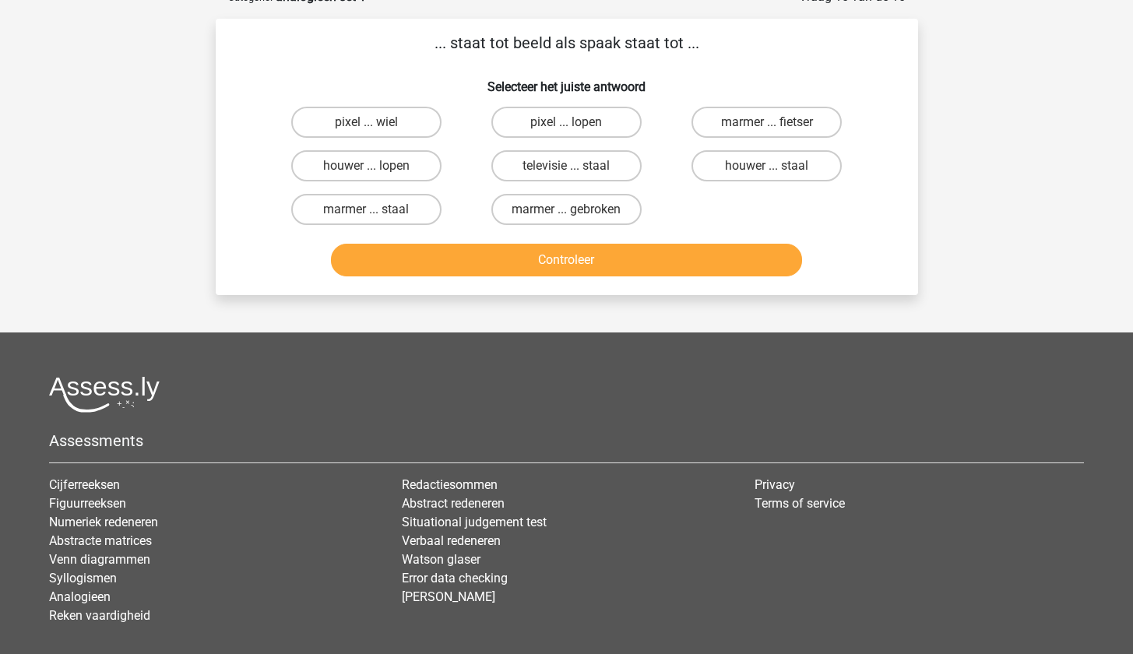
scroll to position [78, 0]
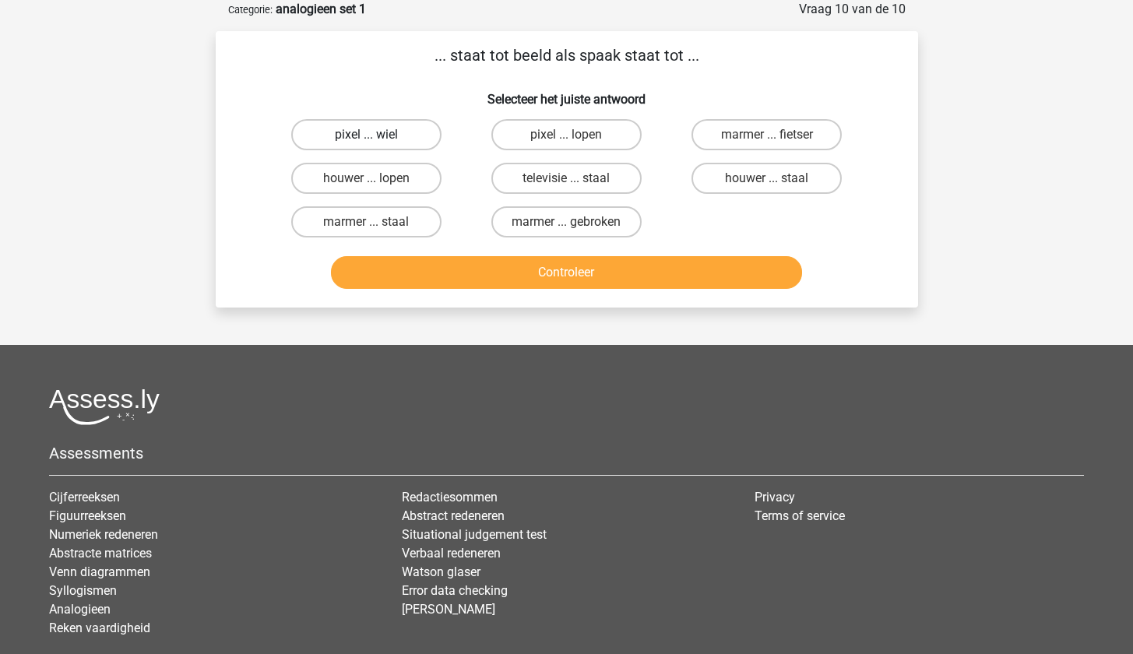
click at [352, 146] on label "pixel ... wiel" at bounding box center [366, 134] width 150 height 31
click at [366, 145] on input "pixel ... wiel" at bounding box center [371, 140] width 10 height 10
radio input "true"
click at [384, 269] on button "Controleer" at bounding box center [566, 272] width 471 height 33
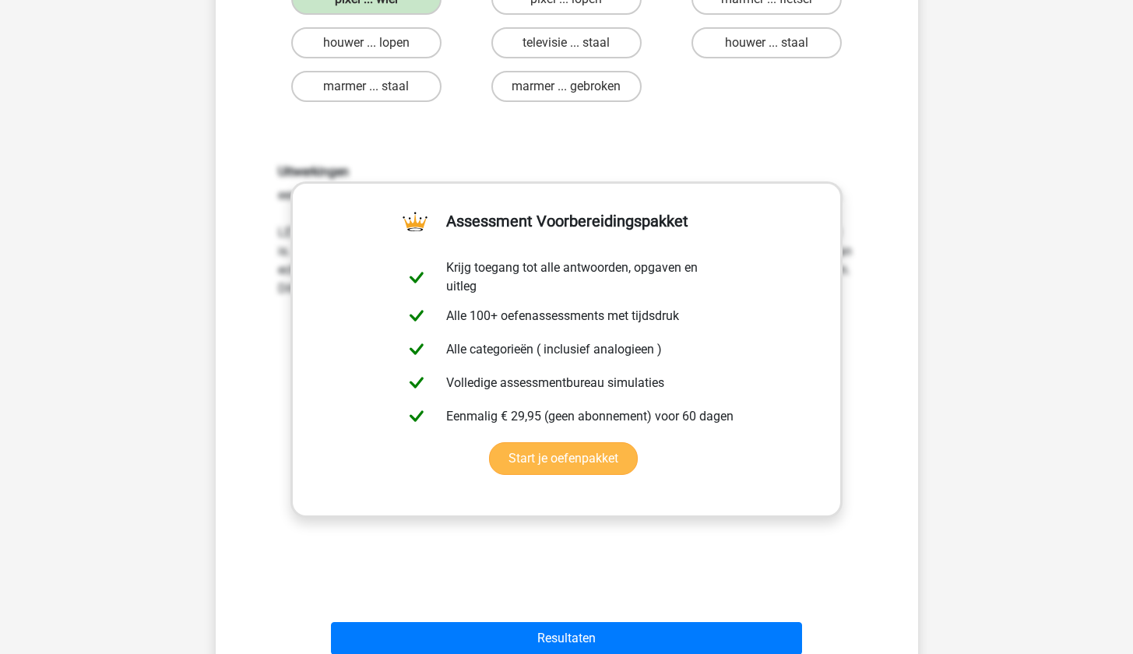
scroll to position [356, 0]
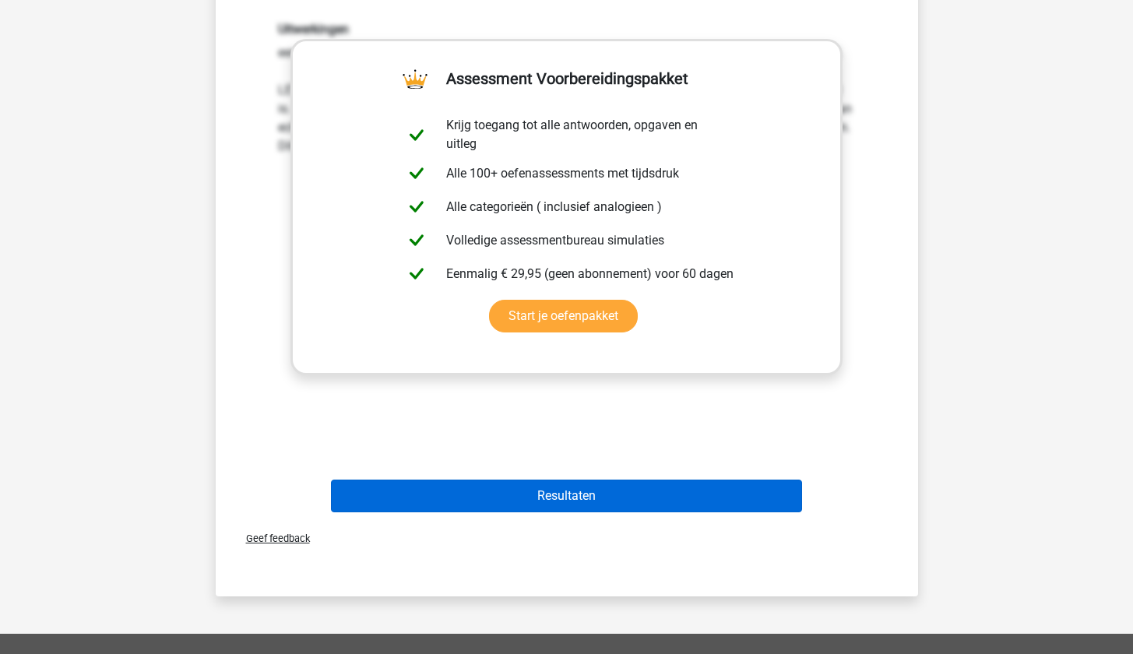
click at [585, 505] on button "Resultaten" at bounding box center [566, 496] width 471 height 33
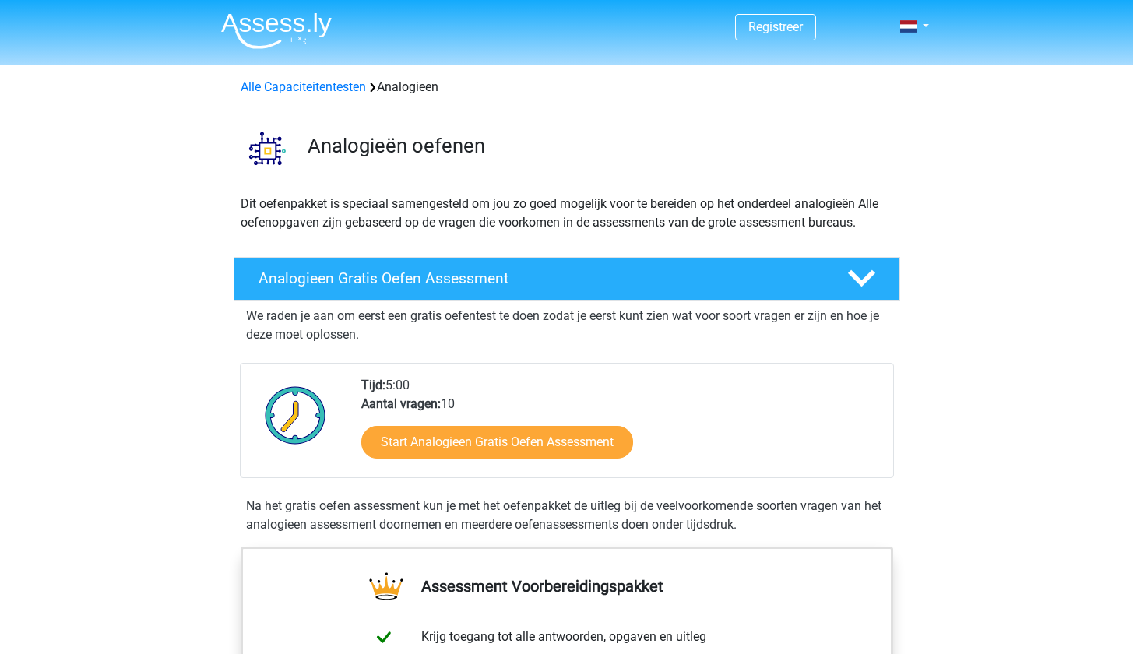
scroll to position [90, 0]
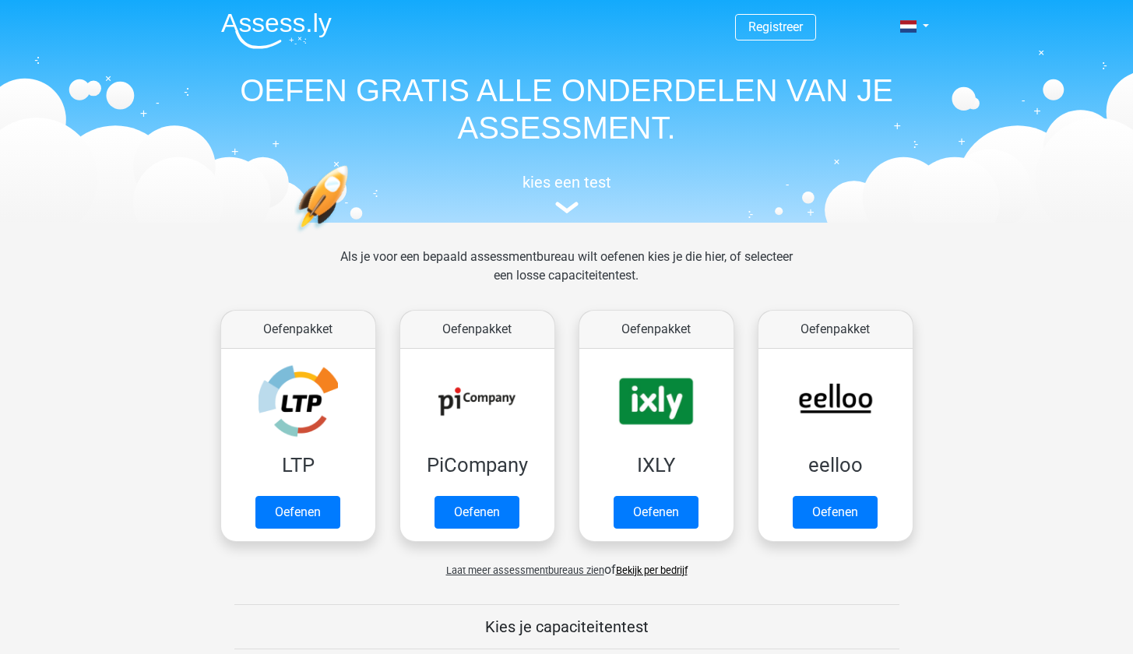
scroll to position [710, 0]
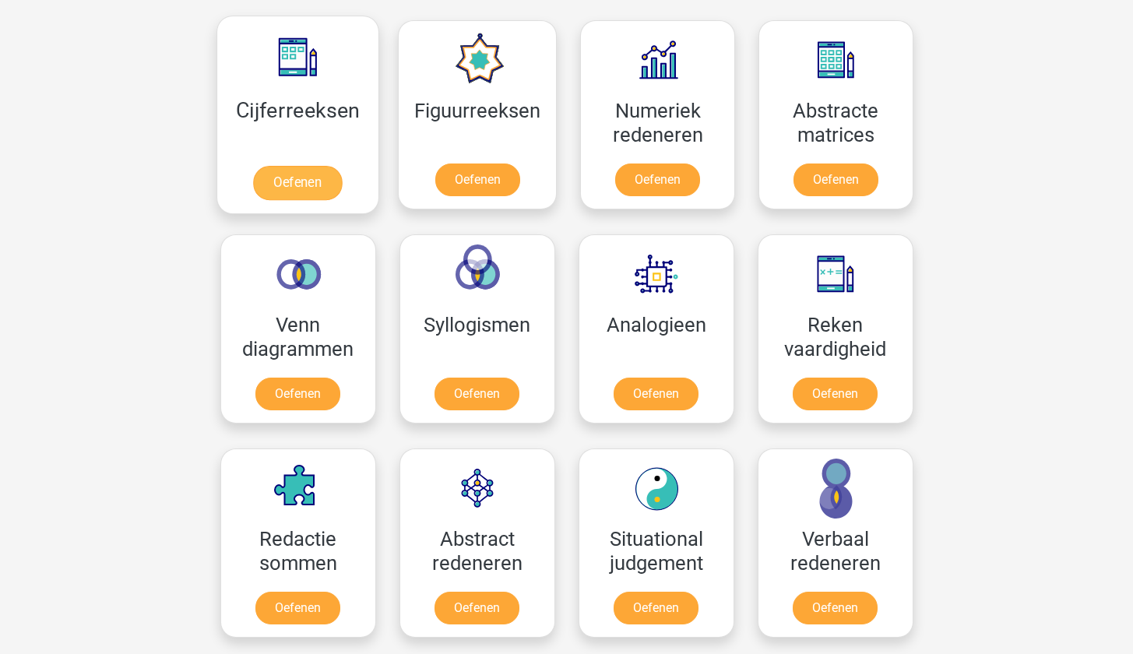
click at [288, 180] on link "Oefenen" at bounding box center [297, 183] width 89 height 34
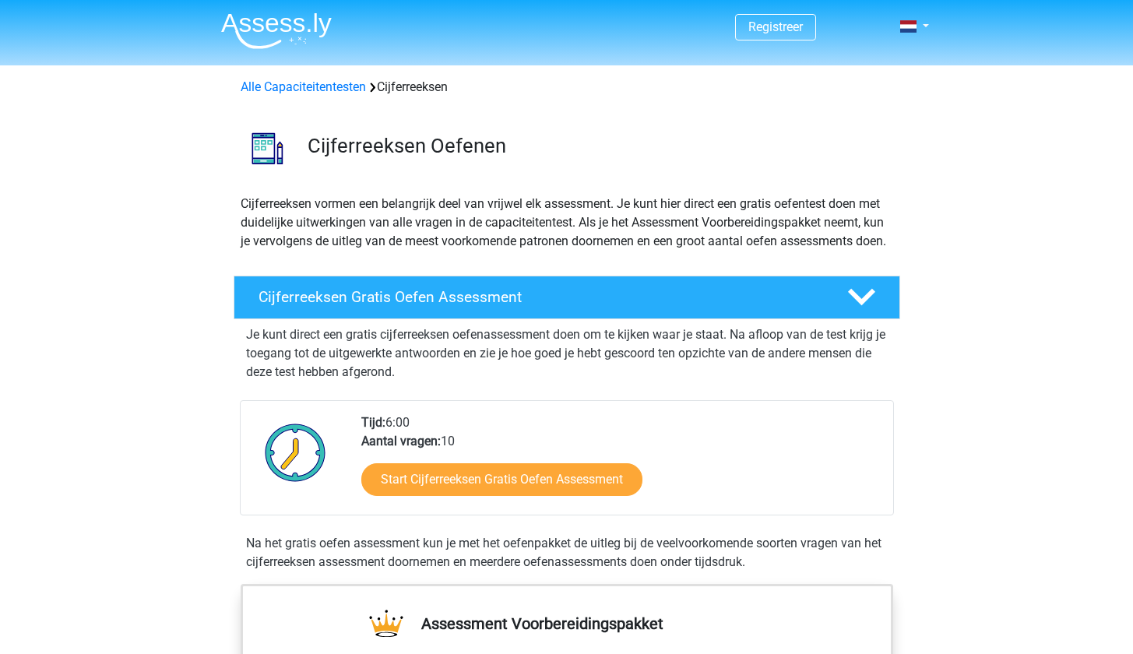
scroll to position [23, 0]
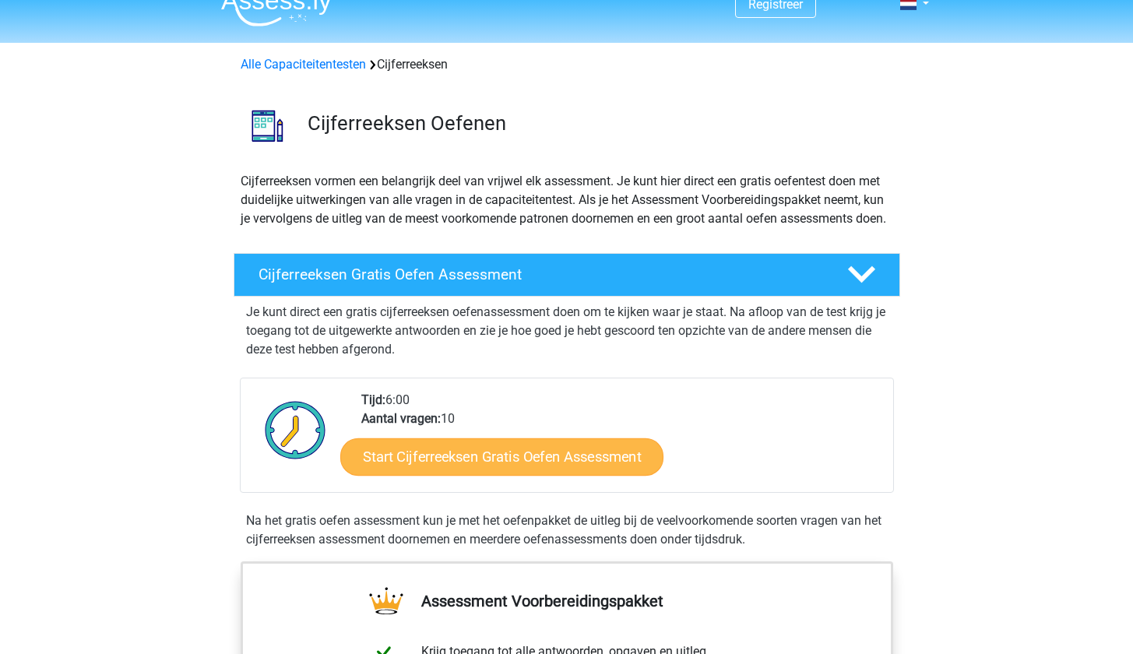
click at [533, 461] on link "Start Cijferreeksen Gratis Oefen Assessment" at bounding box center [501, 456] width 323 height 37
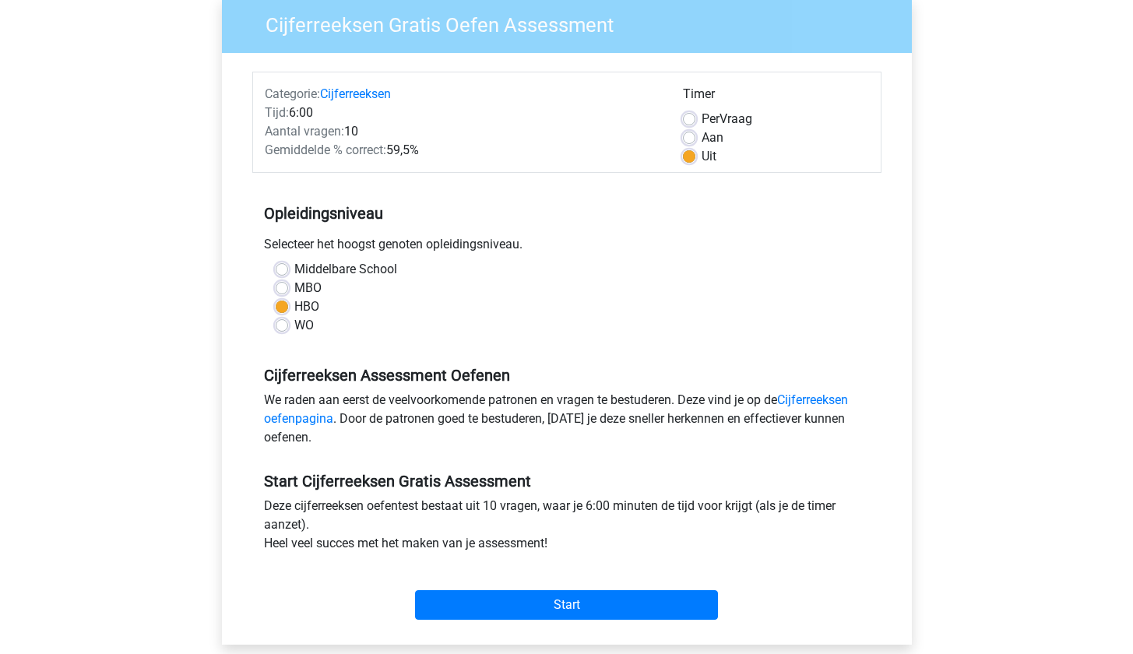
scroll to position [268, 0]
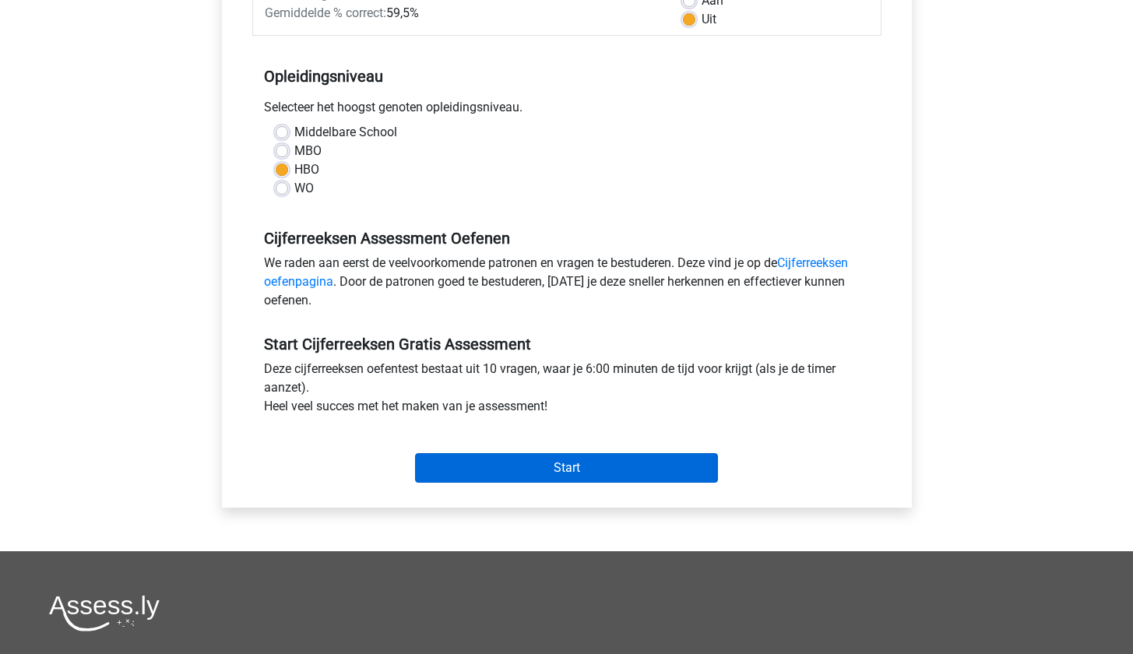
click at [575, 463] on input "Start" at bounding box center [566, 468] width 303 height 30
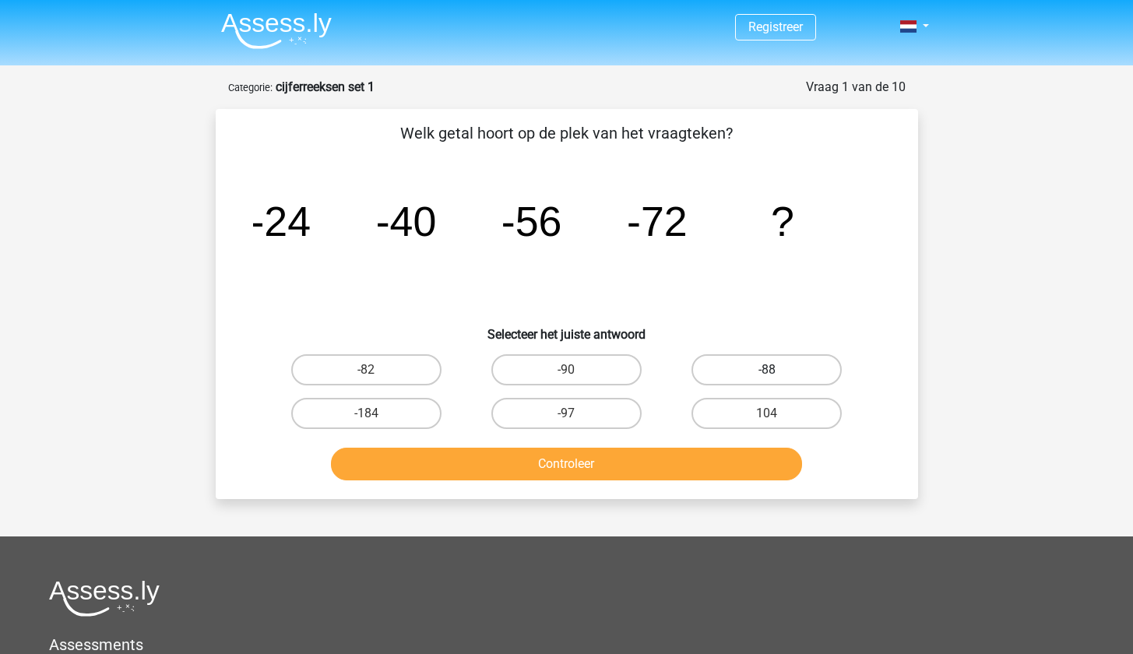
click at [739, 376] on label "-88" at bounding box center [766, 369] width 150 height 31
click at [767, 376] on input "-88" at bounding box center [772, 375] width 10 height 10
radio input "true"
click at [715, 469] on button "Controleer" at bounding box center [566, 464] width 471 height 33
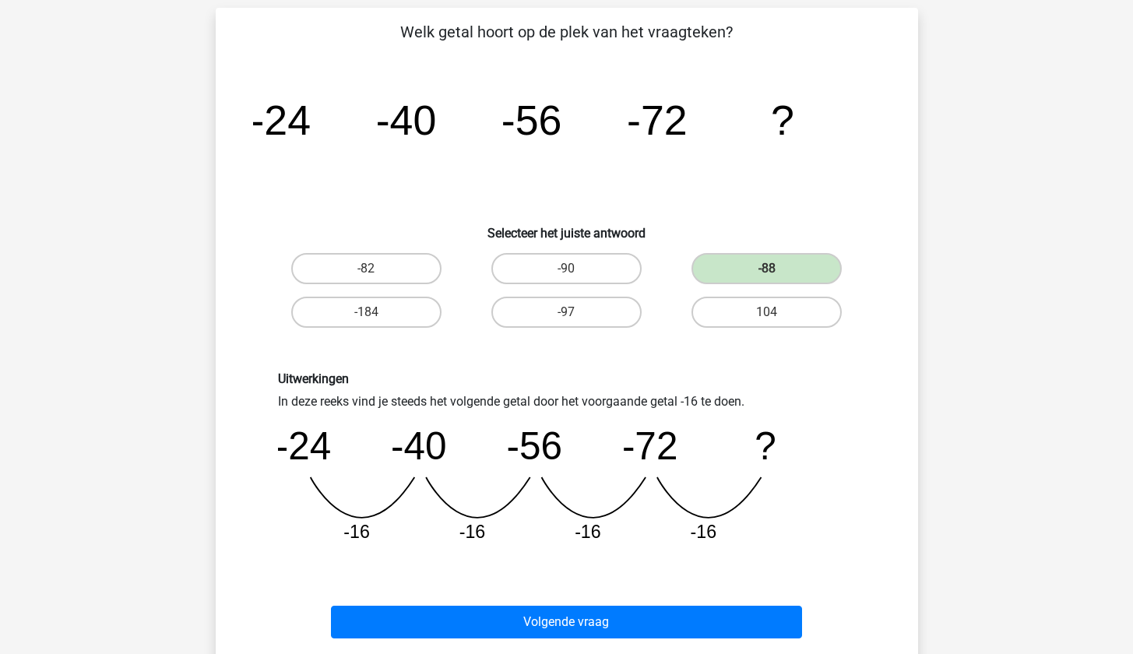
scroll to position [188, 0]
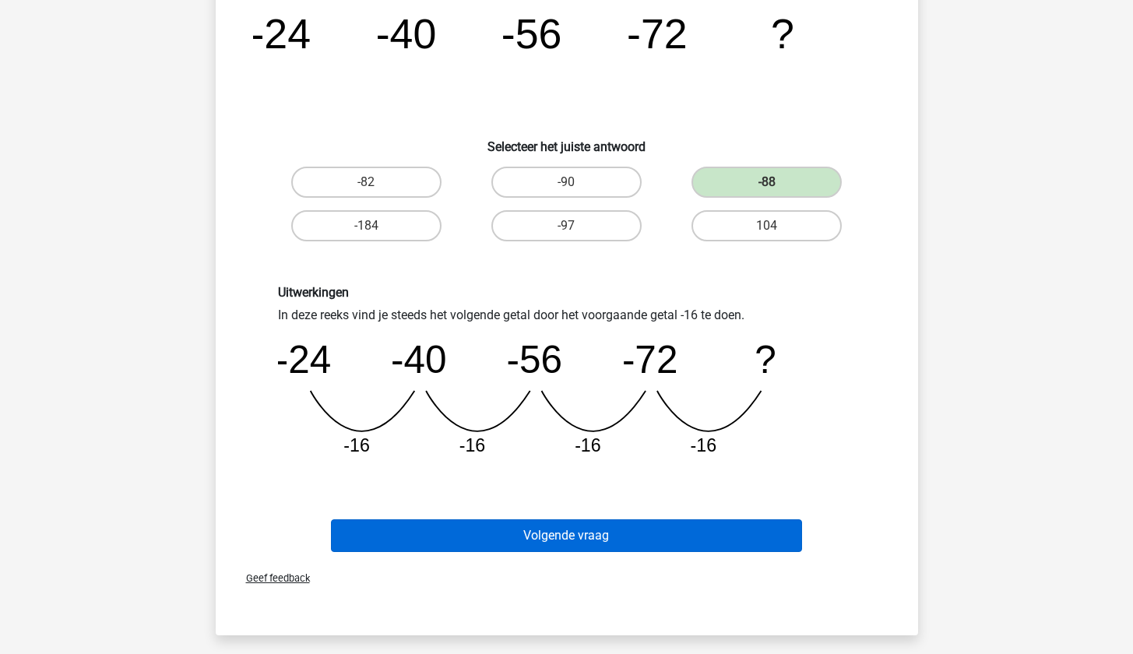
click at [621, 538] on button "Volgende vraag" at bounding box center [566, 535] width 471 height 33
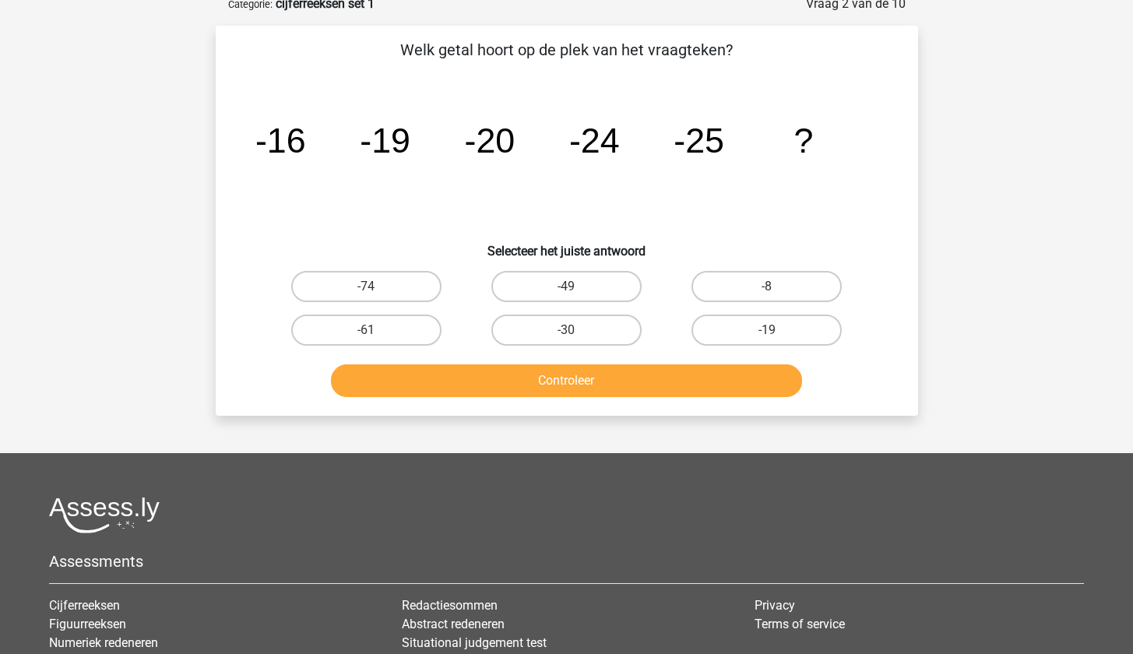
scroll to position [78, 0]
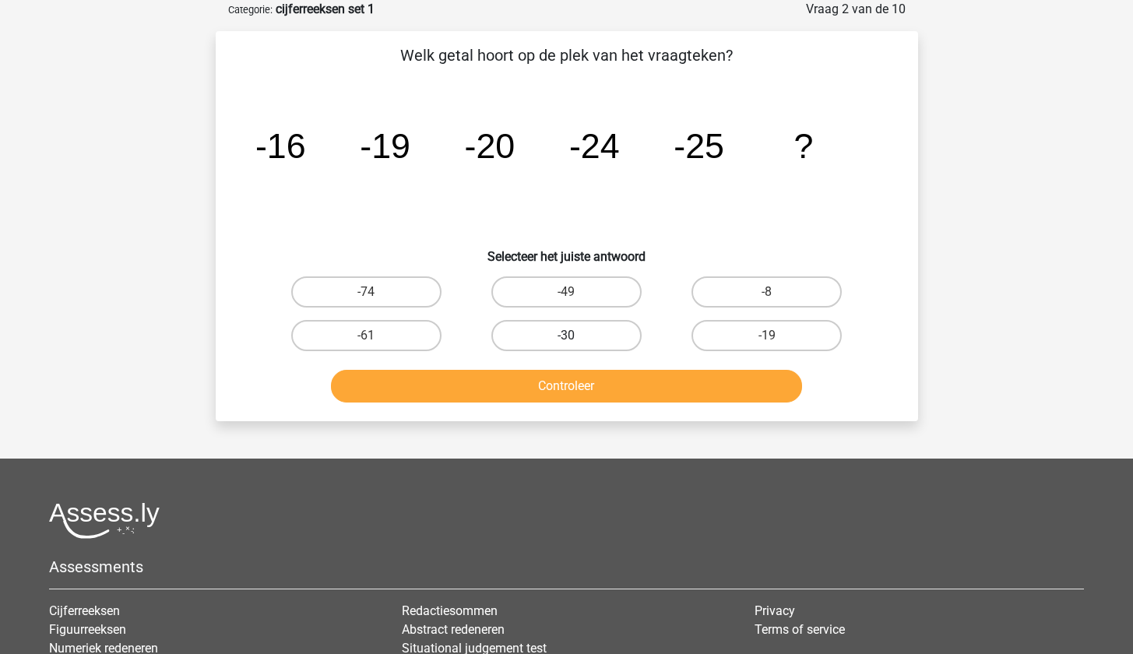
click at [540, 333] on label "-30" at bounding box center [566, 335] width 150 height 31
click at [566, 336] on input "-30" at bounding box center [571, 341] width 10 height 10
radio input "true"
click at [562, 413] on div "Welk getal hoort op de plek van het vraagteken? image/svg+xml -16 -19 -20 -24 -…" at bounding box center [567, 226] width 702 height 390
click at [573, 374] on button "Controleer" at bounding box center [566, 386] width 471 height 33
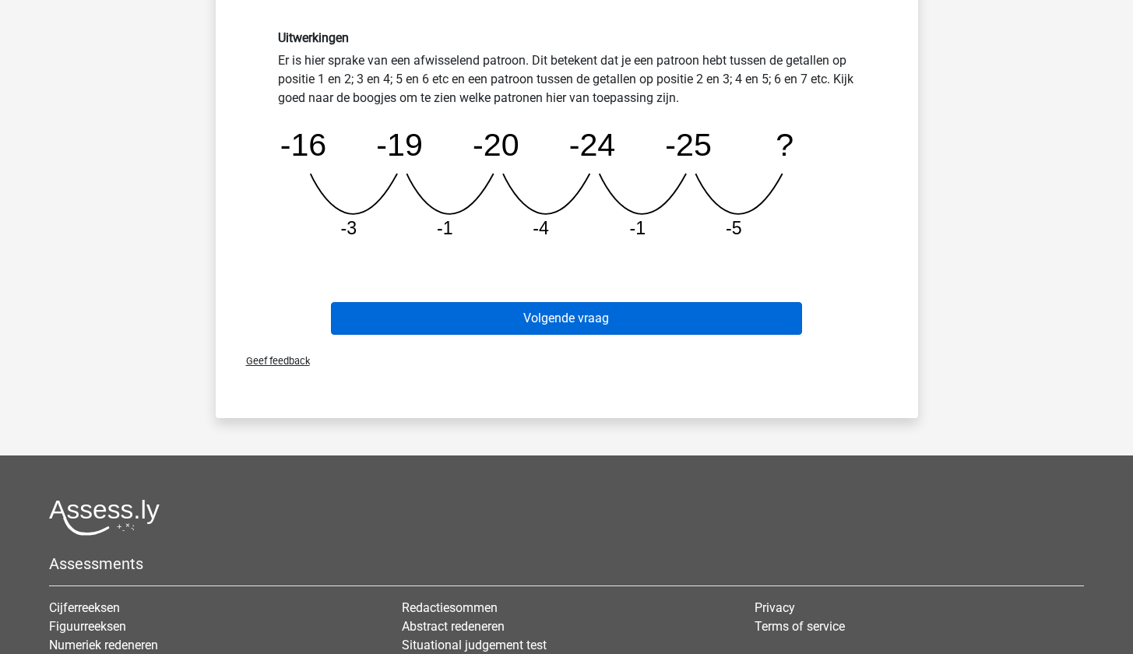
click at [609, 312] on button "Volgende vraag" at bounding box center [566, 318] width 471 height 33
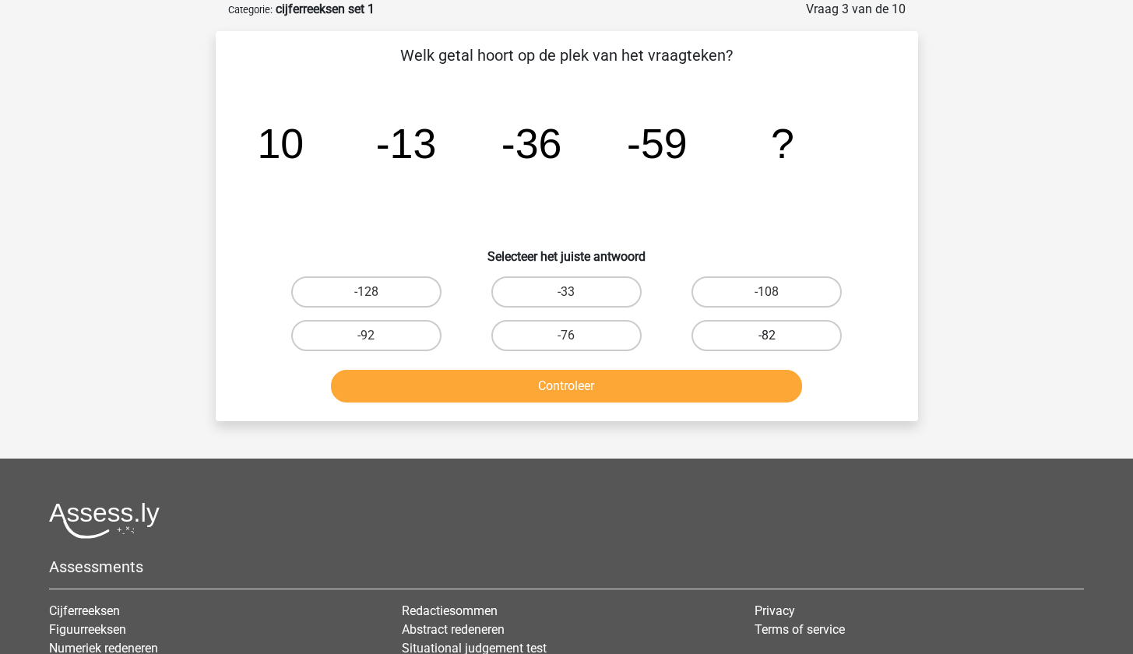
click at [761, 331] on label "-82" at bounding box center [766, 335] width 150 height 31
click at [767, 336] on input "-82" at bounding box center [772, 341] width 10 height 10
radio input "true"
click at [720, 392] on button "Controleer" at bounding box center [566, 386] width 471 height 33
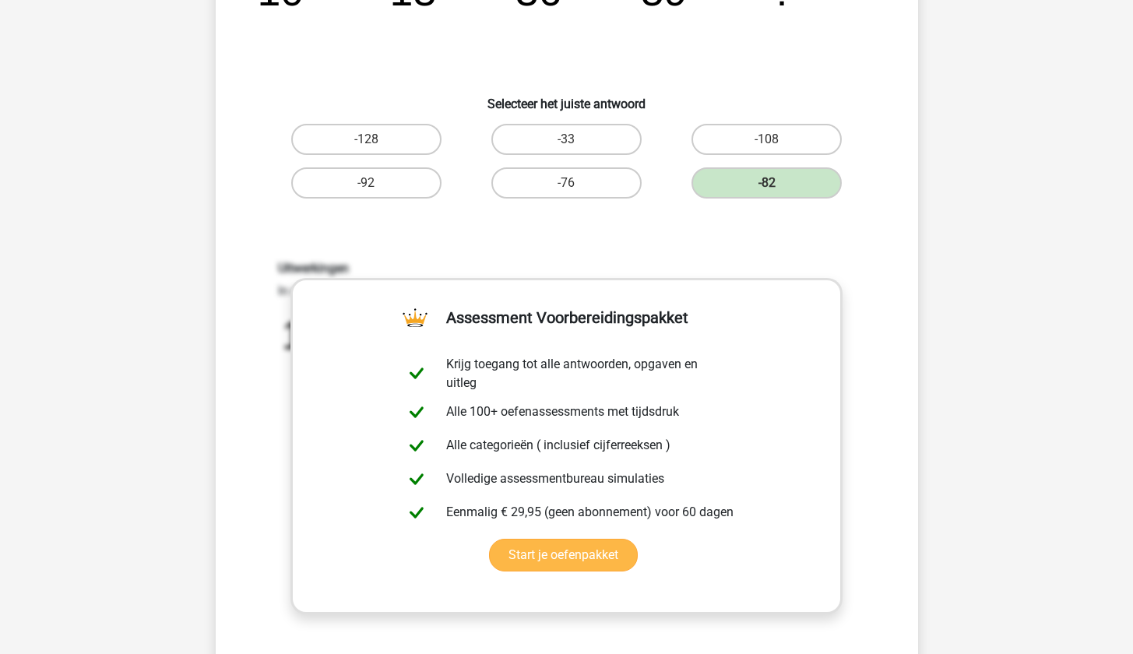
scroll to position [554, 0]
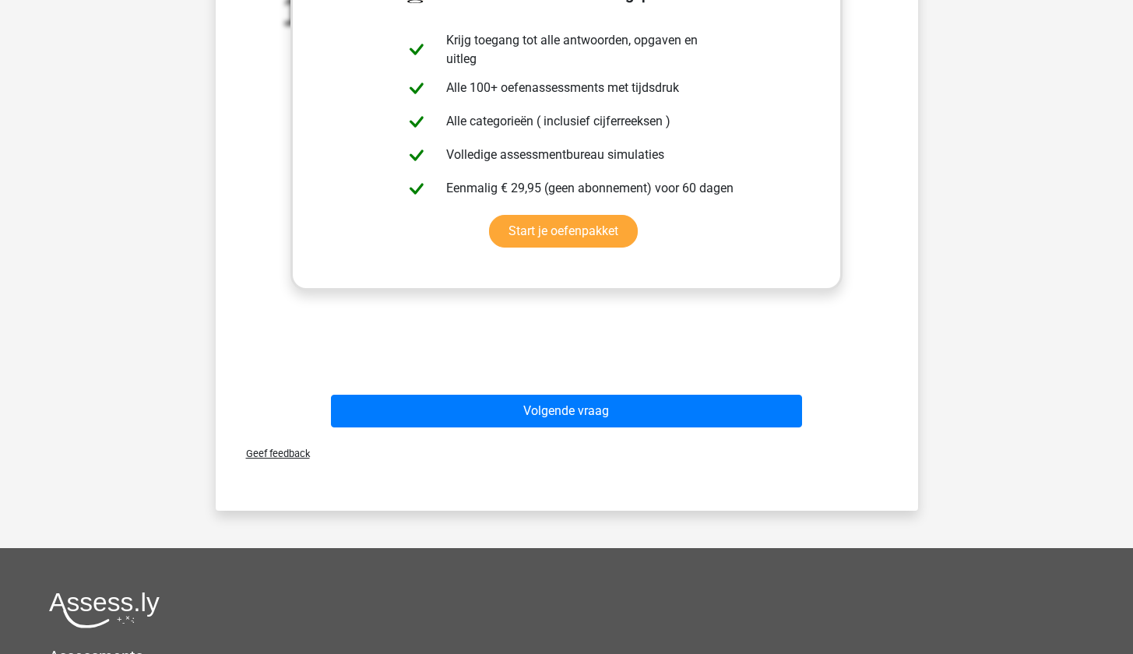
click at [659, 382] on div "Uitwerkingen In deze reeks vind je steeds het volgende getal door het voorgaand…" at bounding box center [567, 141] width 653 height 483
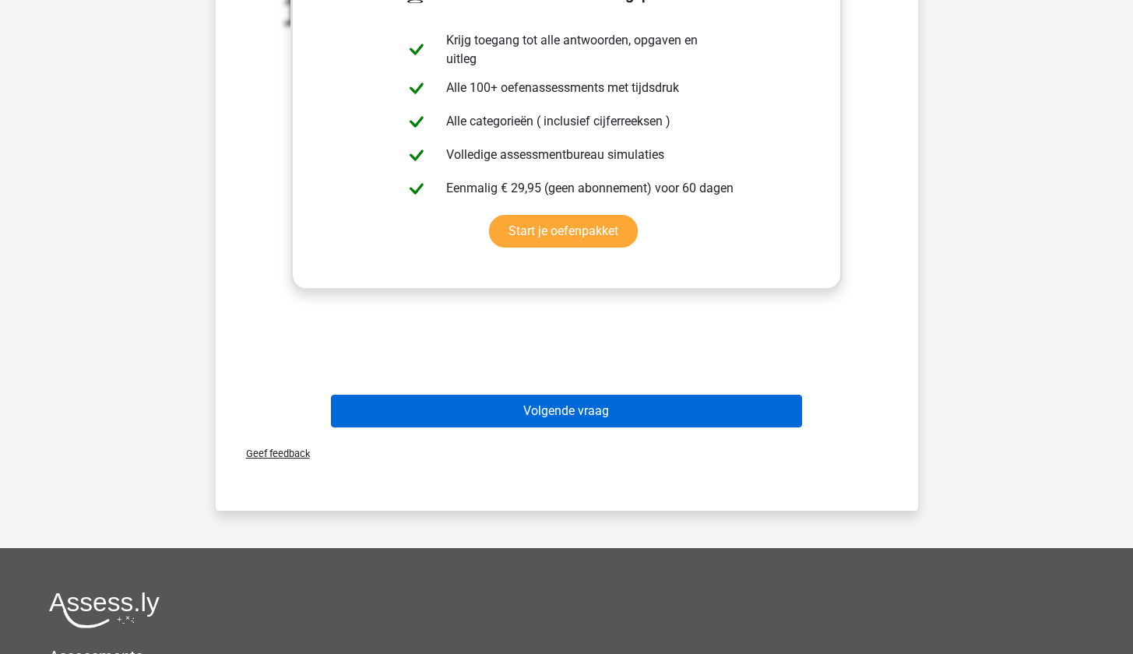
click at [649, 416] on button "Volgende vraag" at bounding box center [566, 411] width 471 height 33
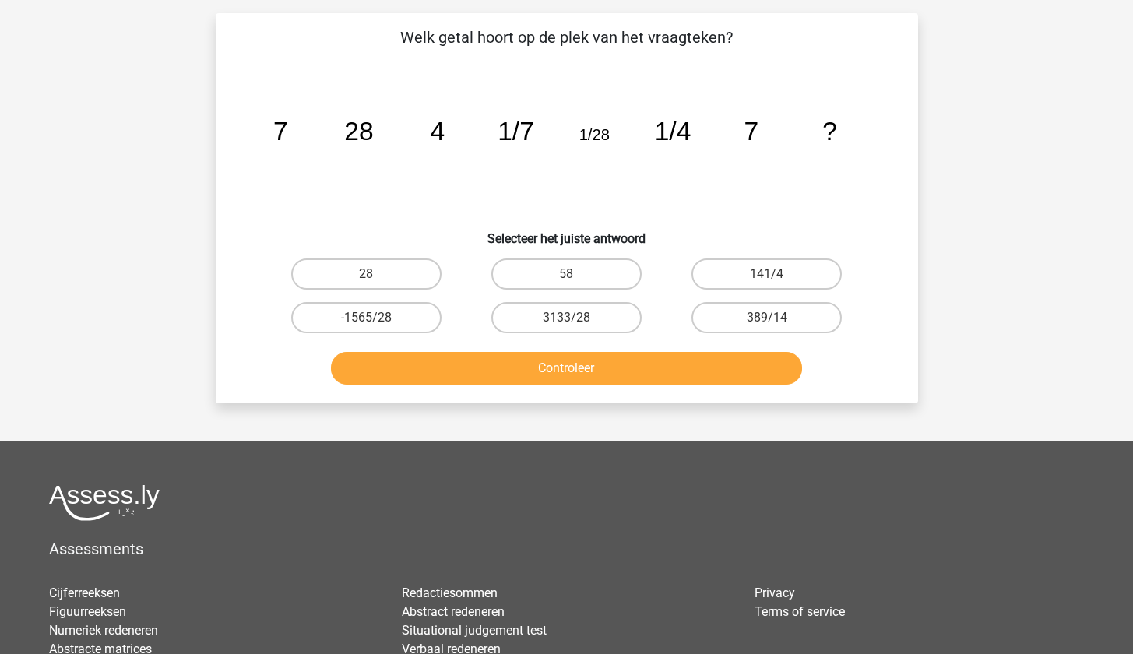
scroll to position [78, 0]
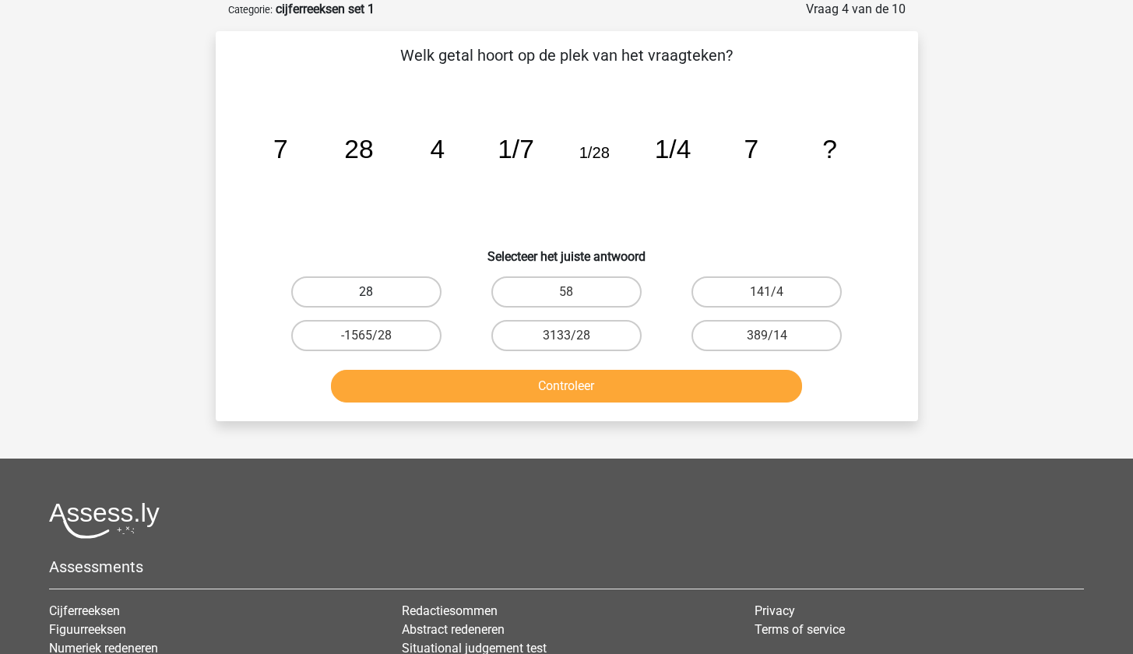
click at [399, 303] on label "28" at bounding box center [366, 291] width 150 height 31
click at [376, 302] on input "28" at bounding box center [371, 297] width 10 height 10
radio input "true"
click at [564, 389] on button "Controleer" at bounding box center [566, 386] width 471 height 33
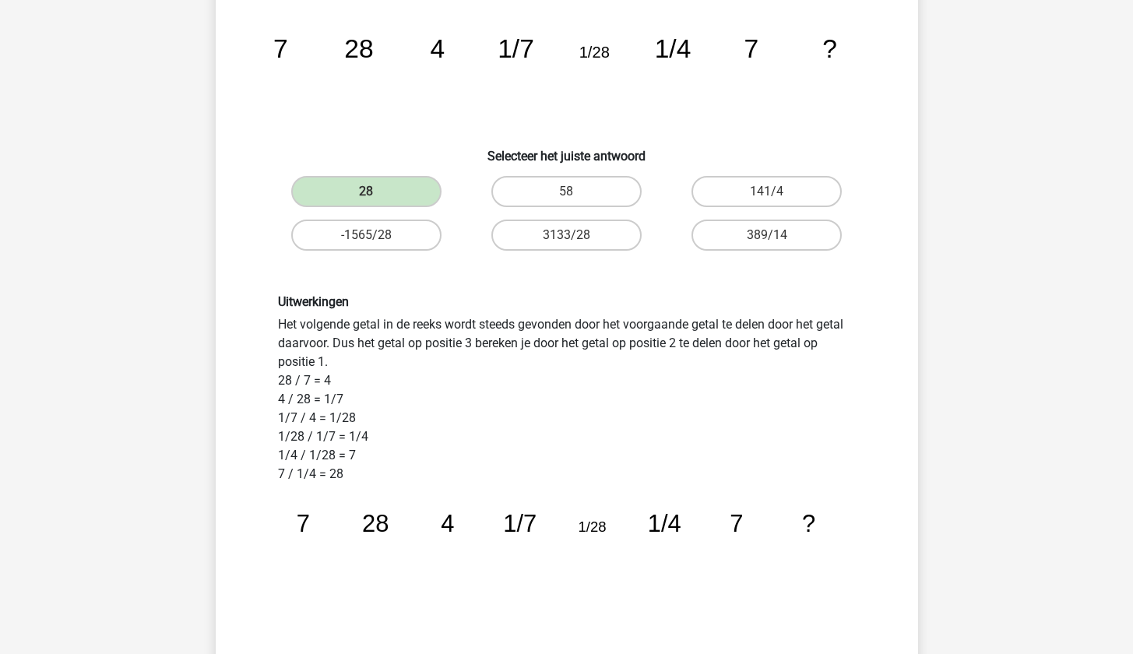
scroll to position [197, 0]
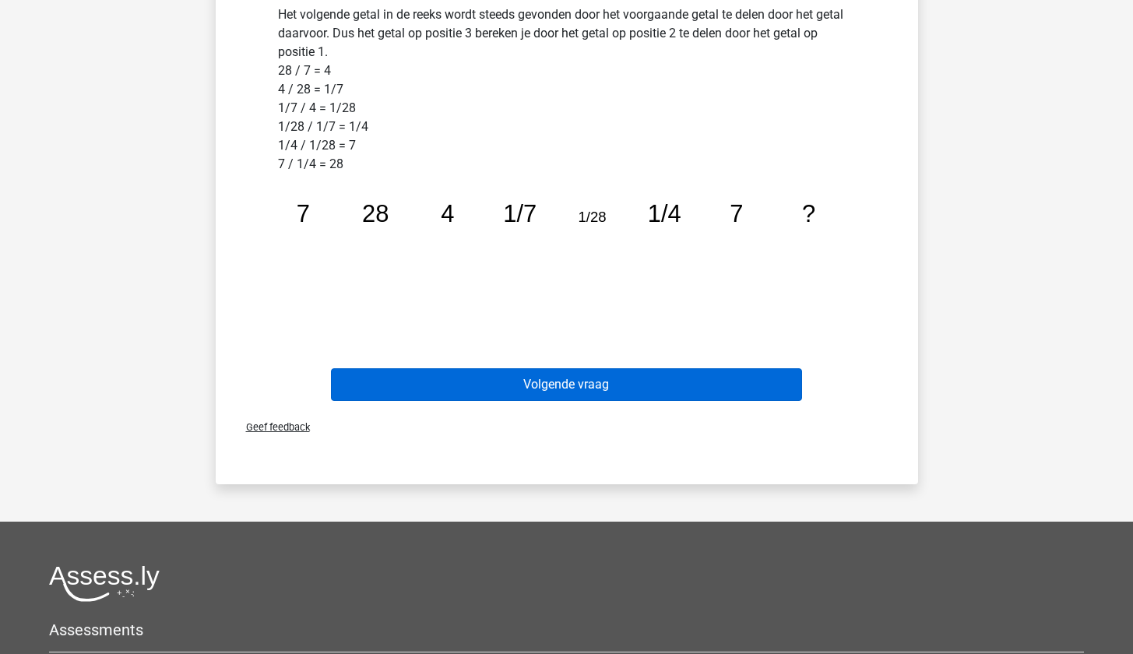
click at [592, 397] on button "Volgende vraag" at bounding box center [566, 384] width 471 height 33
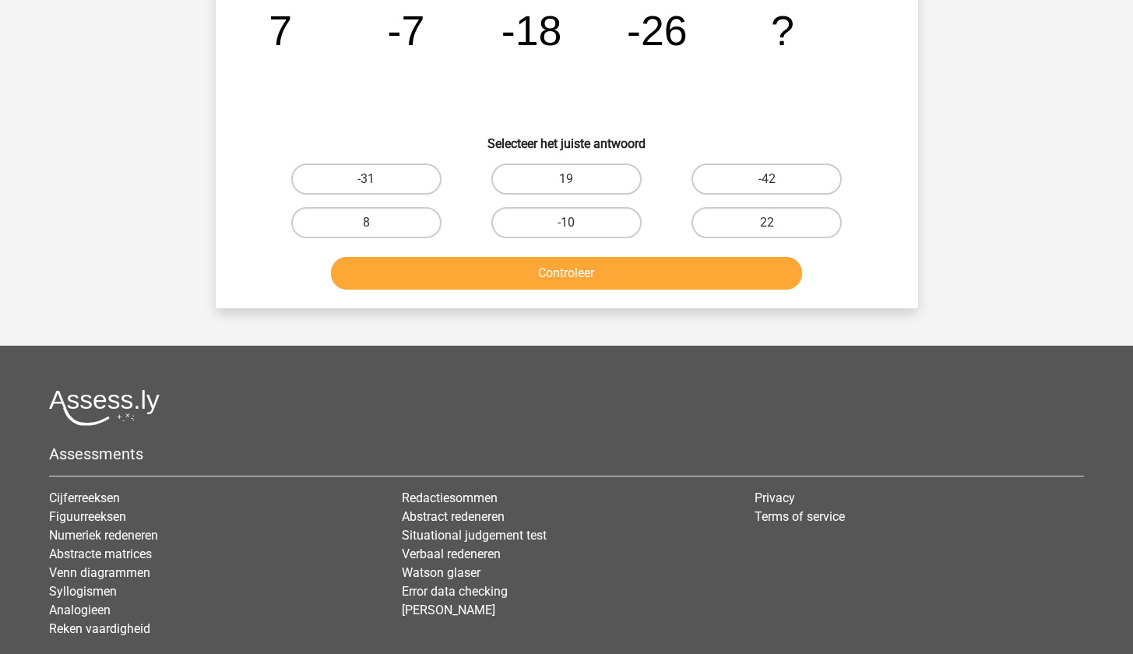
scroll to position [78, 0]
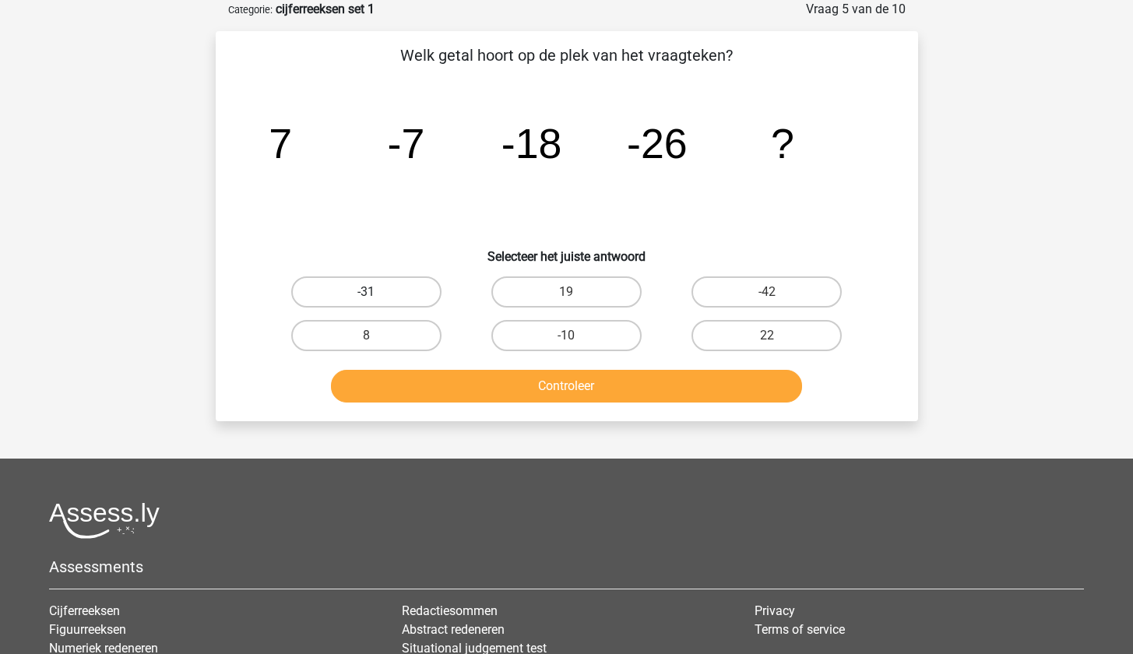
click at [413, 294] on label "-31" at bounding box center [366, 291] width 150 height 31
click at [376, 294] on input "-31" at bounding box center [371, 297] width 10 height 10
radio input "true"
click at [504, 390] on button "Controleer" at bounding box center [566, 386] width 471 height 33
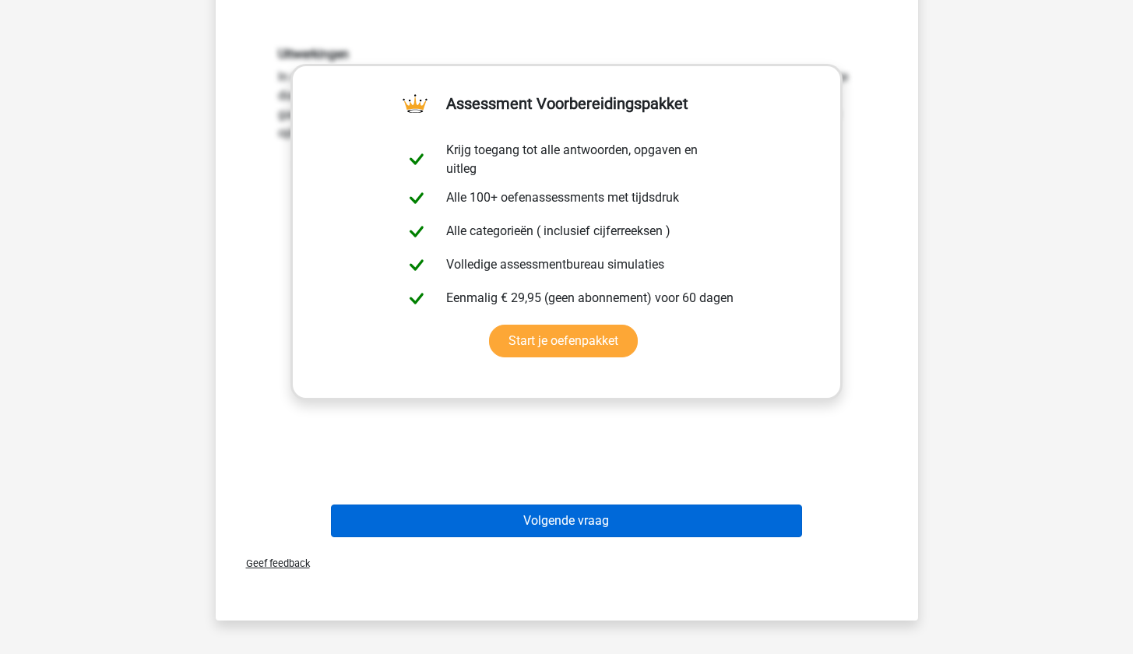
click at [537, 508] on button "Volgende vraag" at bounding box center [566, 521] width 471 height 33
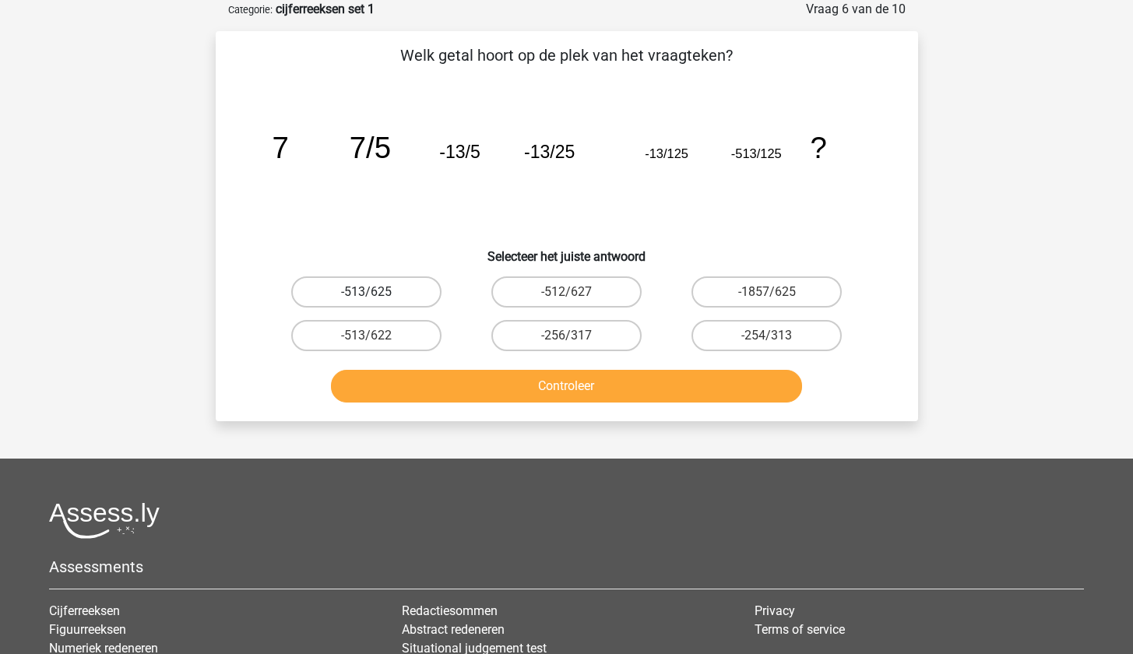
click at [392, 296] on label "-513/625" at bounding box center [366, 291] width 150 height 31
click at [376, 296] on input "-513/625" at bounding box center [371, 297] width 10 height 10
radio input "true"
click at [470, 391] on button "Controleer" at bounding box center [566, 386] width 471 height 33
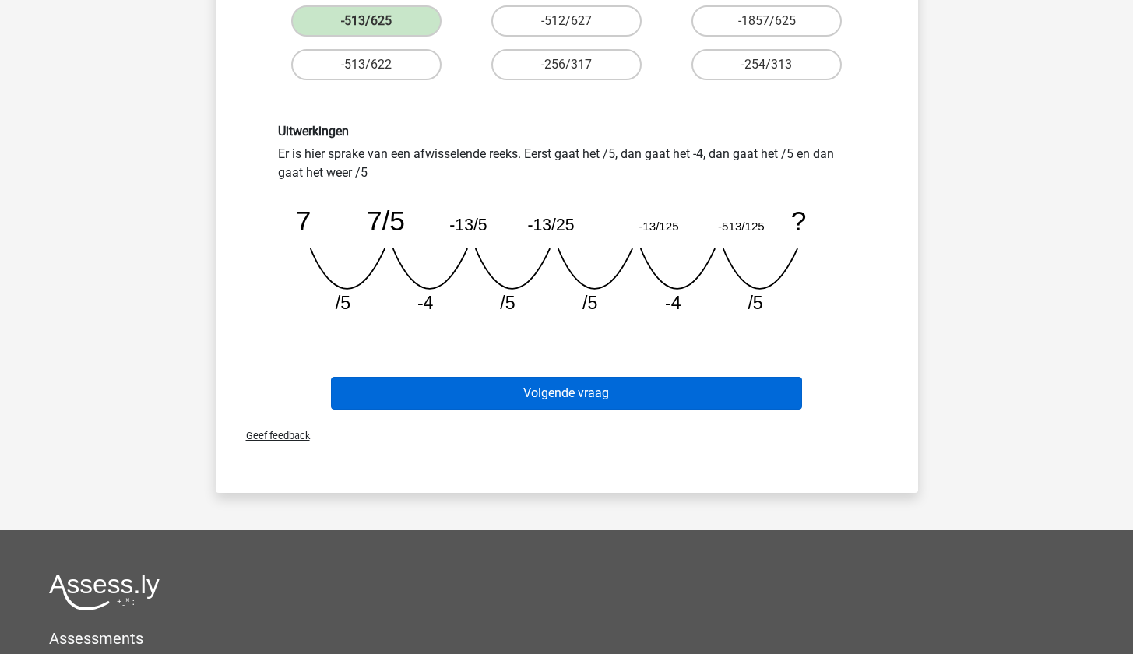
click at [551, 389] on button "Volgende vraag" at bounding box center [566, 393] width 471 height 33
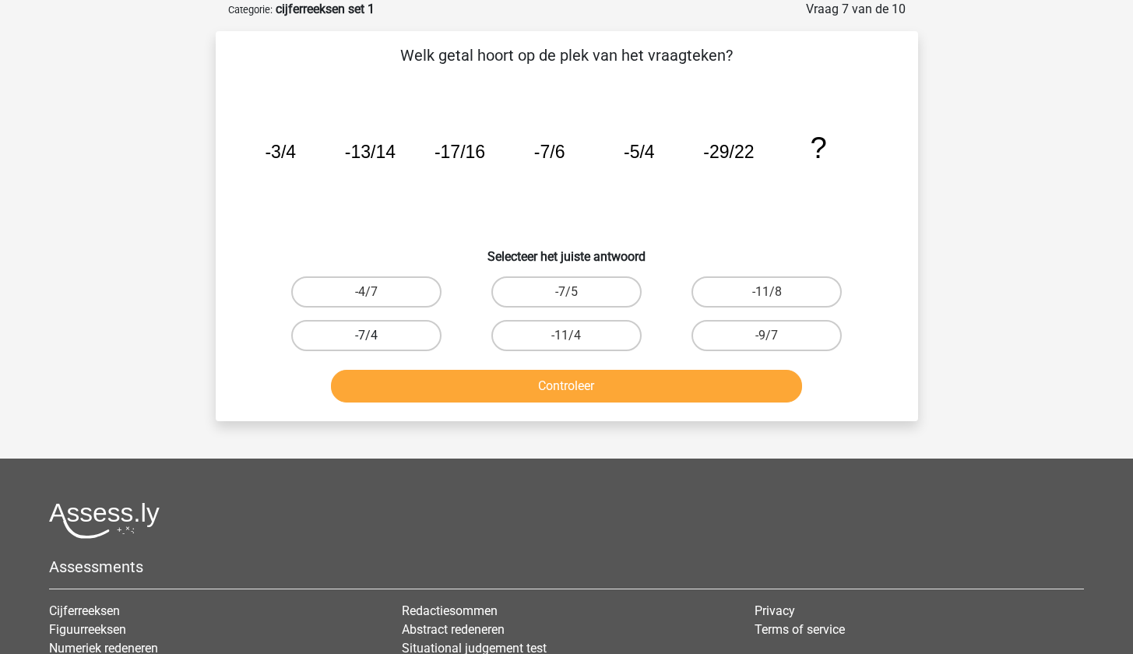
click at [429, 333] on label "-7/4" at bounding box center [366, 335] width 150 height 31
click at [376, 336] on input "-7/4" at bounding box center [371, 341] width 10 height 10
radio input "true"
click at [491, 392] on button "Controleer" at bounding box center [566, 386] width 471 height 33
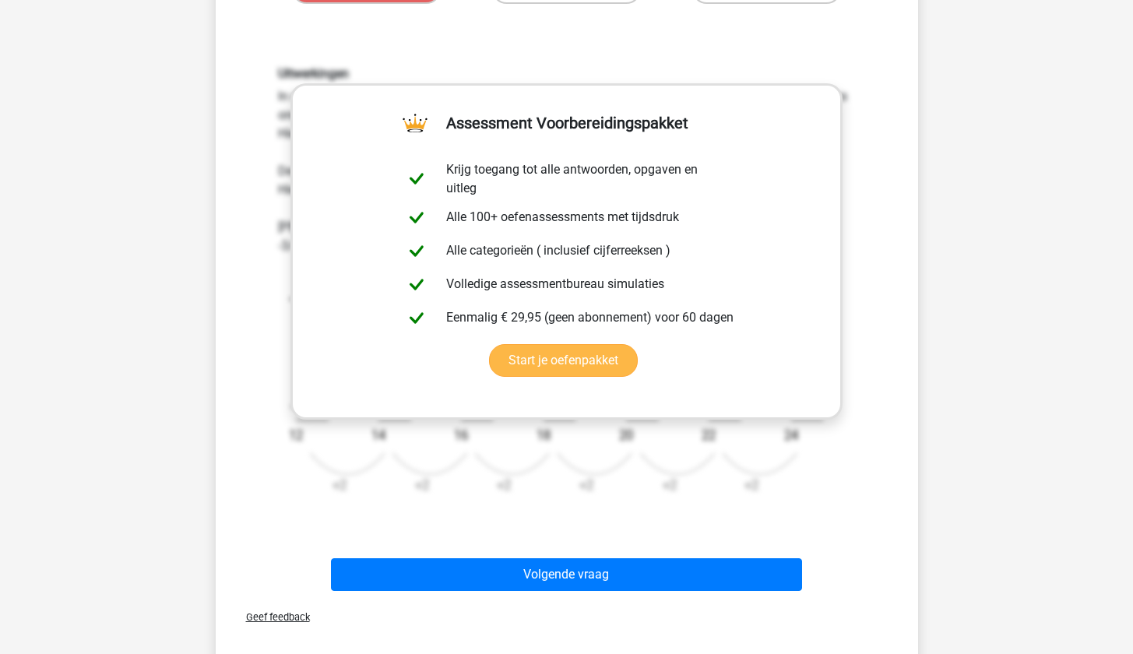
scroll to position [722, 0]
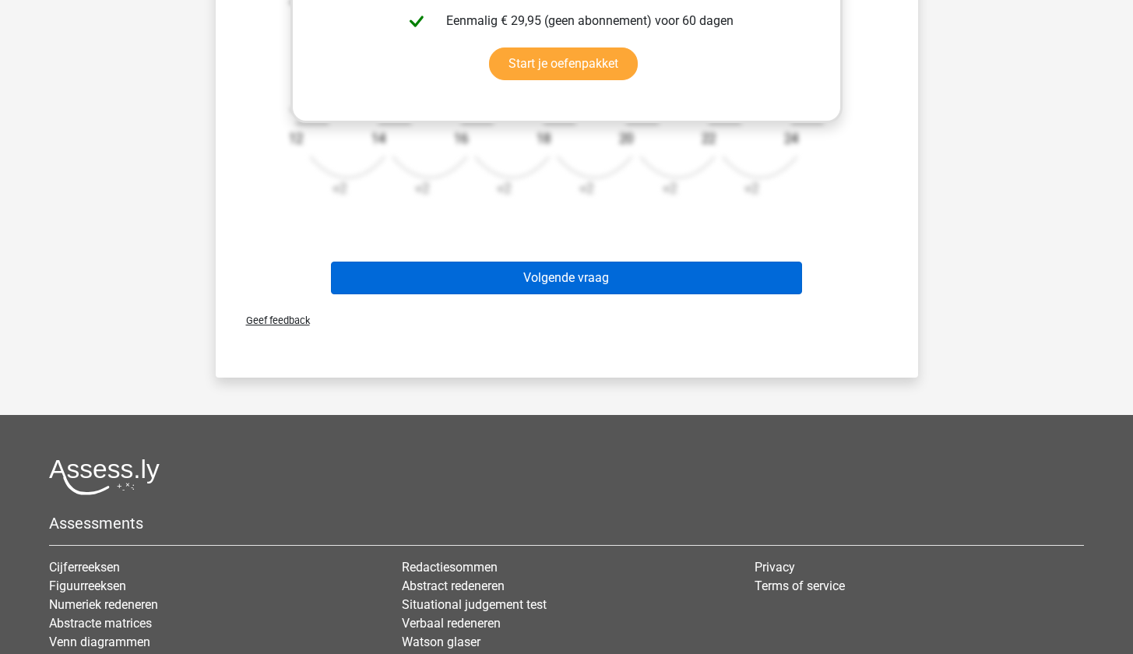
click at [567, 287] on button "Volgende vraag" at bounding box center [566, 278] width 471 height 33
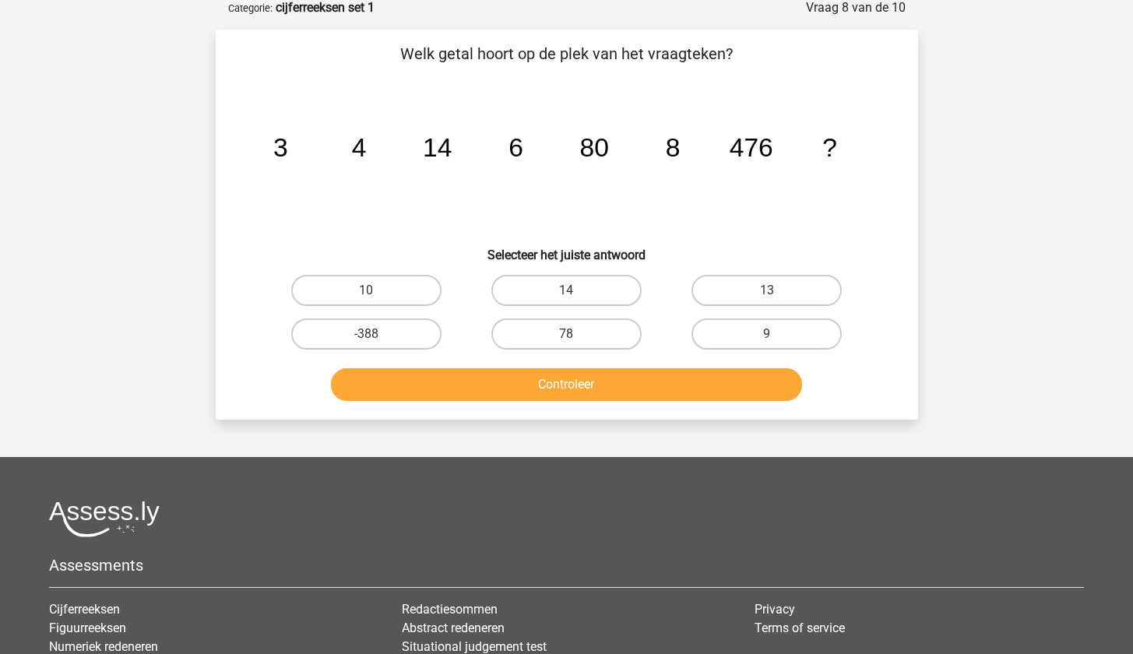
scroll to position [76, 0]
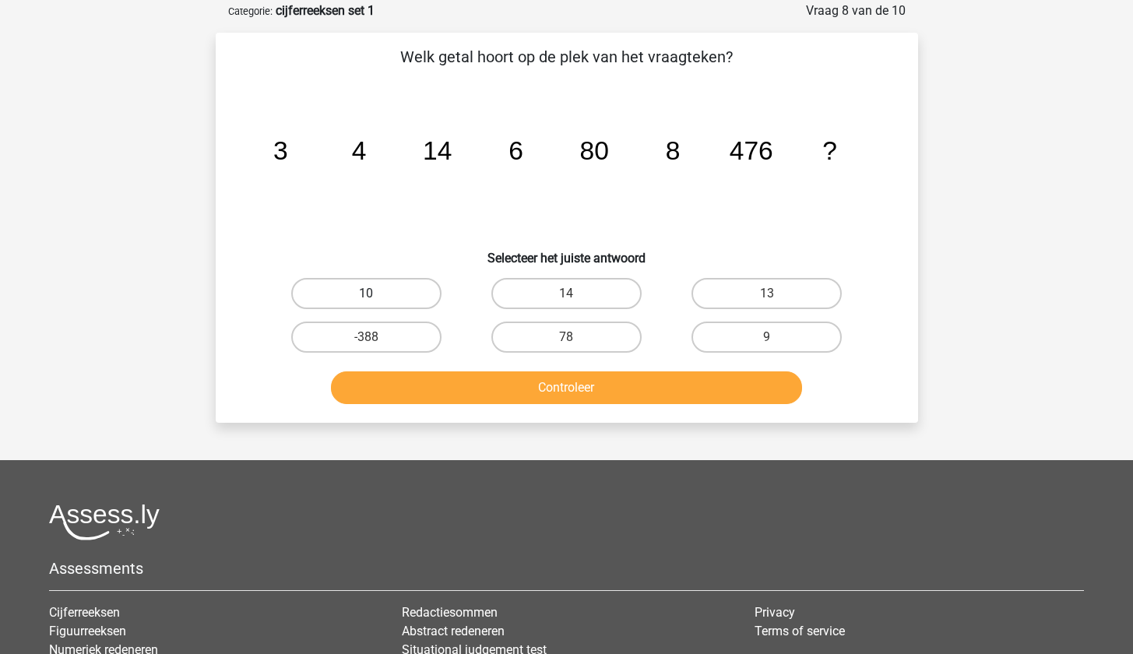
click at [396, 287] on label "10" at bounding box center [366, 293] width 150 height 31
click at [376, 294] on input "10" at bounding box center [371, 299] width 10 height 10
radio input "true"
click at [496, 392] on button "Controleer" at bounding box center [566, 387] width 471 height 33
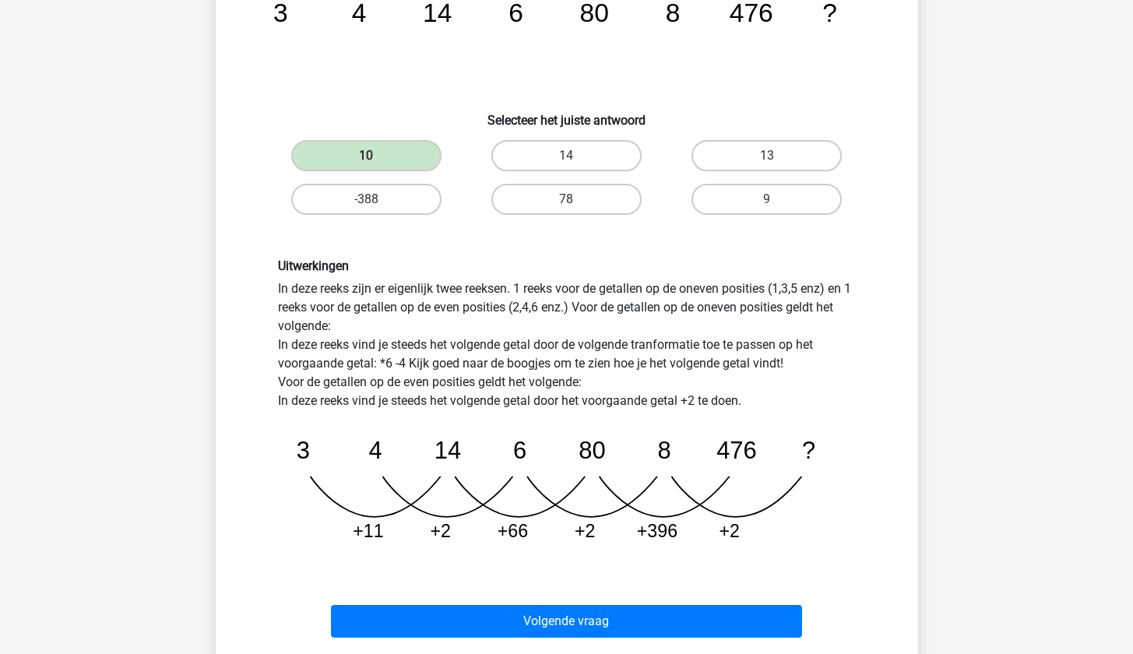
scroll to position [352, 0]
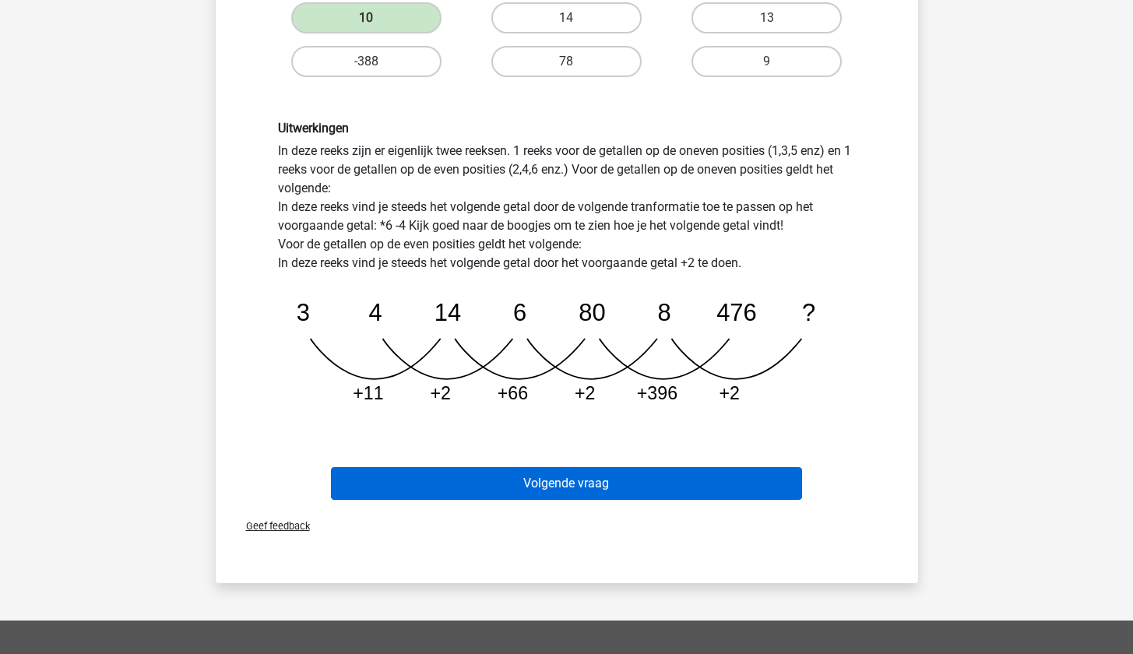
click at [642, 487] on button "Volgende vraag" at bounding box center [566, 483] width 471 height 33
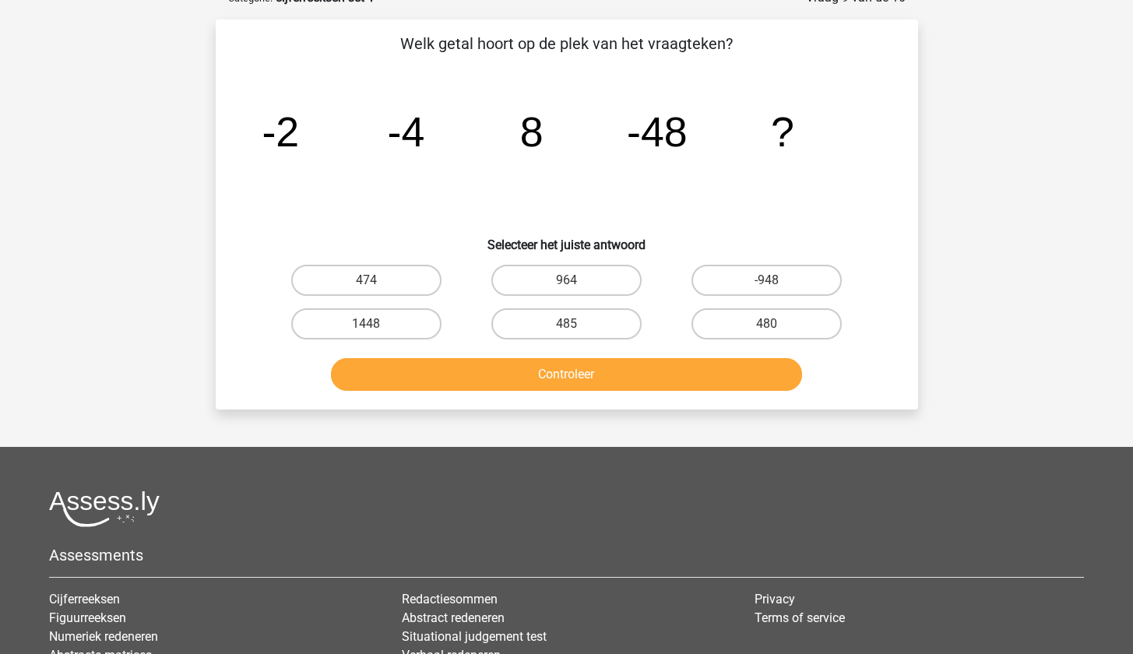
scroll to position [78, 0]
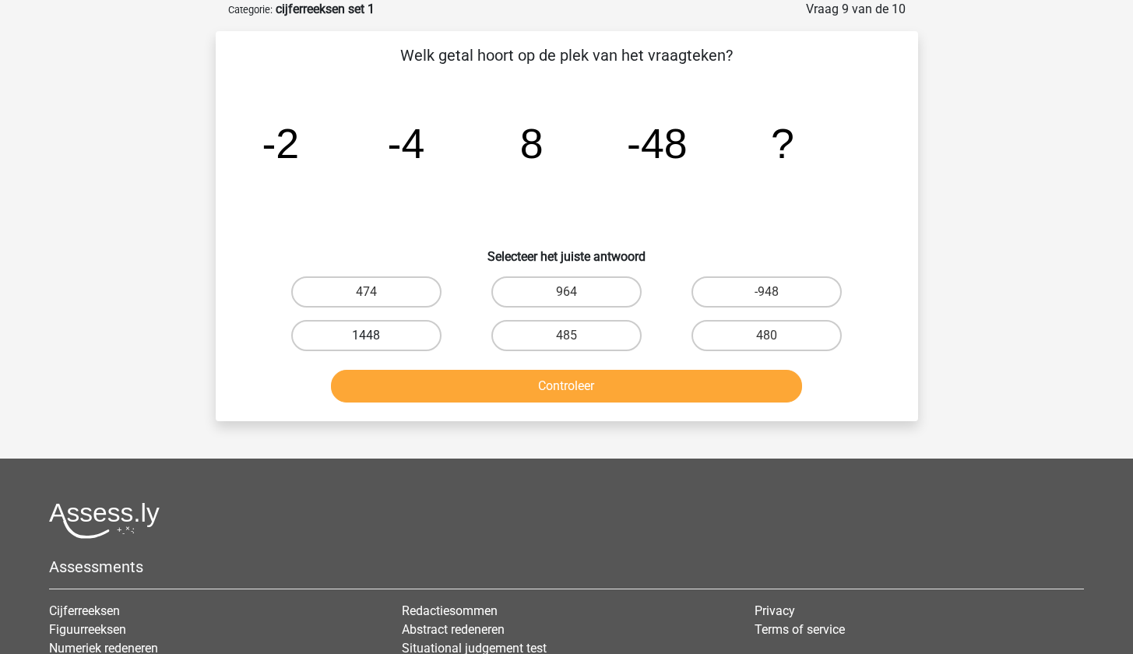
click at [363, 341] on label "1448" at bounding box center [366, 335] width 150 height 31
click at [366, 341] on input "1448" at bounding box center [371, 341] width 10 height 10
radio input "true"
click at [416, 385] on button "Controleer" at bounding box center [566, 386] width 471 height 33
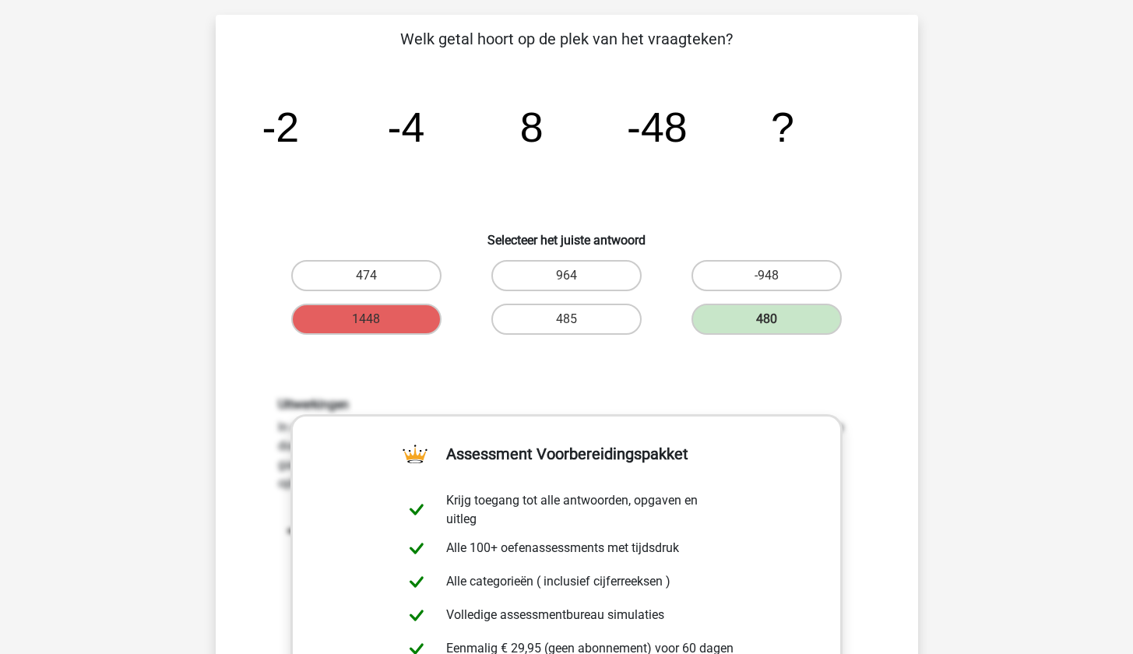
scroll to position [410, 0]
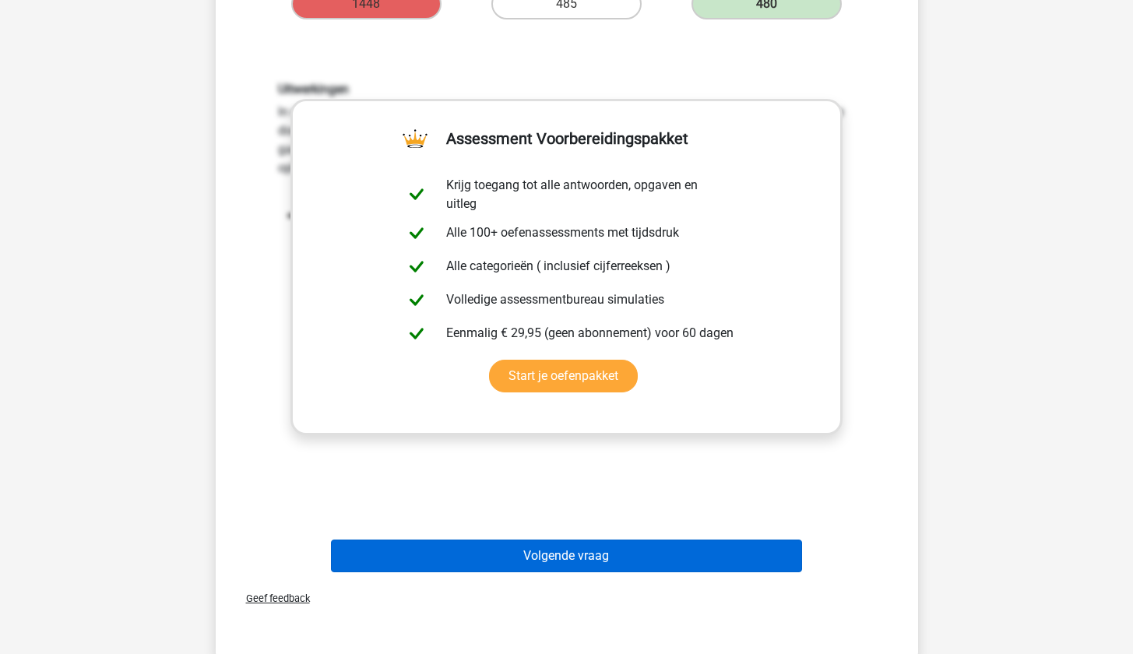
click at [587, 552] on button "Volgende vraag" at bounding box center [566, 556] width 471 height 33
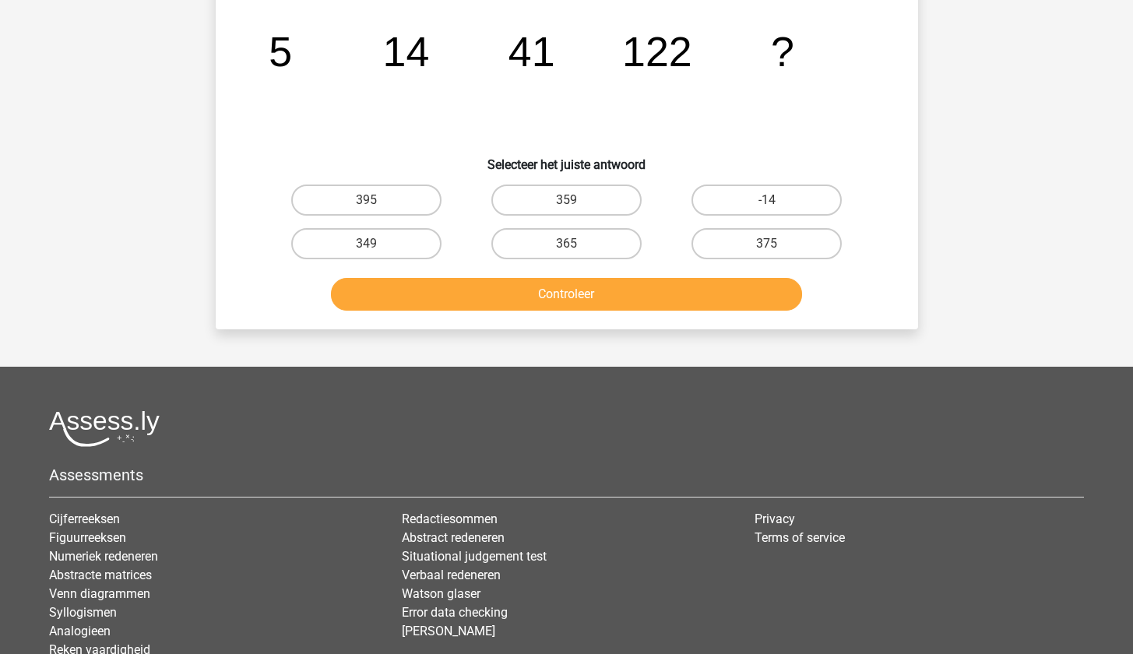
scroll to position [78, 0]
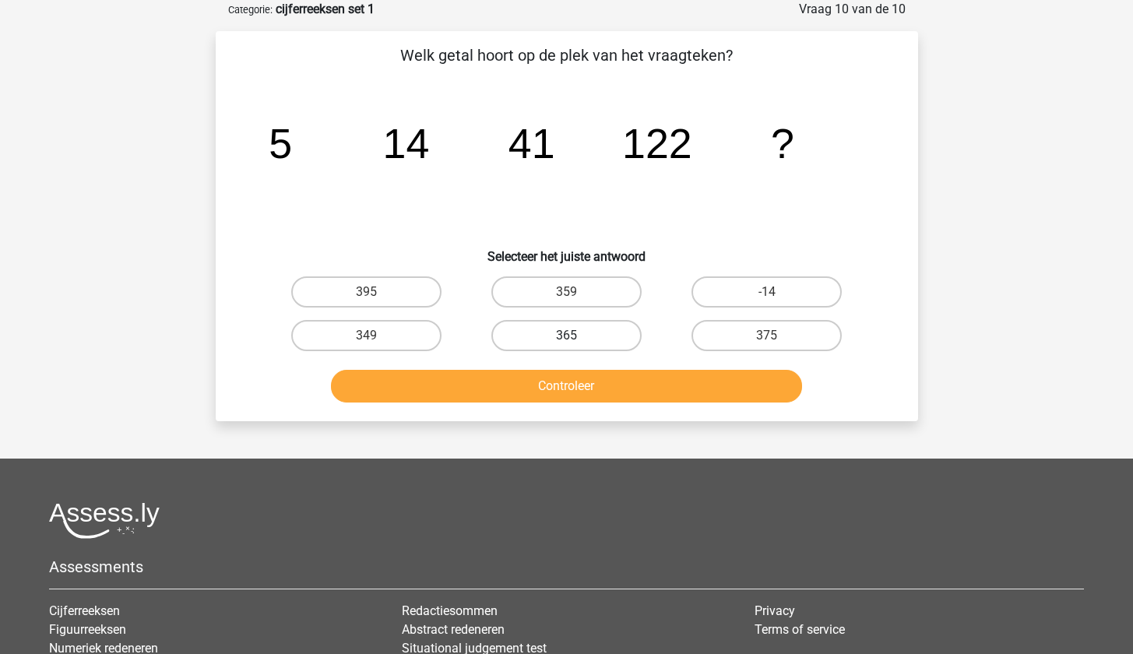
click at [540, 343] on label "365" at bounding box center [566, 335] width 150 height 31
click at [566, 343] on input "365" at bounding box center [571, 341] width 10 height 10
radio input "true"
click at [546, 377] on button "Controleer" at bounding box center [566, 386] width 471 height 33
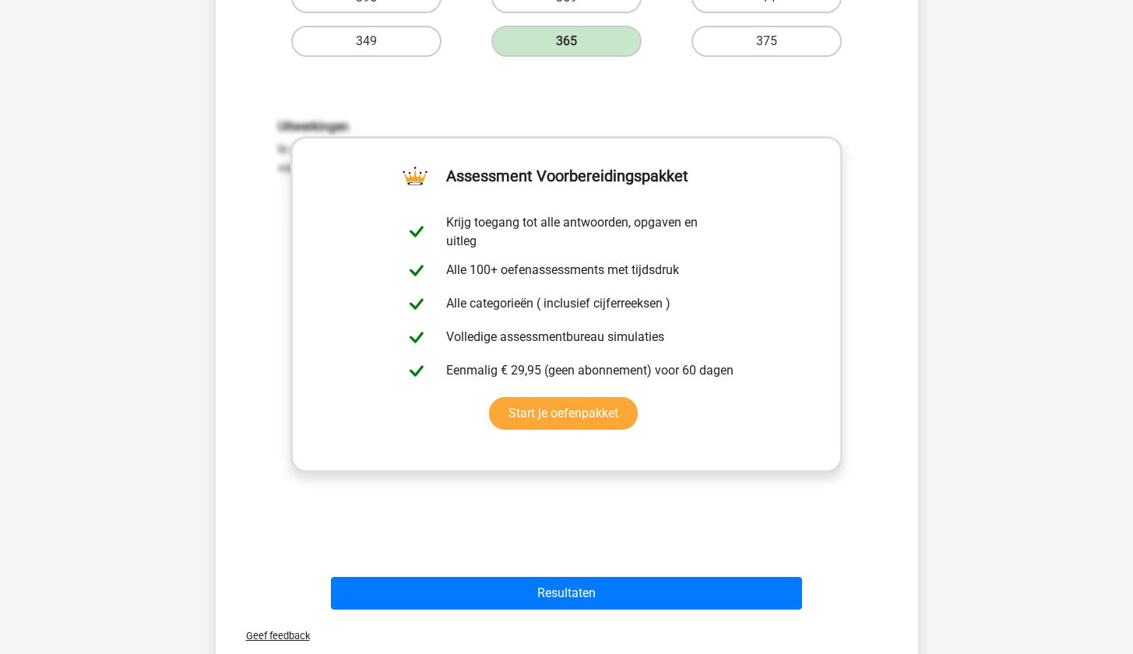
scroll to position [672, 0]
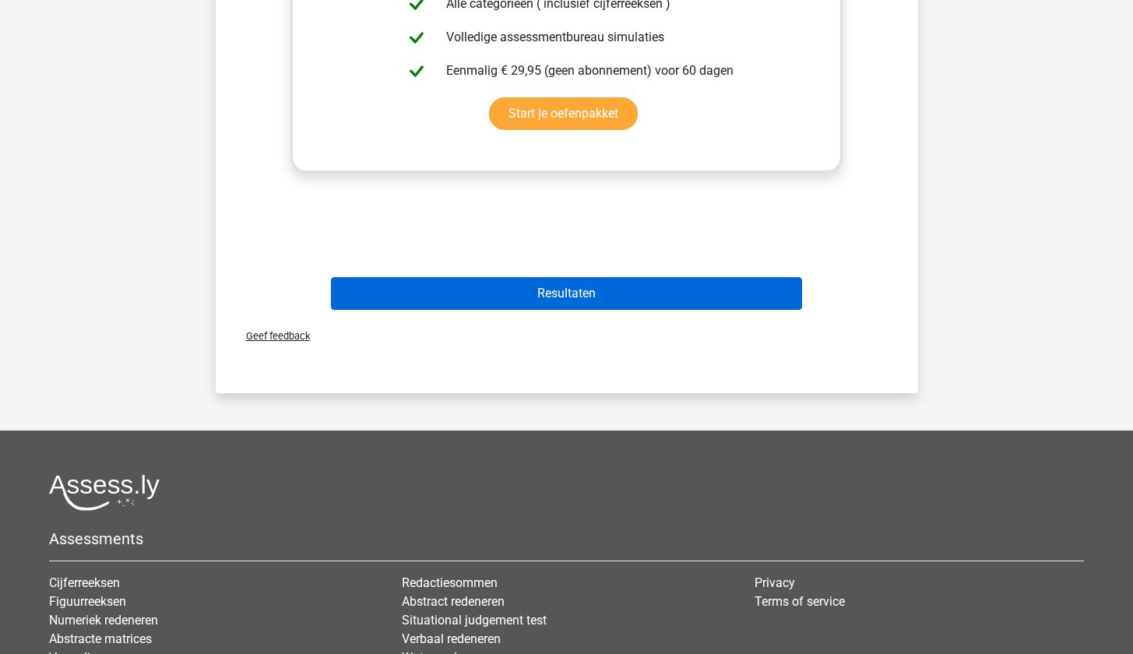
click at [559, 299] on button "Resultaten" at bounding box center [566, 293] width 471 height 33
